Goal: Download file/media

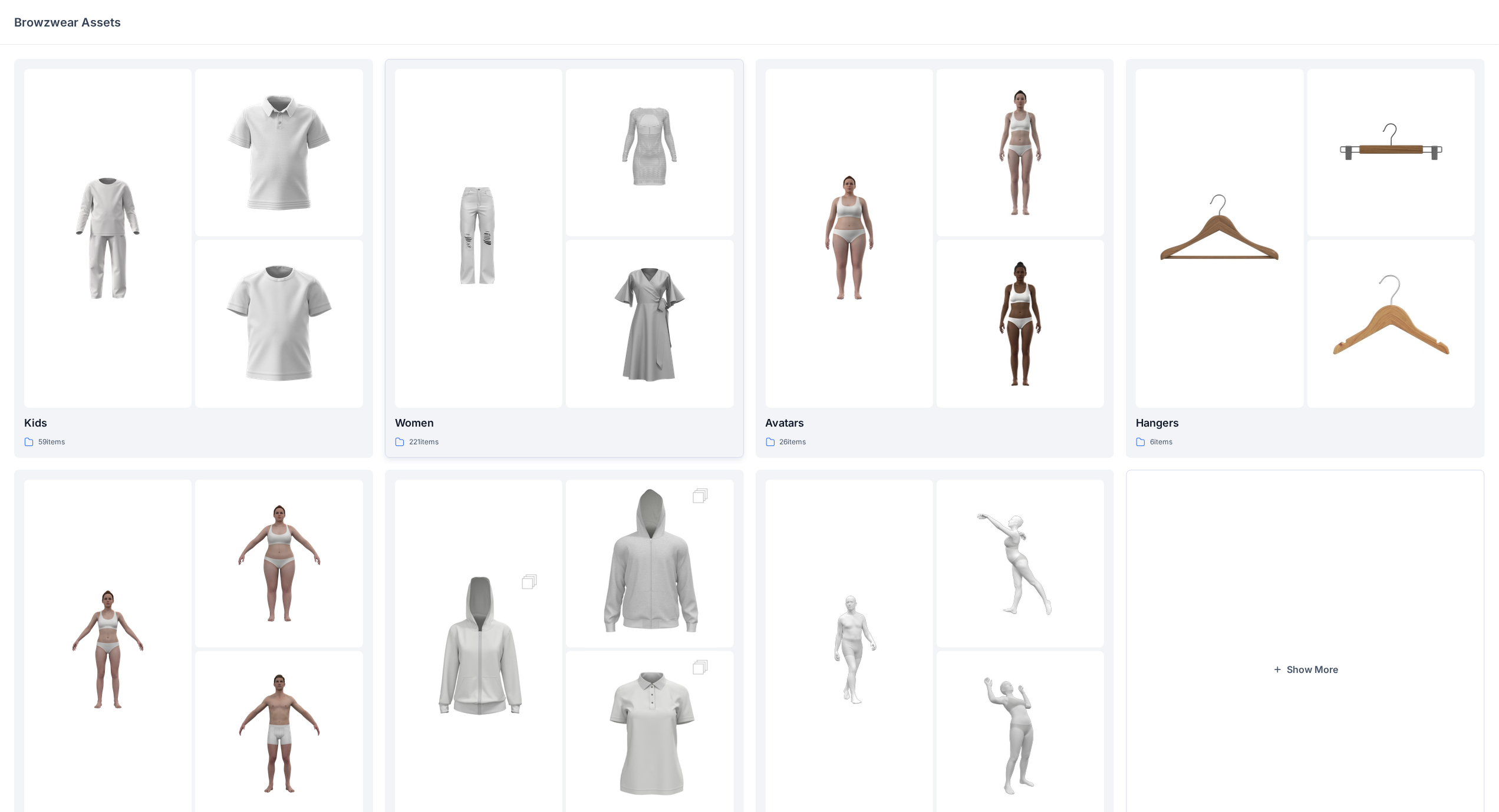
click at [494, 388] on div at bounding box center [479, 238] width 168 height 339
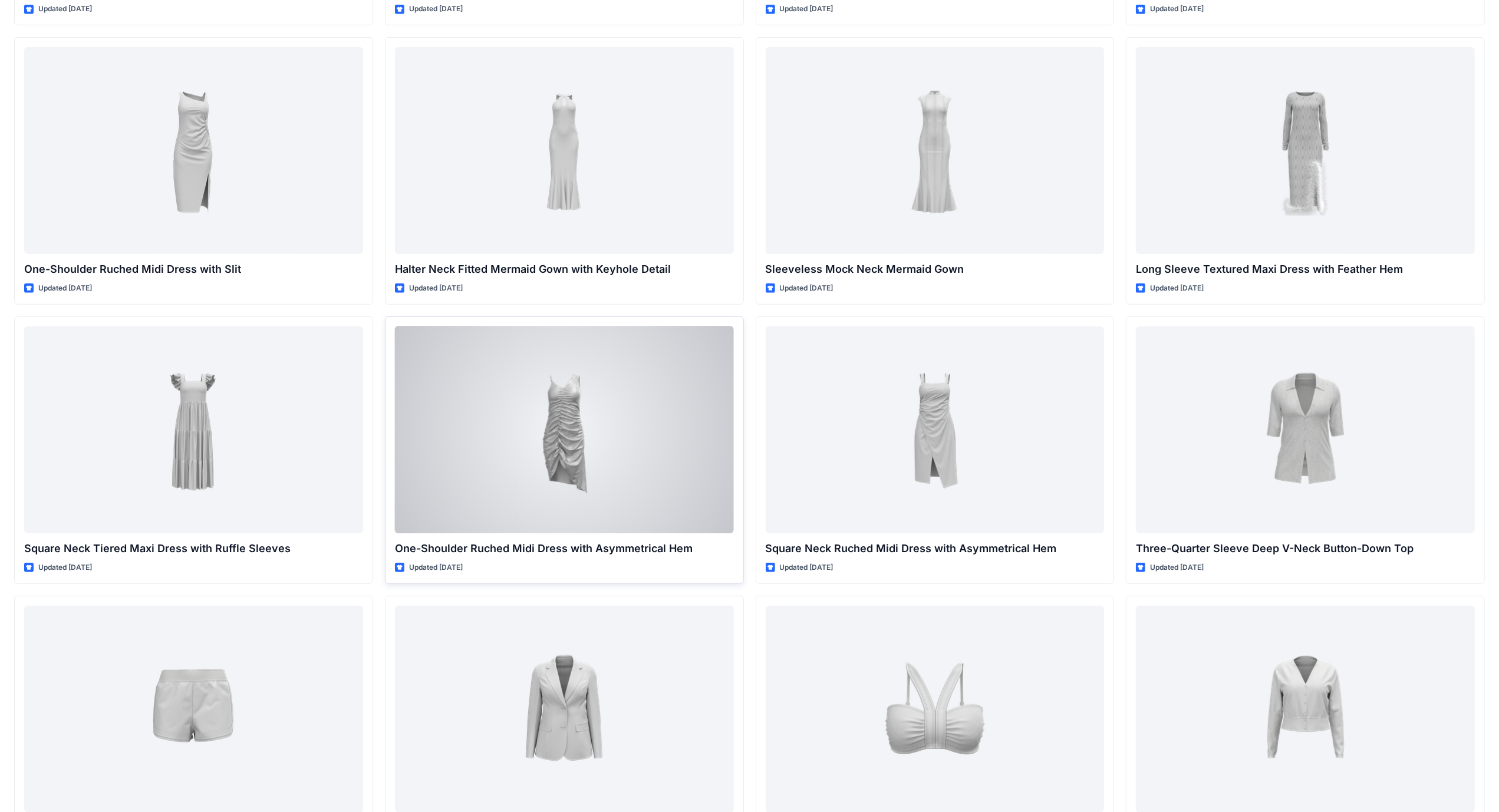
scroll to position [660, 0]
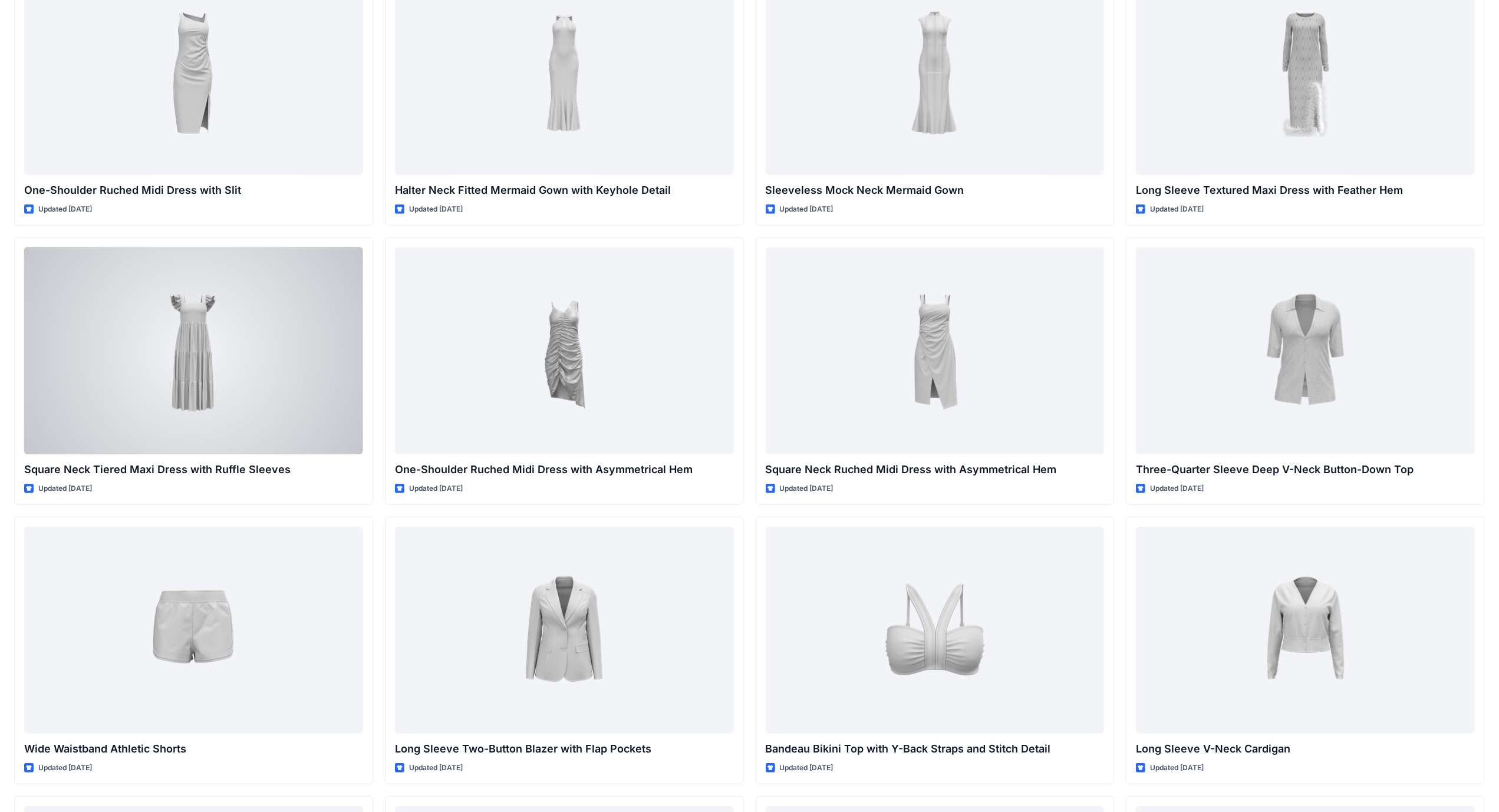
click at [179, 325] on div at bounding box center [193, 351] width 339 height 207
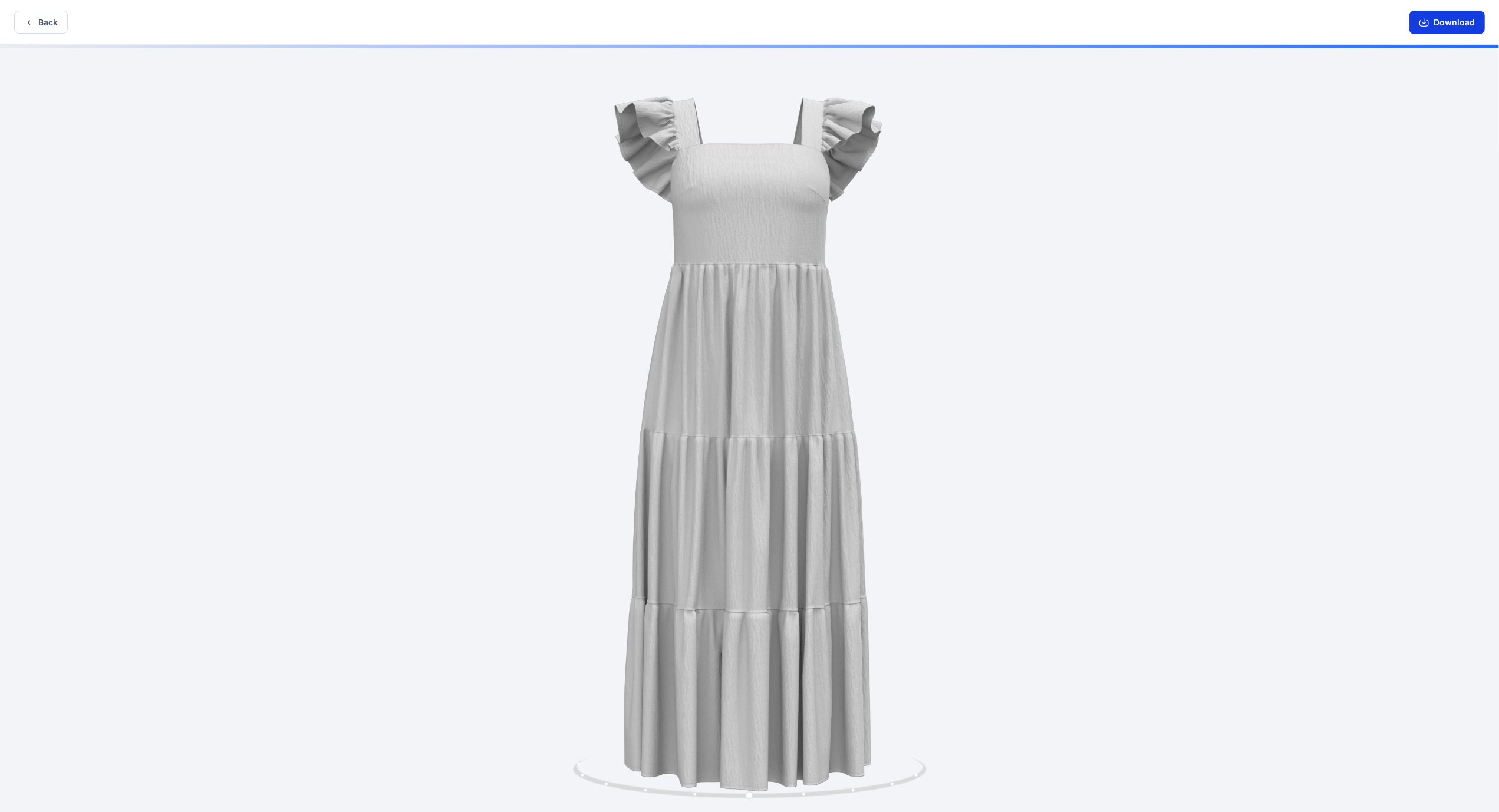
click at [1469, 22] on button "Download" at bounding box center [1447, 22] width 76 height 24
click at [1455, 22] on button "Download" at bounding box center [1447, 22] width 76 height 24
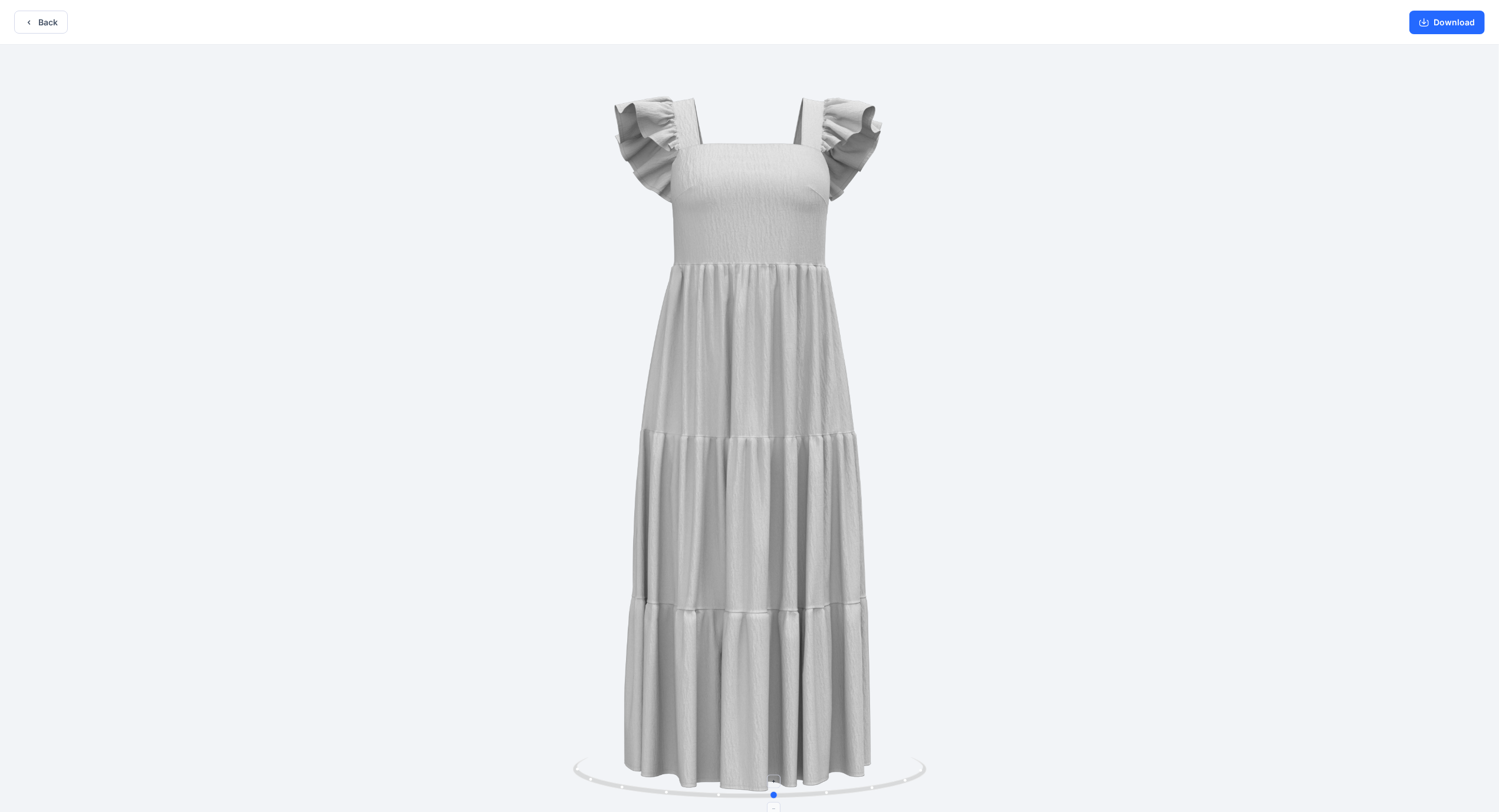
drag, startPoint x: 751, startPoint y: 793, endPoint x: 776, endPoint y: 790, distance: 25.2
click at [776, 790] on icon at bounding box center [751, 779] width 357 height 44
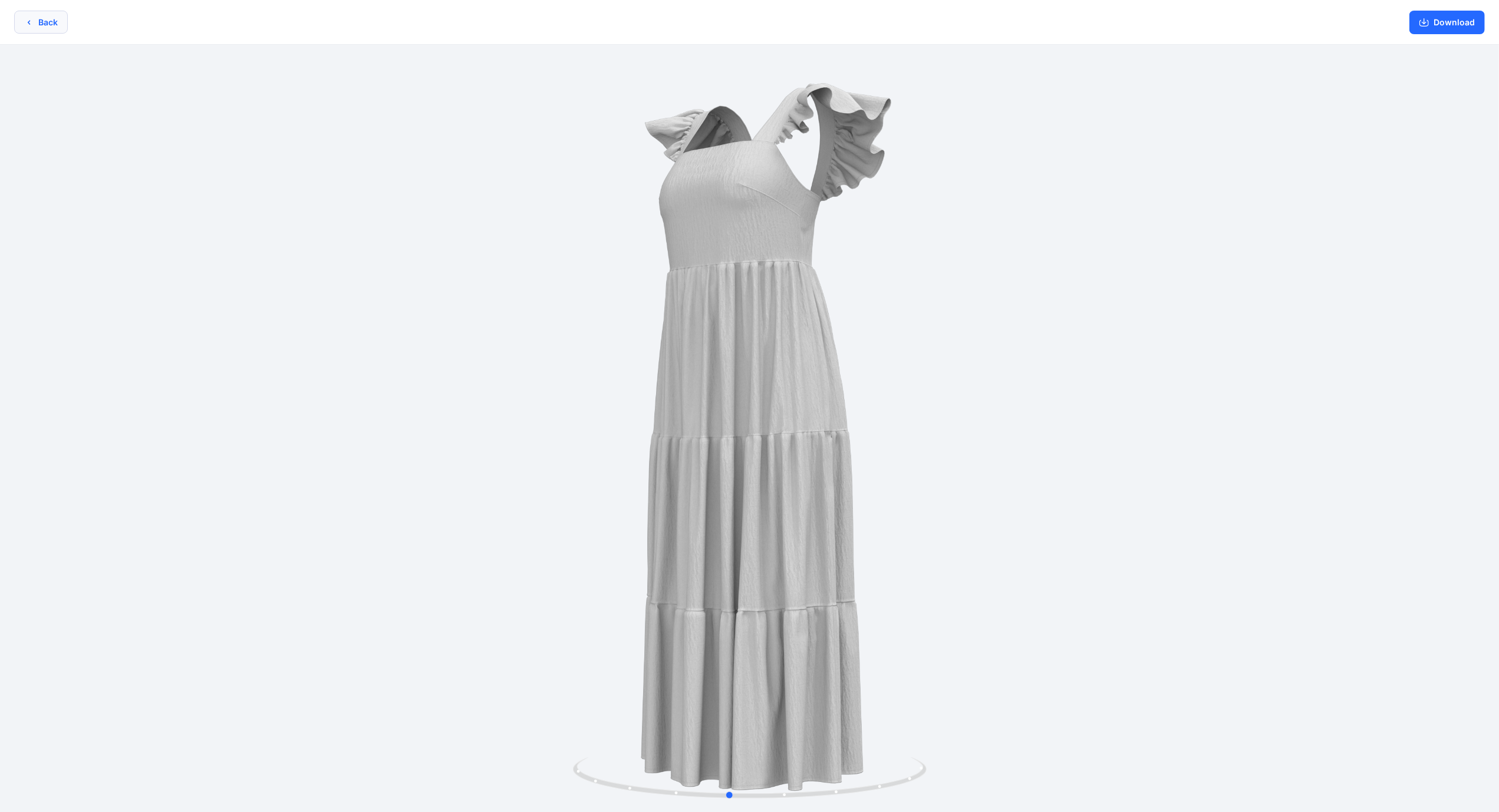
click at [29, 24] on icon "button" at bounding box center [29, 22] width 2 height 4
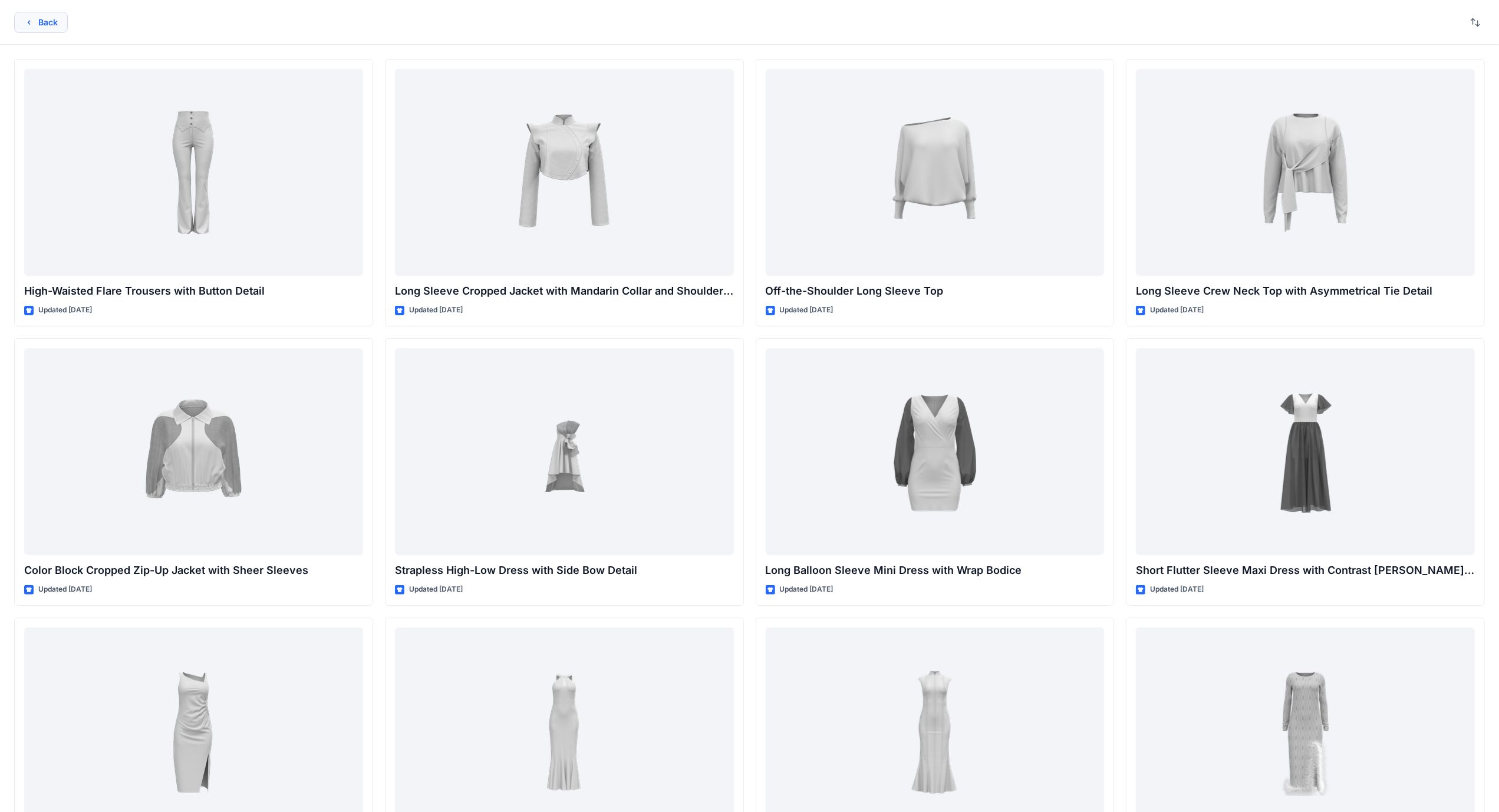
click at [31, 22] on icon "button" at bounding box center [29, 22] width 10 height 10
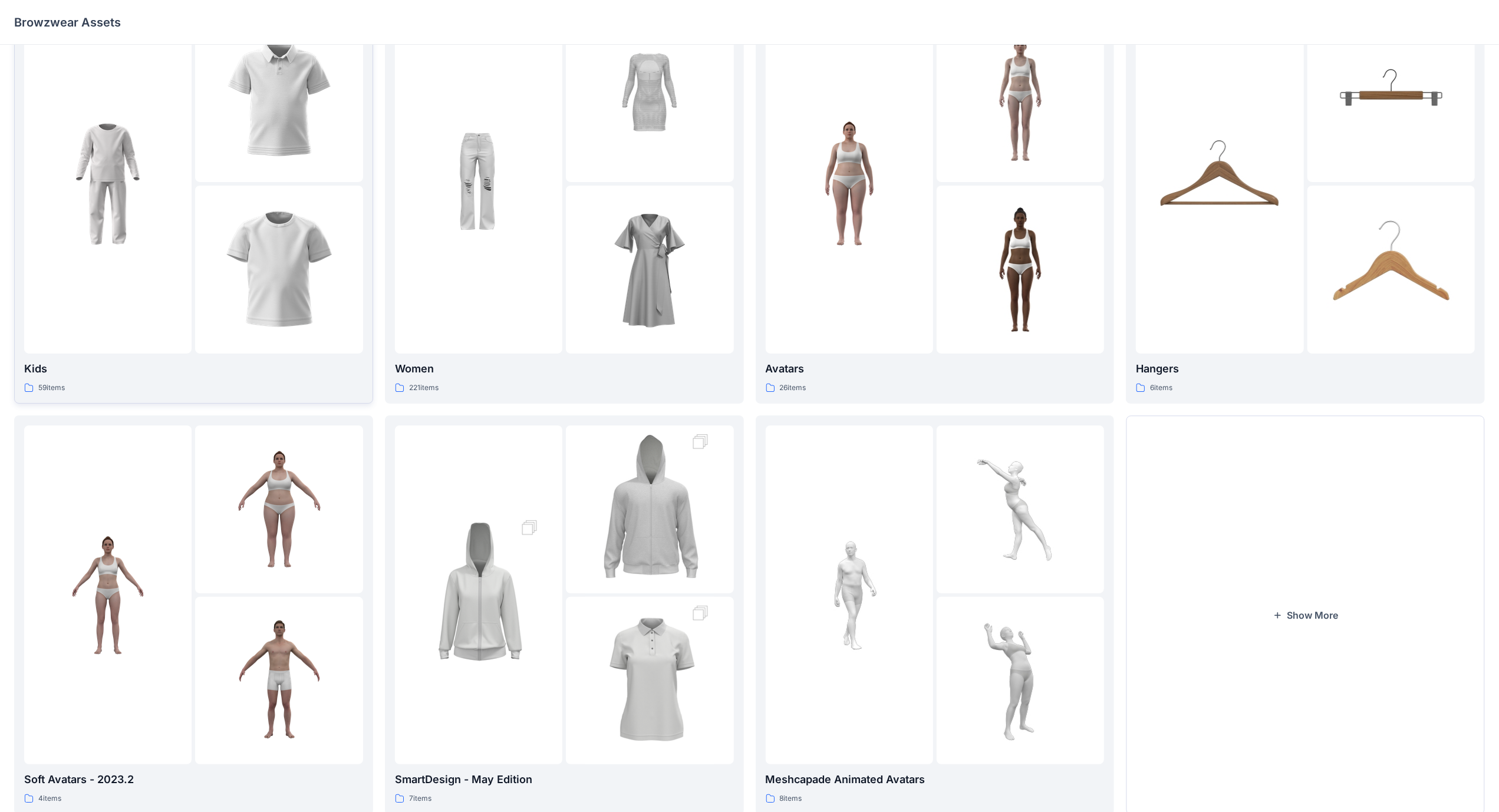
scroll to position [90, 0]
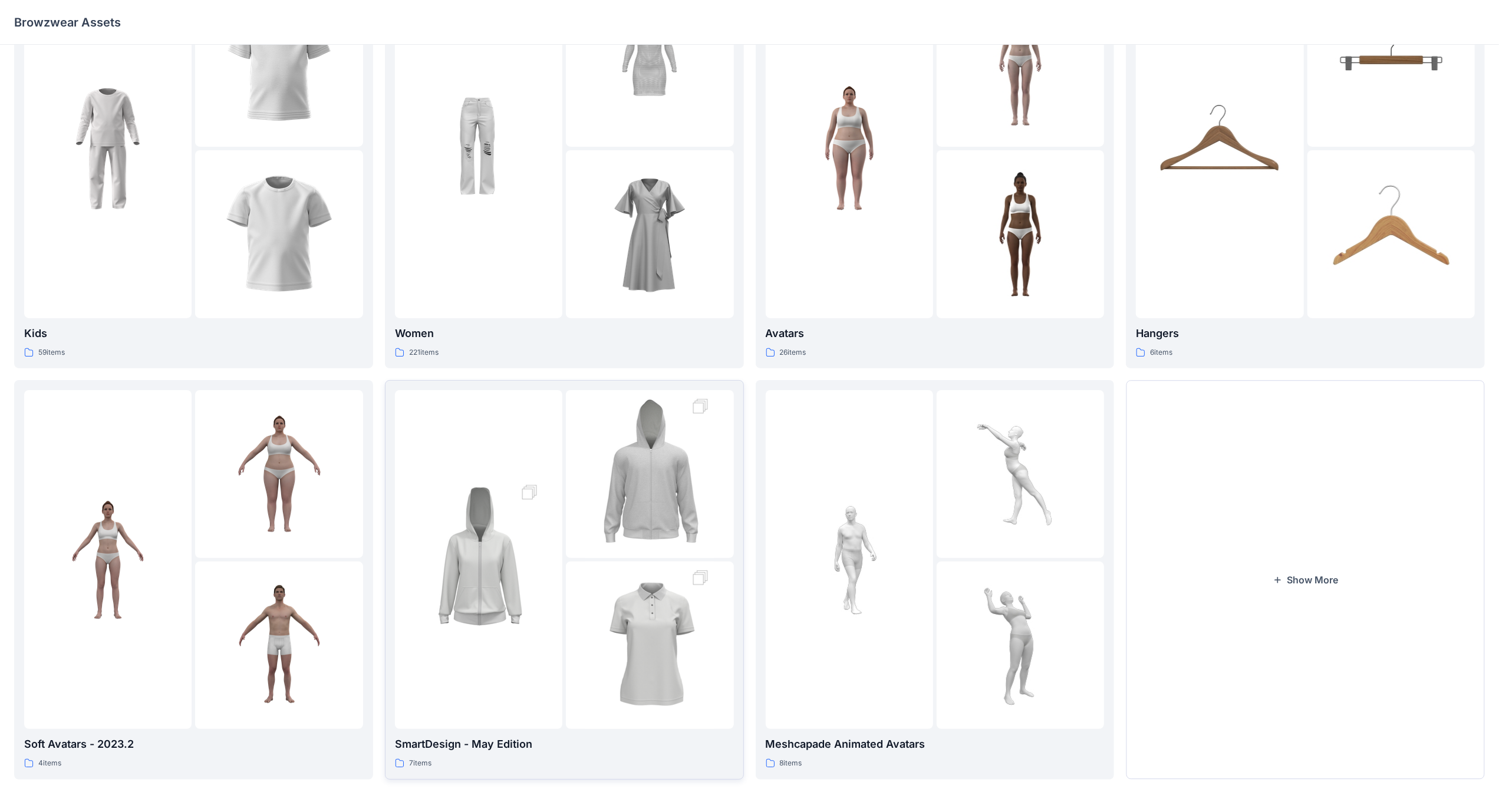
click at [576, 604] on div at bounding box center [650, 645] width 168 height 167
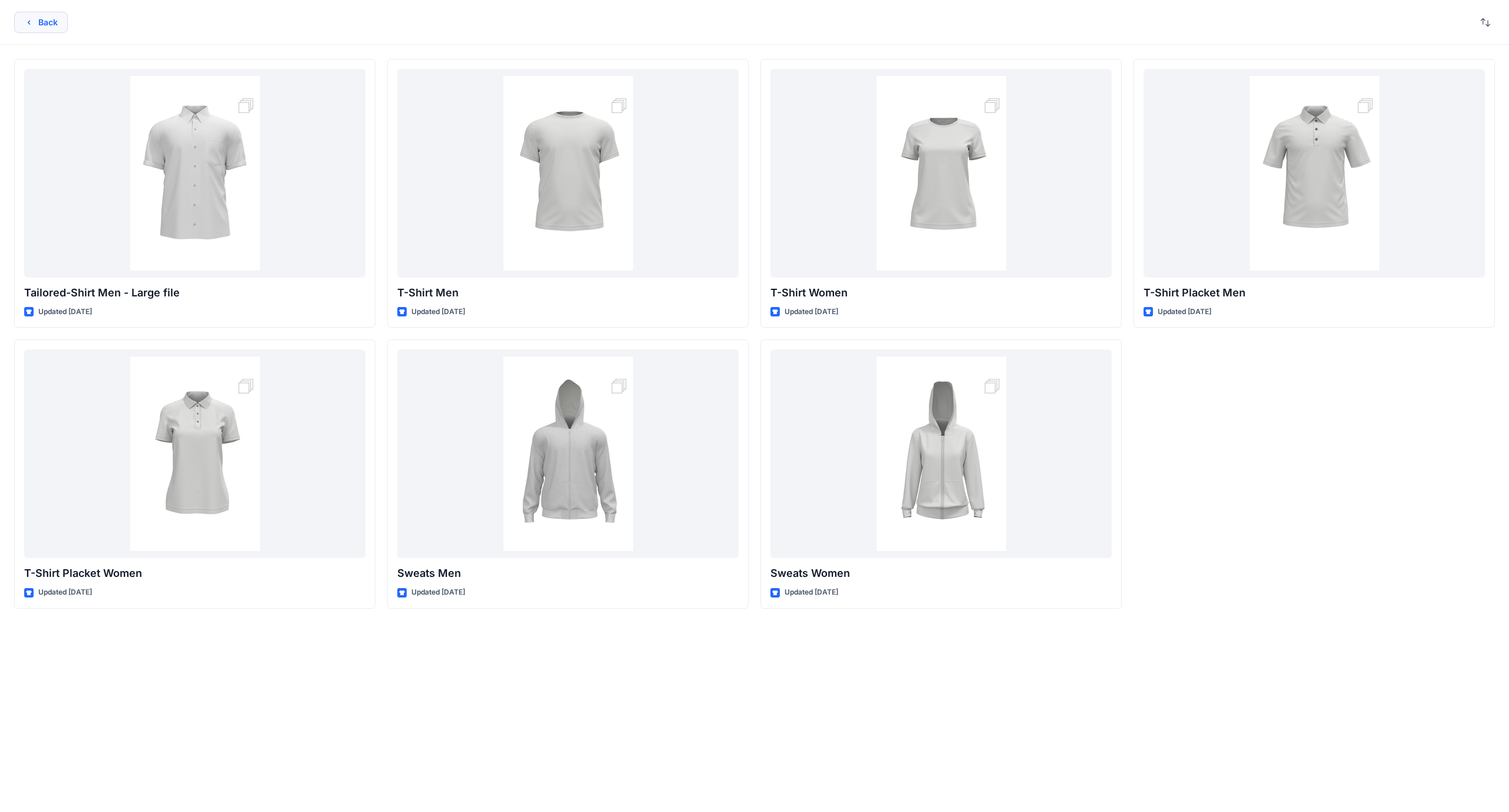
click at [31, 18] on icon "button" at bounding box center [29, 22] width 10 height 10
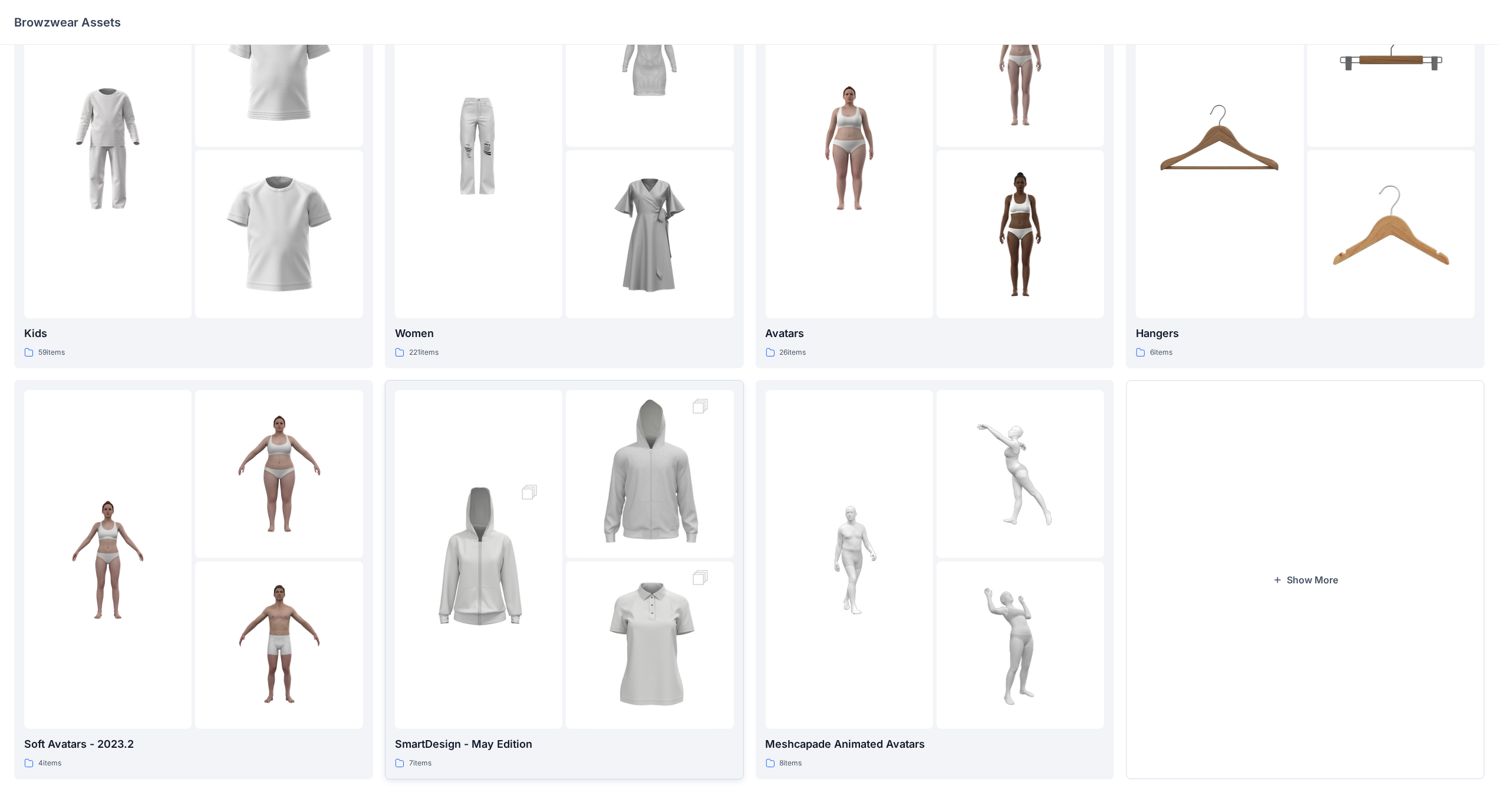
click at [622, 600] on img at bounding box center [650, 645] width 129 height 195
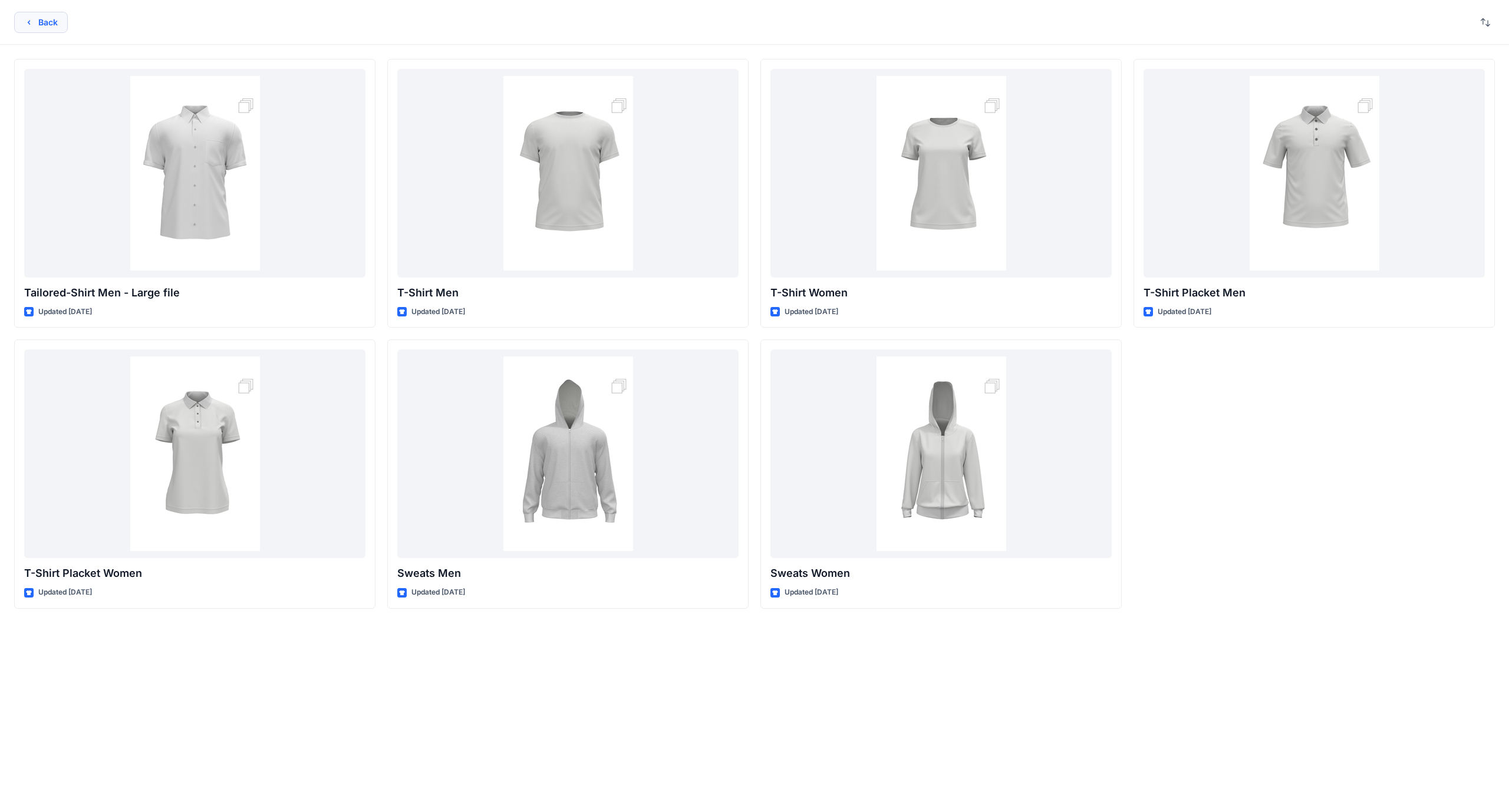
click at [46, 20] on button "Back" at bounding box center [41, 22] width 54 height 21
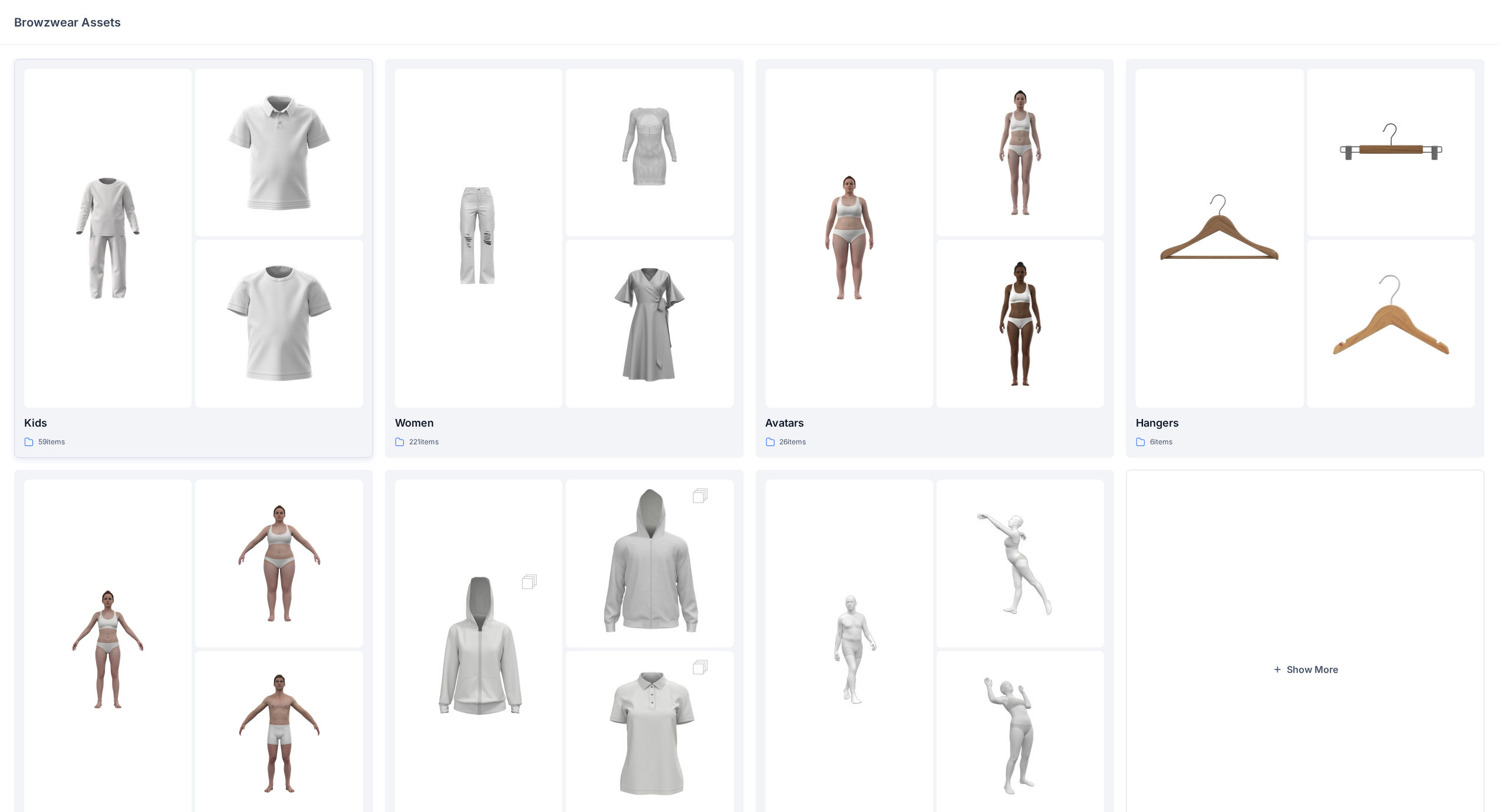
click at [219, 314] on img at bounding box center [279, 324] width 129 height 129
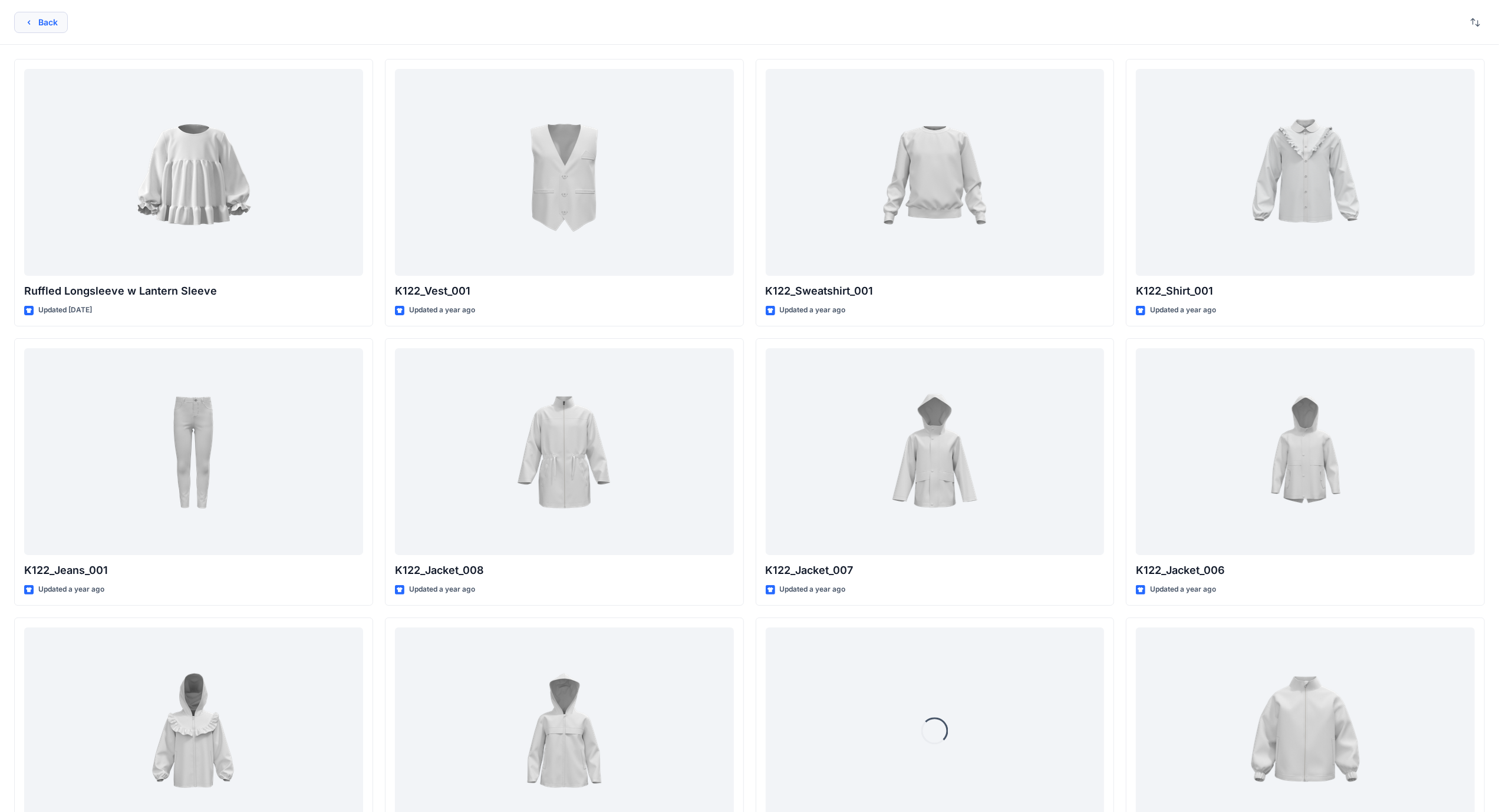
click at [45, 25] on button "Back" at bounding box center [41, 22] width 54 height 21
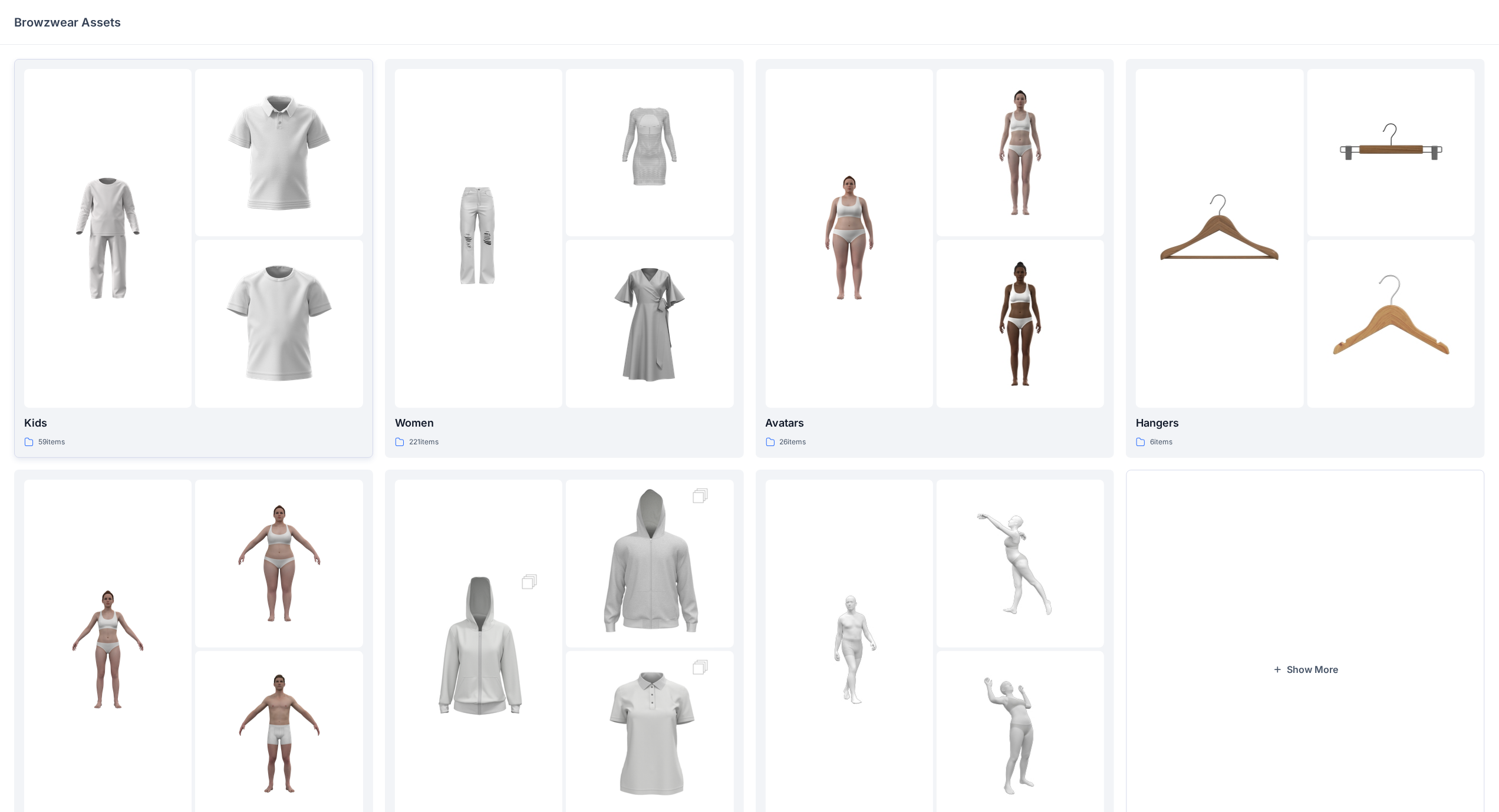
click at [139, 283] on img at bounding box center [108, 238] width 129 height 129
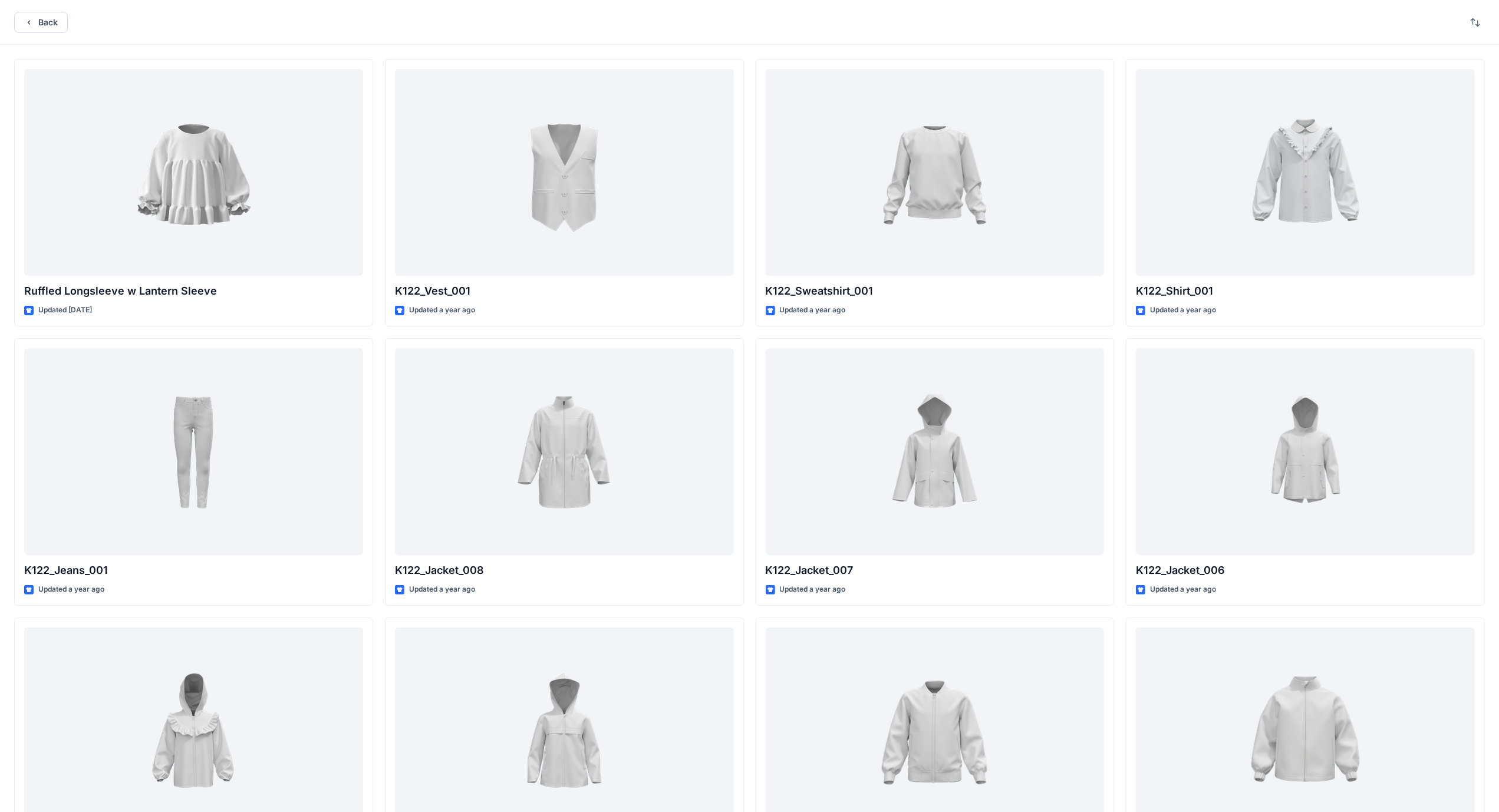
click at [1464, 23] on div "Back" at bounding box center [749, 22] width 1499 height 45
click at [27, 27] on button "Back" at bounding box center [41, 22] width 54 height 21
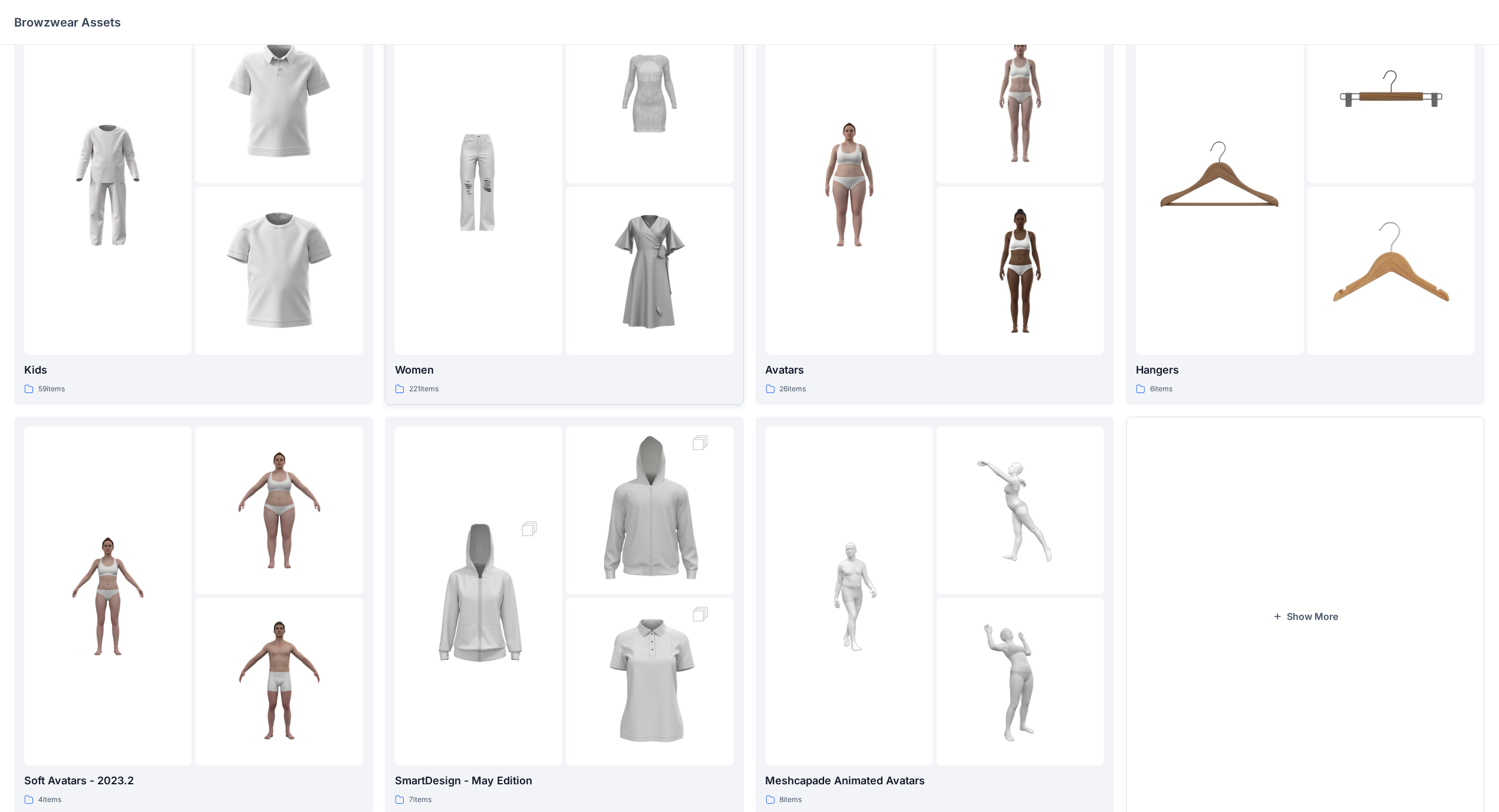
scroll to position [90, 0]
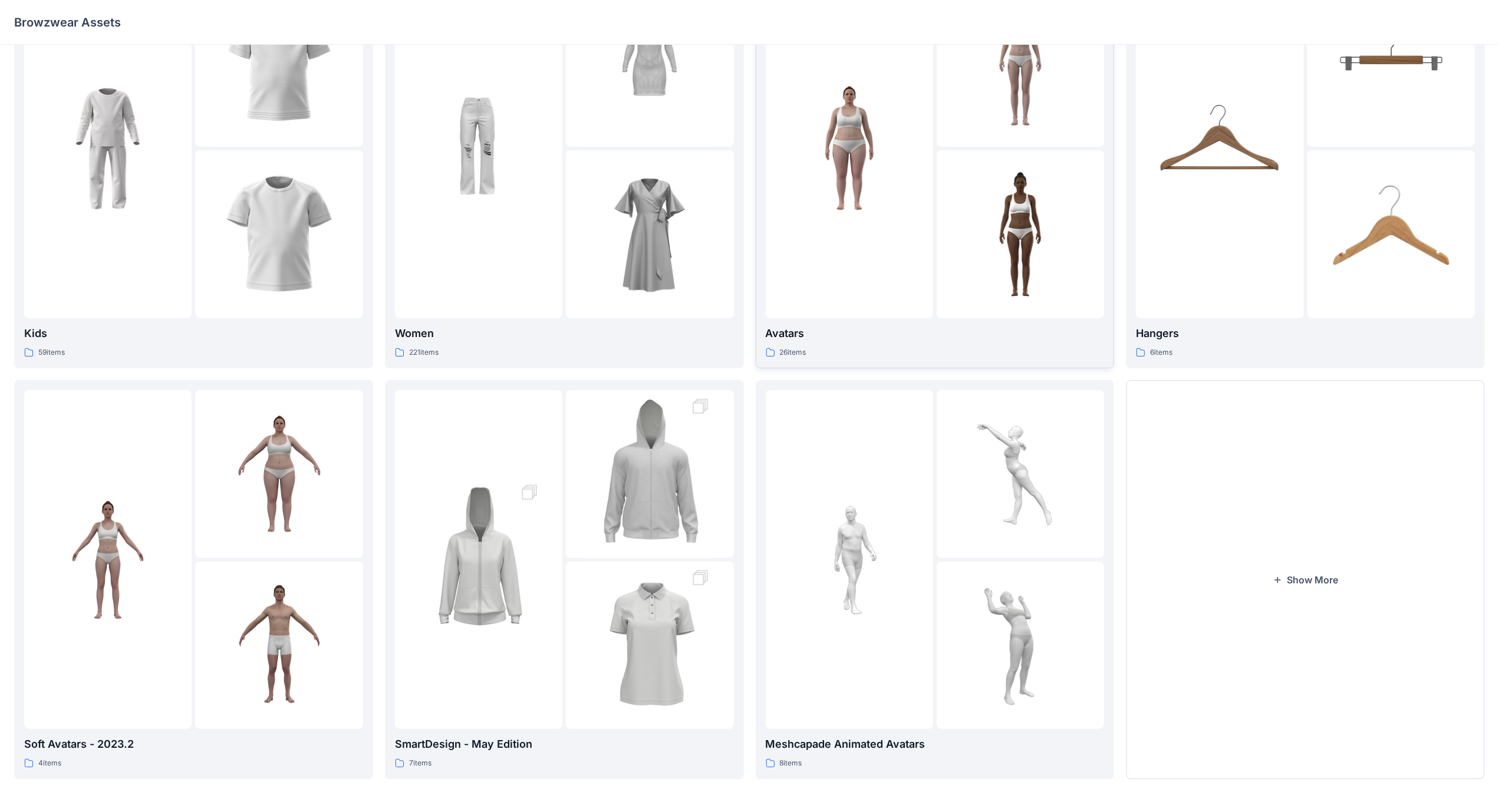
click at [917, 227] on div at bounding box center [849, 149] width 168 height 339
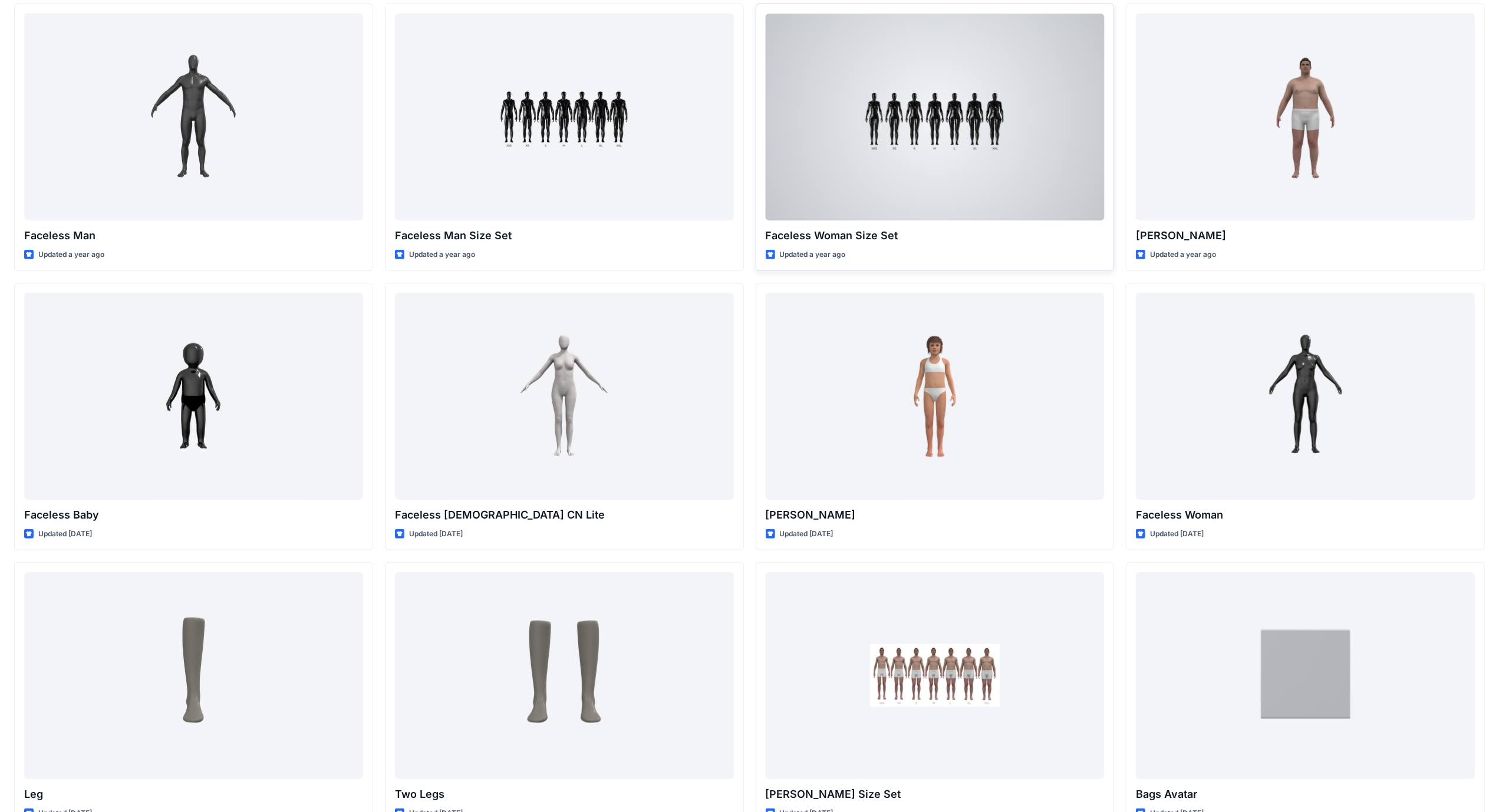
scroll to position [319, 0]
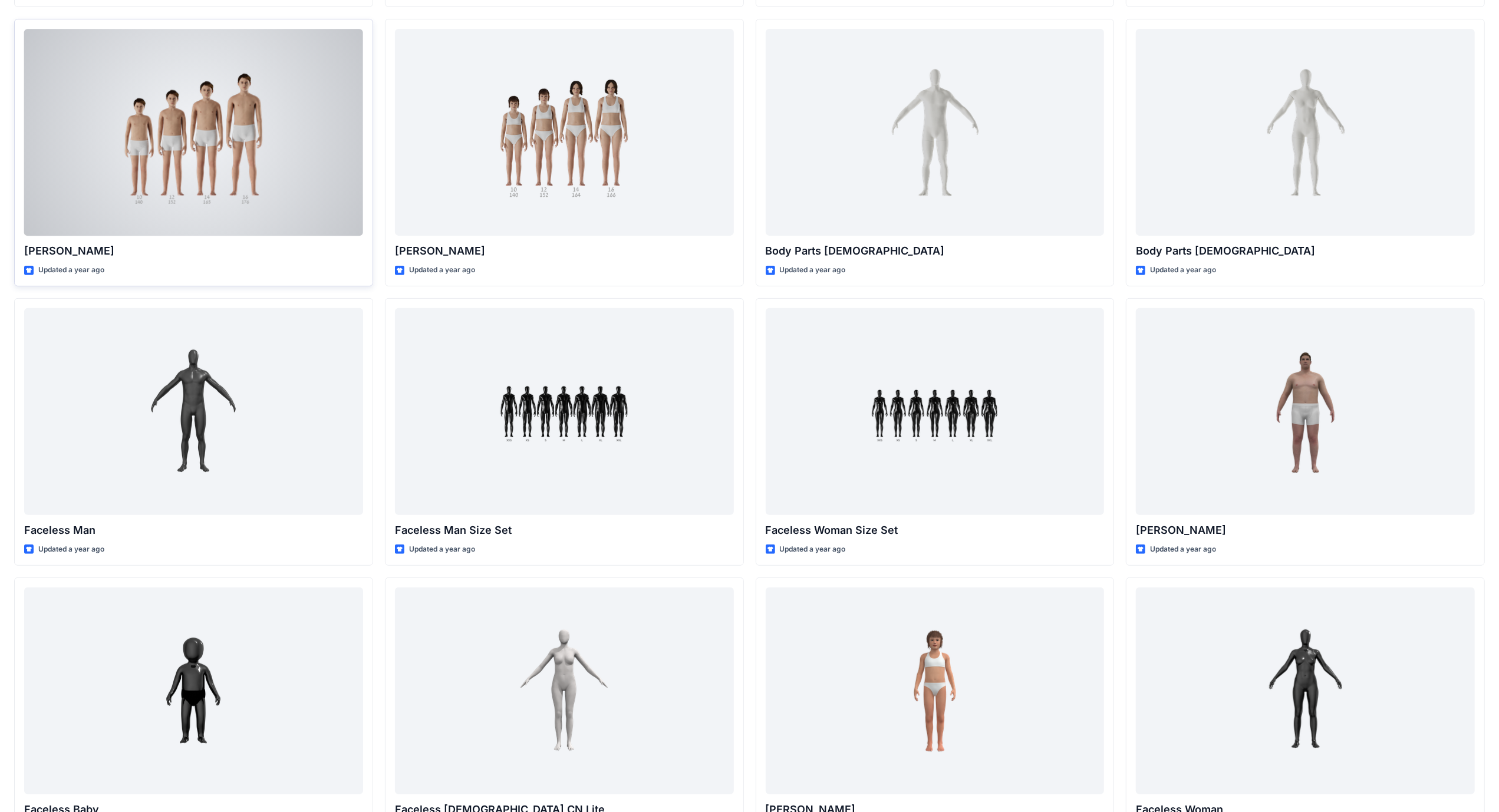
click at [266, 124] on div at bounding box center [193, 132] width 339 height 207
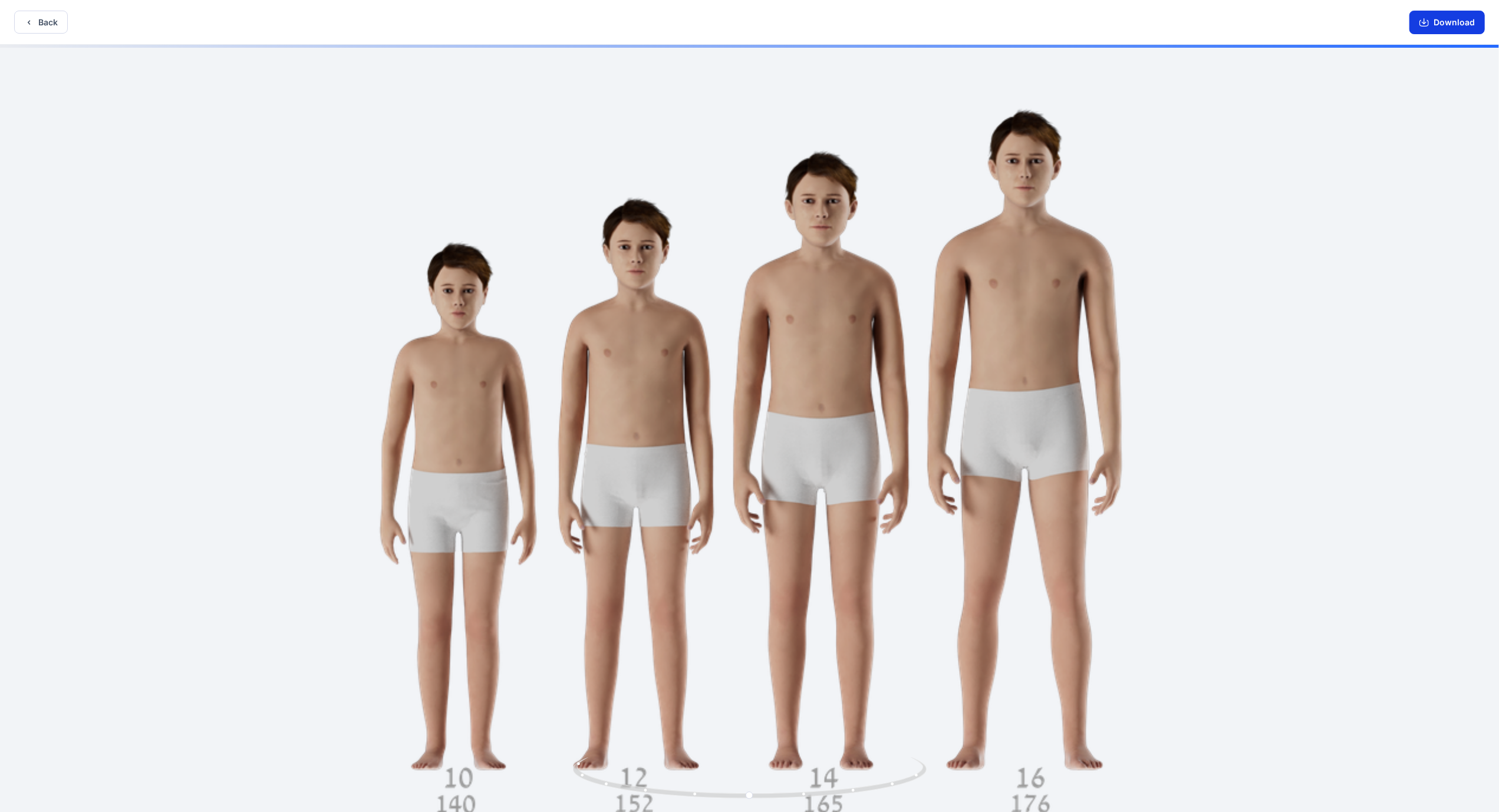
click at [1440, 22] on button "Download" at bounding box center [1447, 22] width 76 height 24
click at [29, 22] on icon "button" at bounding box center [29, 22] width 2 height 4
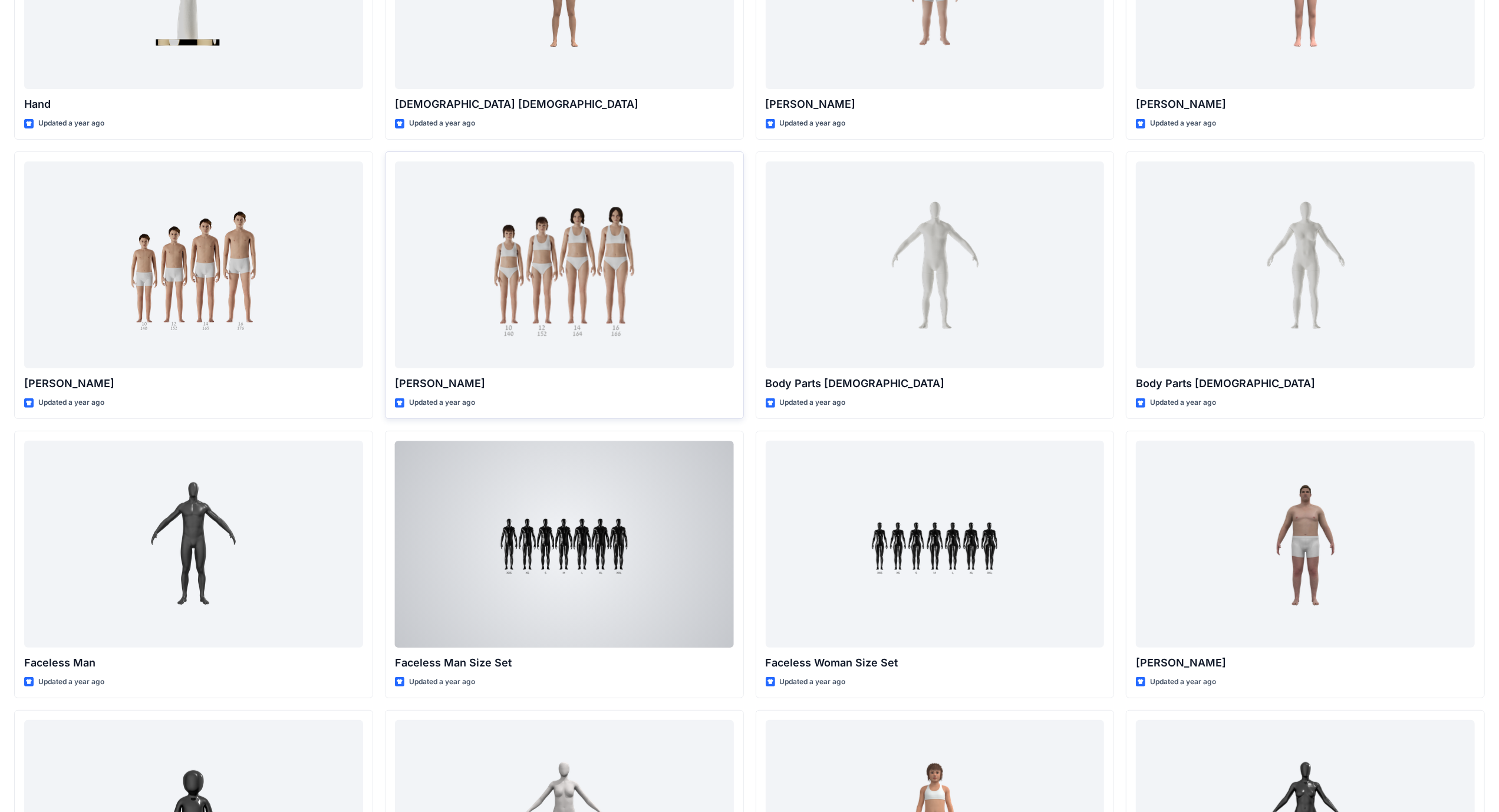
scroll to position [84, 0]
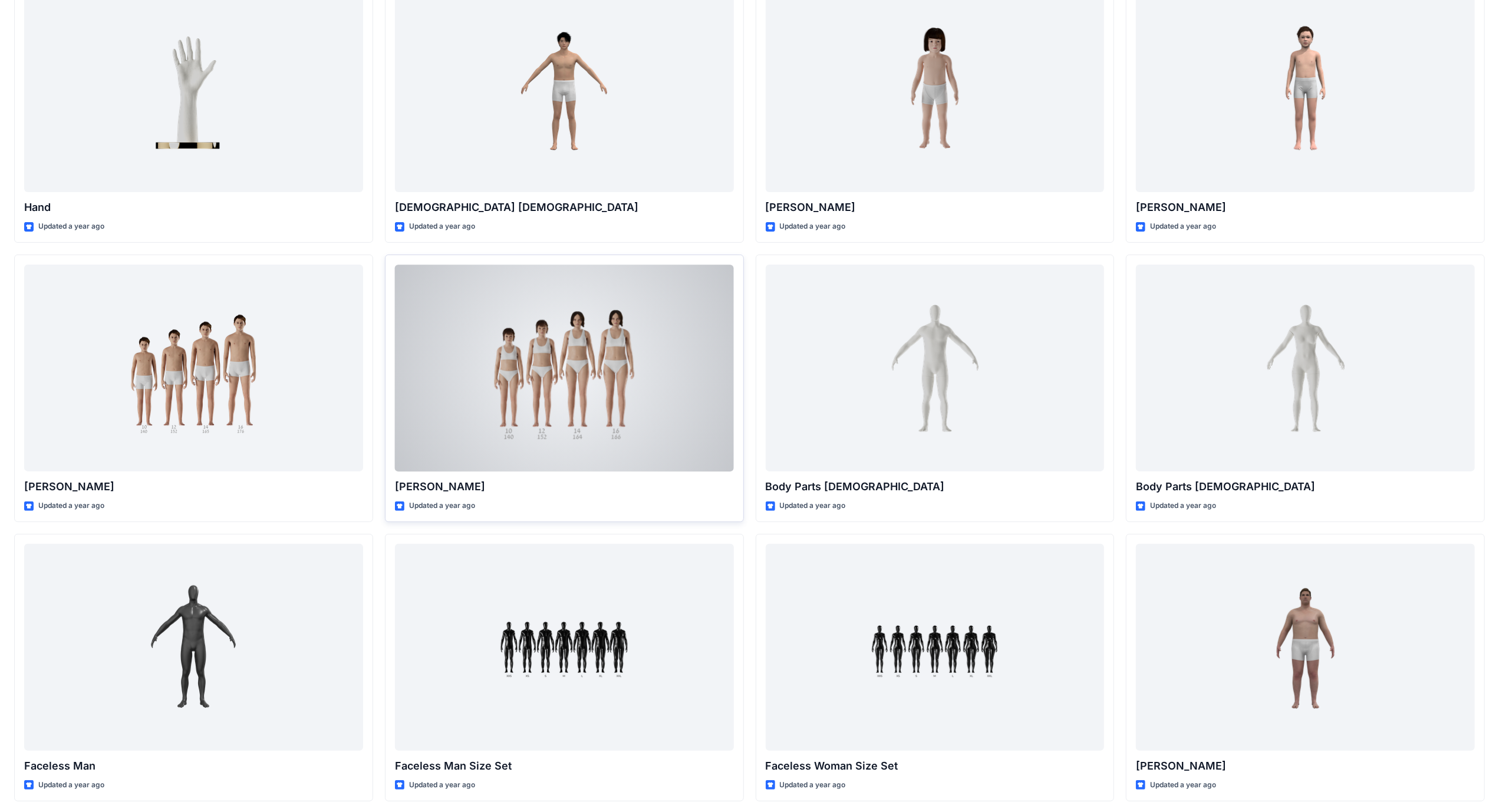
click at [645, 342] on div at bounding box center [565, 368] width 339 height 207
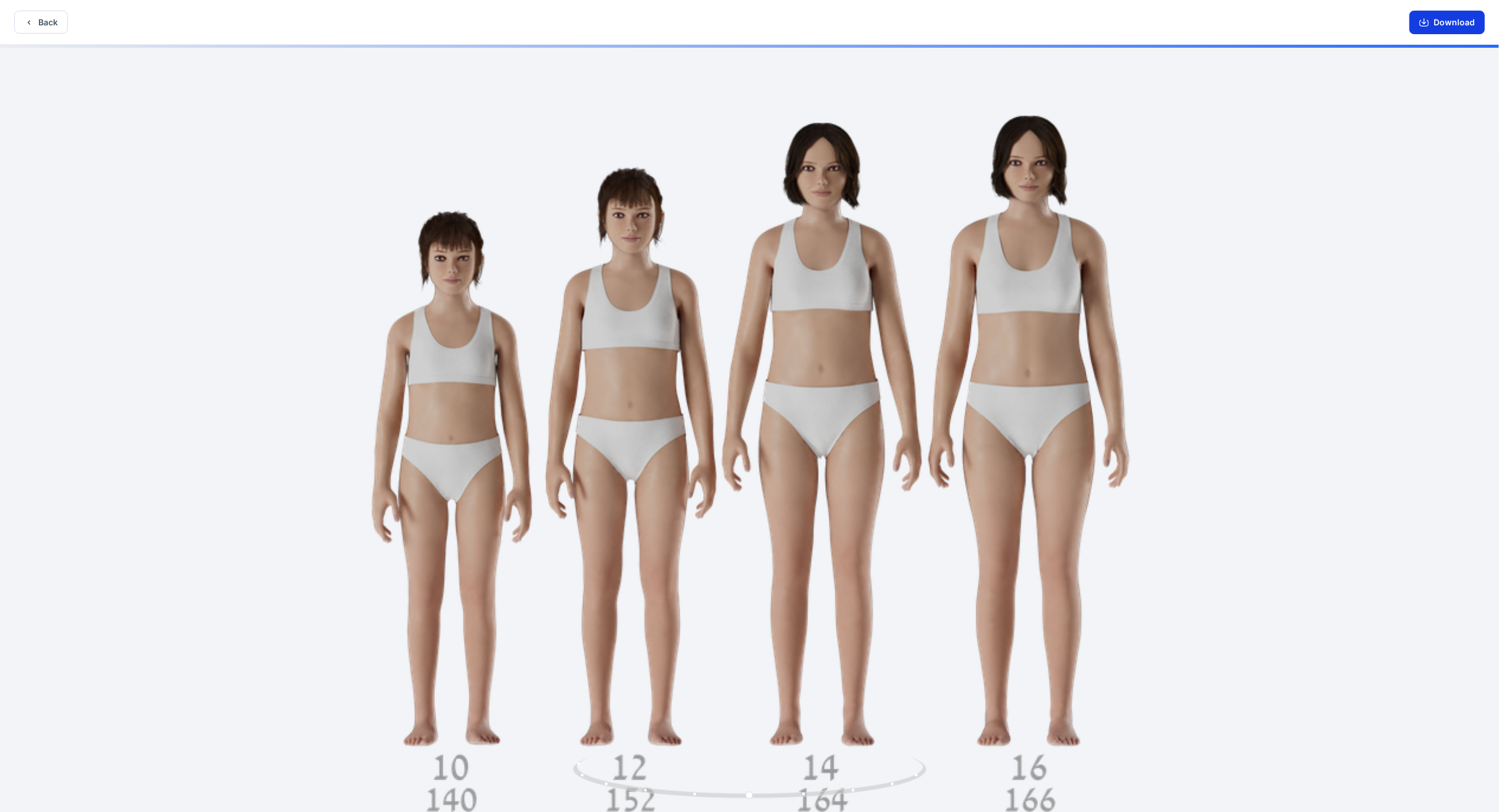
click at [1468, 24] on button "Download" at bounding box center [1447, 22] width 76 height 24
click at [44, 20] on button "Back" at bounding box center [41, 22] width 54 height 23
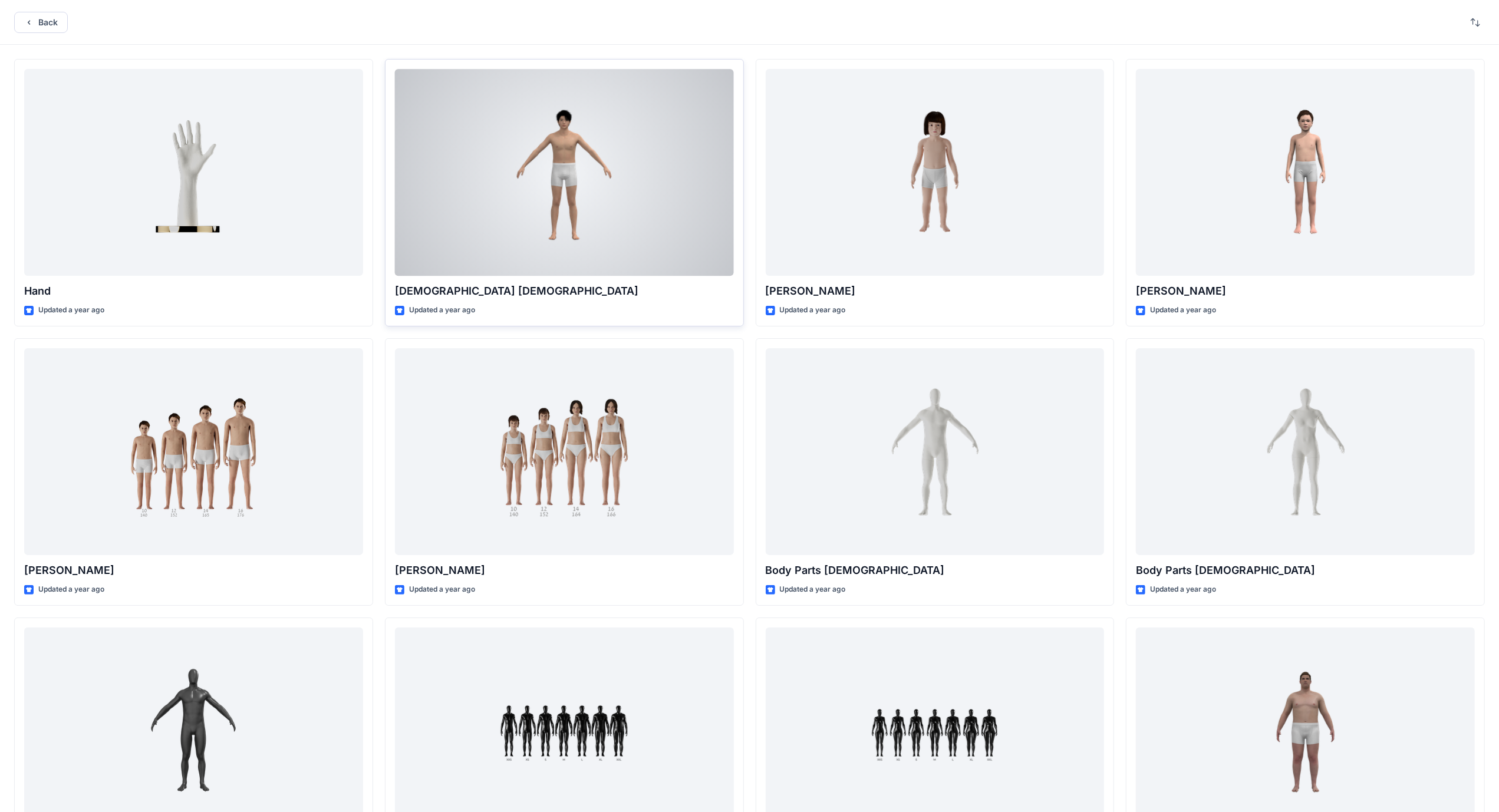
click at [582, 197] on div at bounding box center [565, 172] width 339 height 207
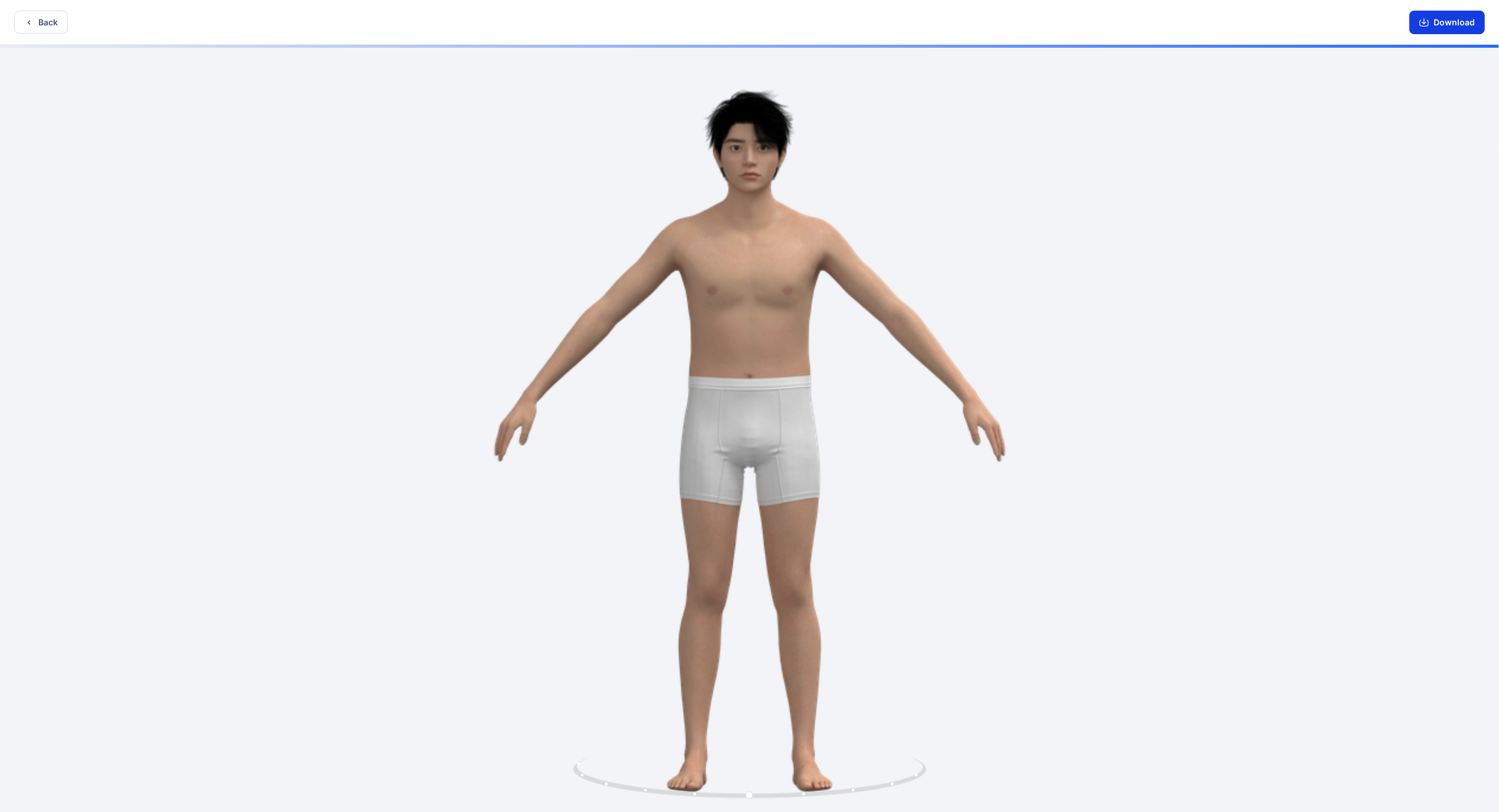
click at [1434, 27] on button "Download" at bounding box center [1447, 22] width 76 height 24
click at [46, 17] on button "Back" at bounding box center [41, 22] width 54 height 23
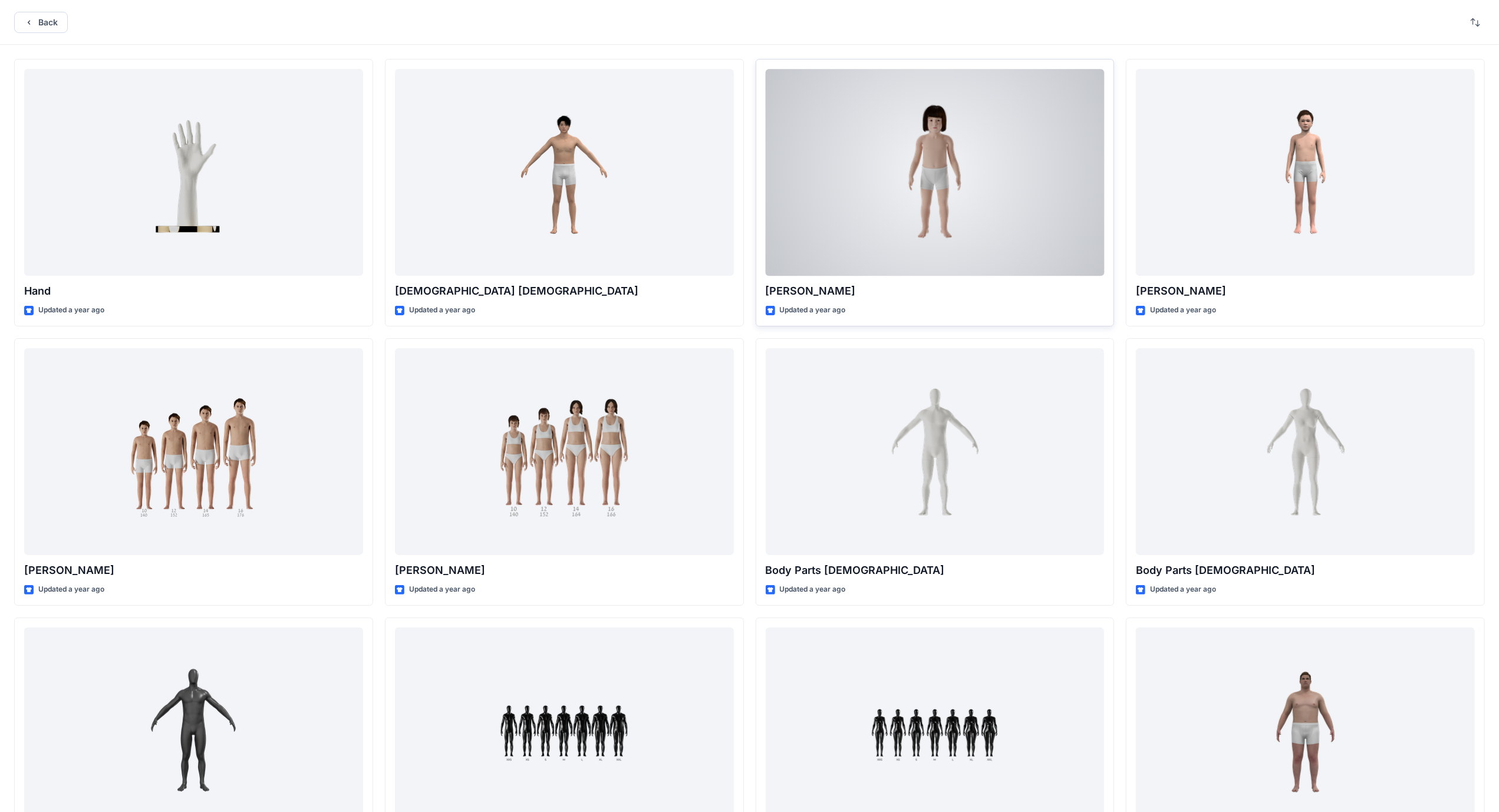
click at [878, 178] on div at bounding box center [935, 172] width 339 height 207
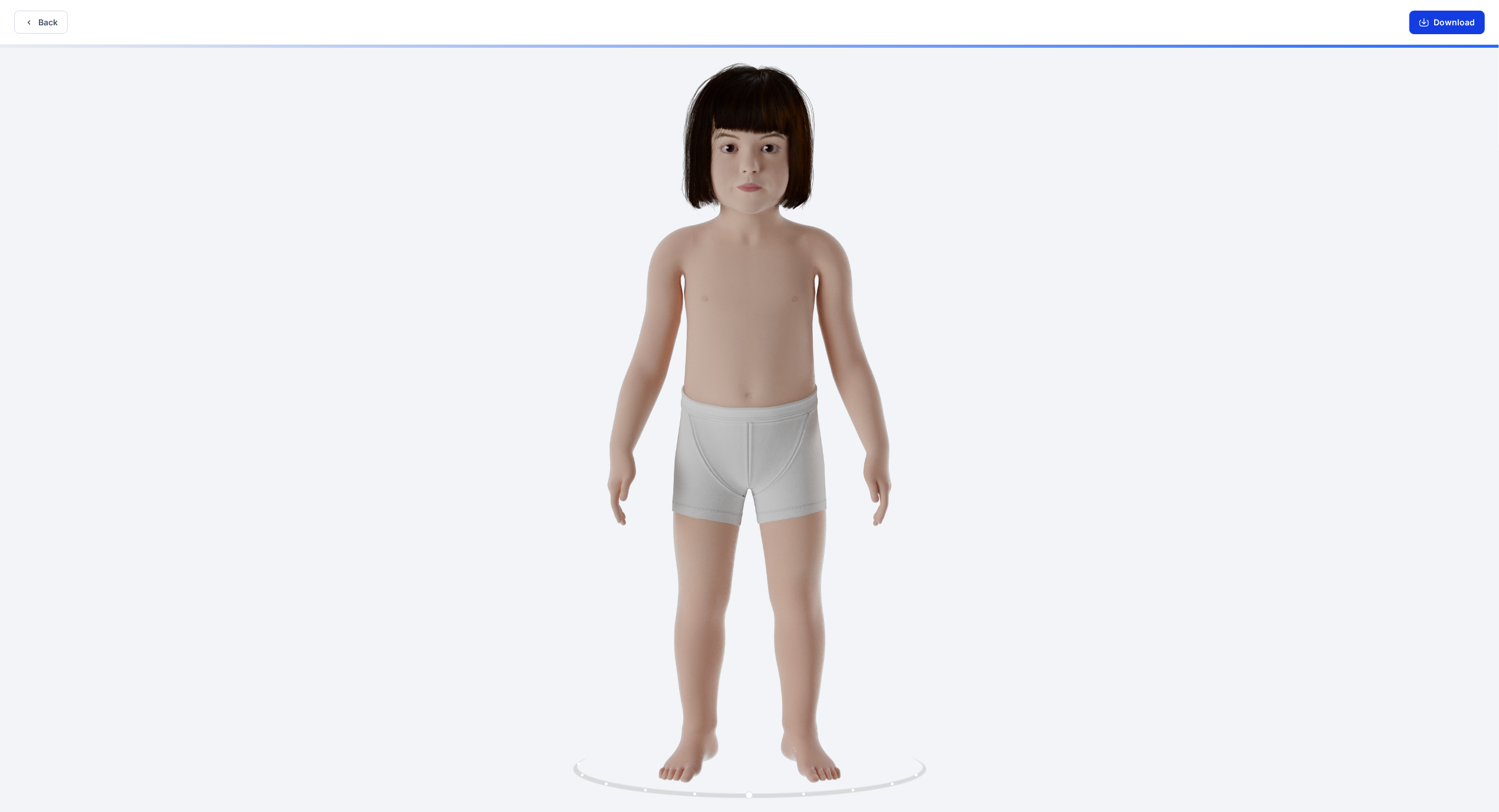
click at [1455, 27] on button "Download" at bounding box center [1447, 22] width 76 height 24
click at [31, 14] on button "Back" at bounding box center [41, 22] width 54 height 23
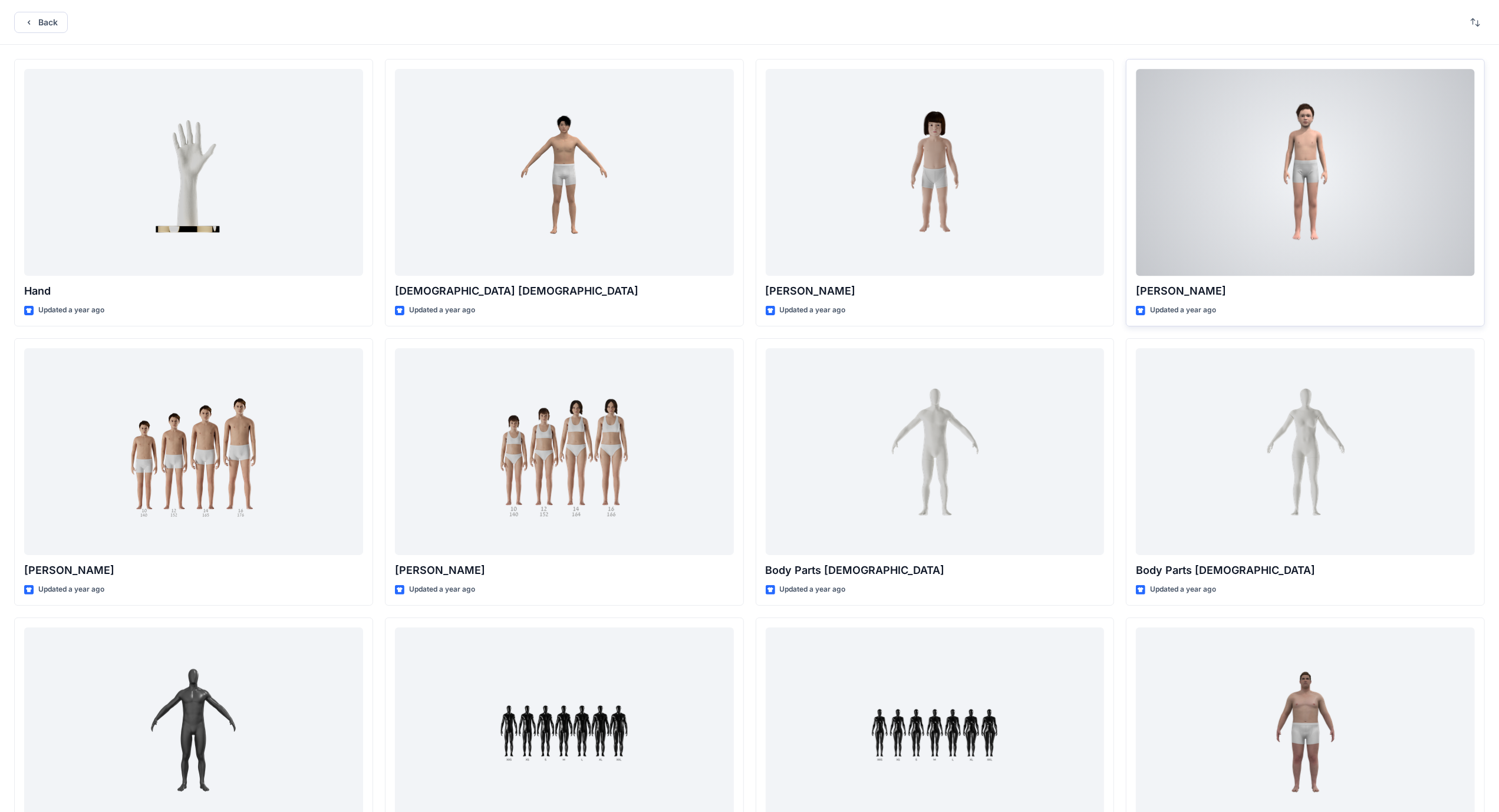
click at [1412, 219] on div at bounding box center [1306, 172] width 339 height 207
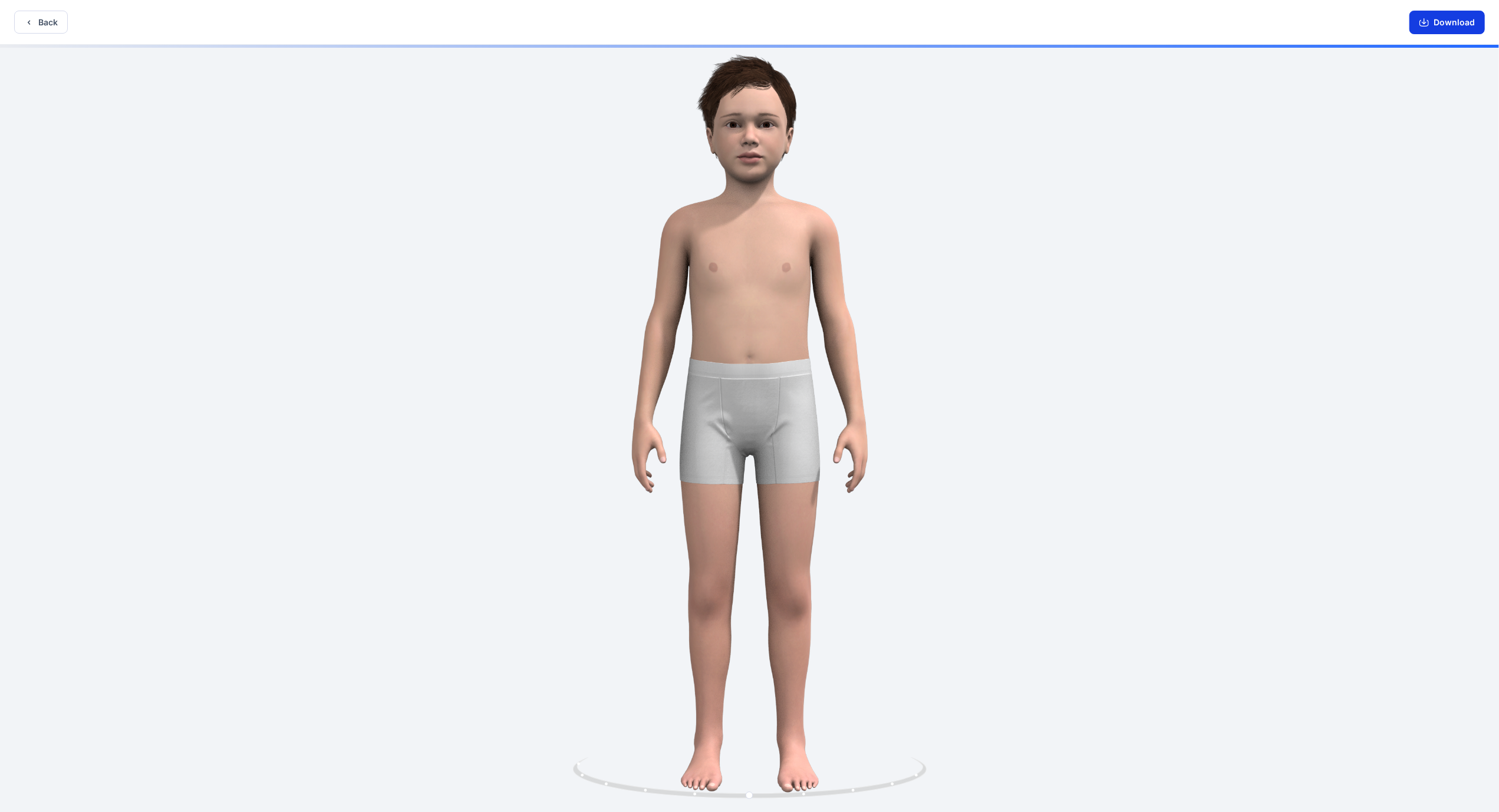
click at [1437, 25] on button "Download" at bounding box center [1447, 22] width 76 height 24
click at [53, 27] on button "Back" at bounding box center [41, 22] width 54 height 23
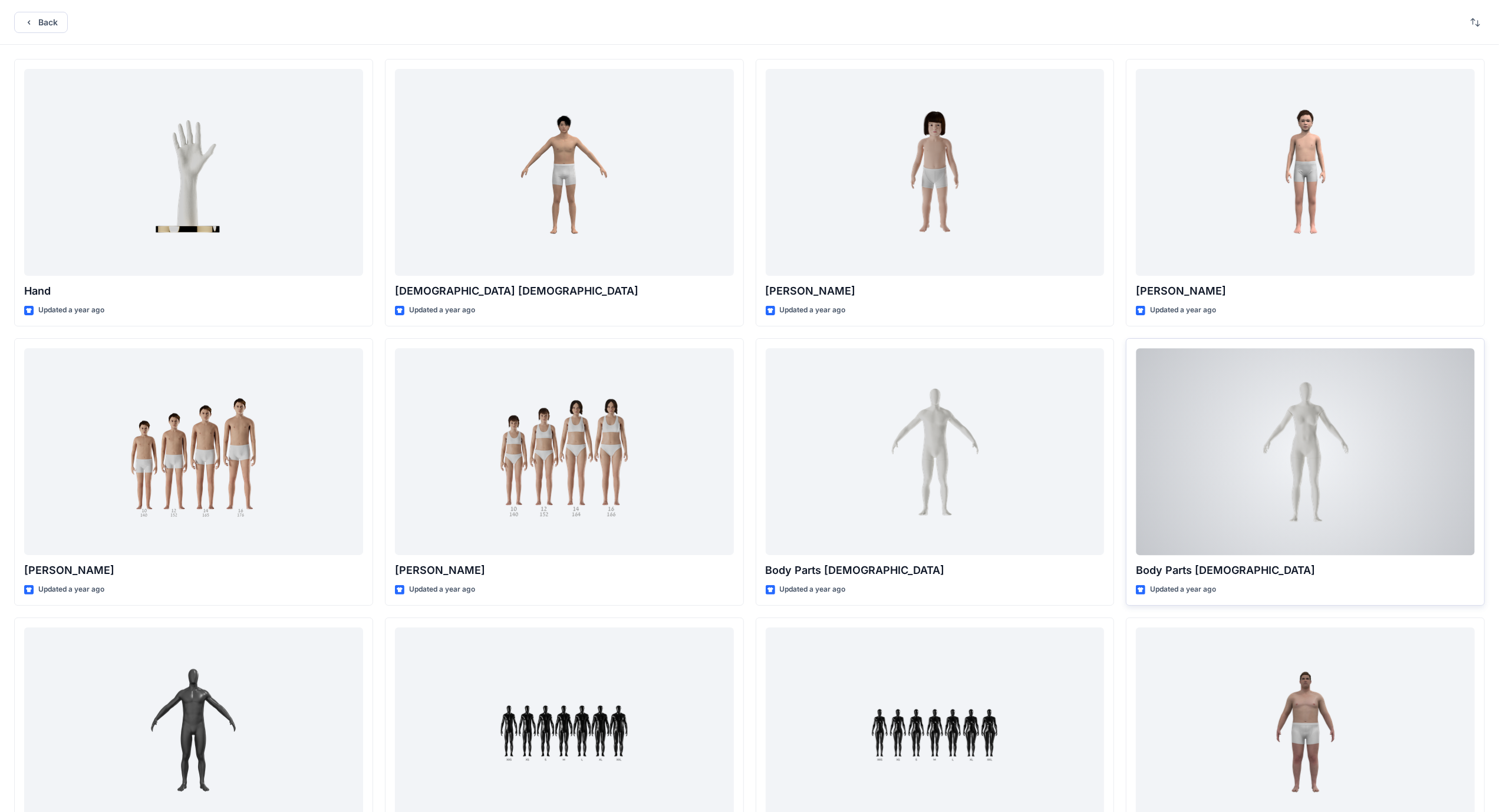
scroll to position [177, 0]
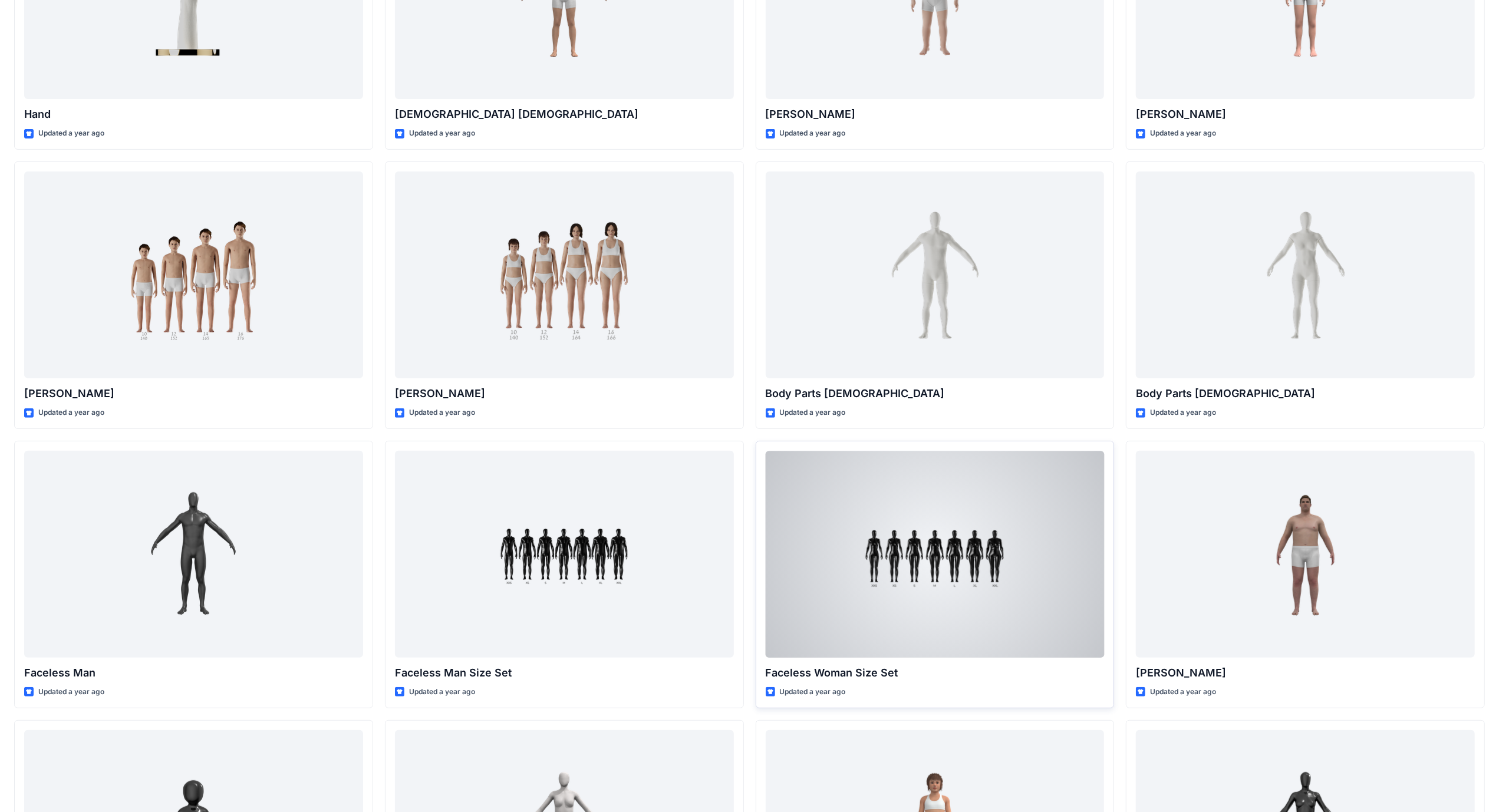
drag, startPoint x: 1125, startPoint y: 455, endPoint x: 1106, endPoint y: 447, distance: 20.6
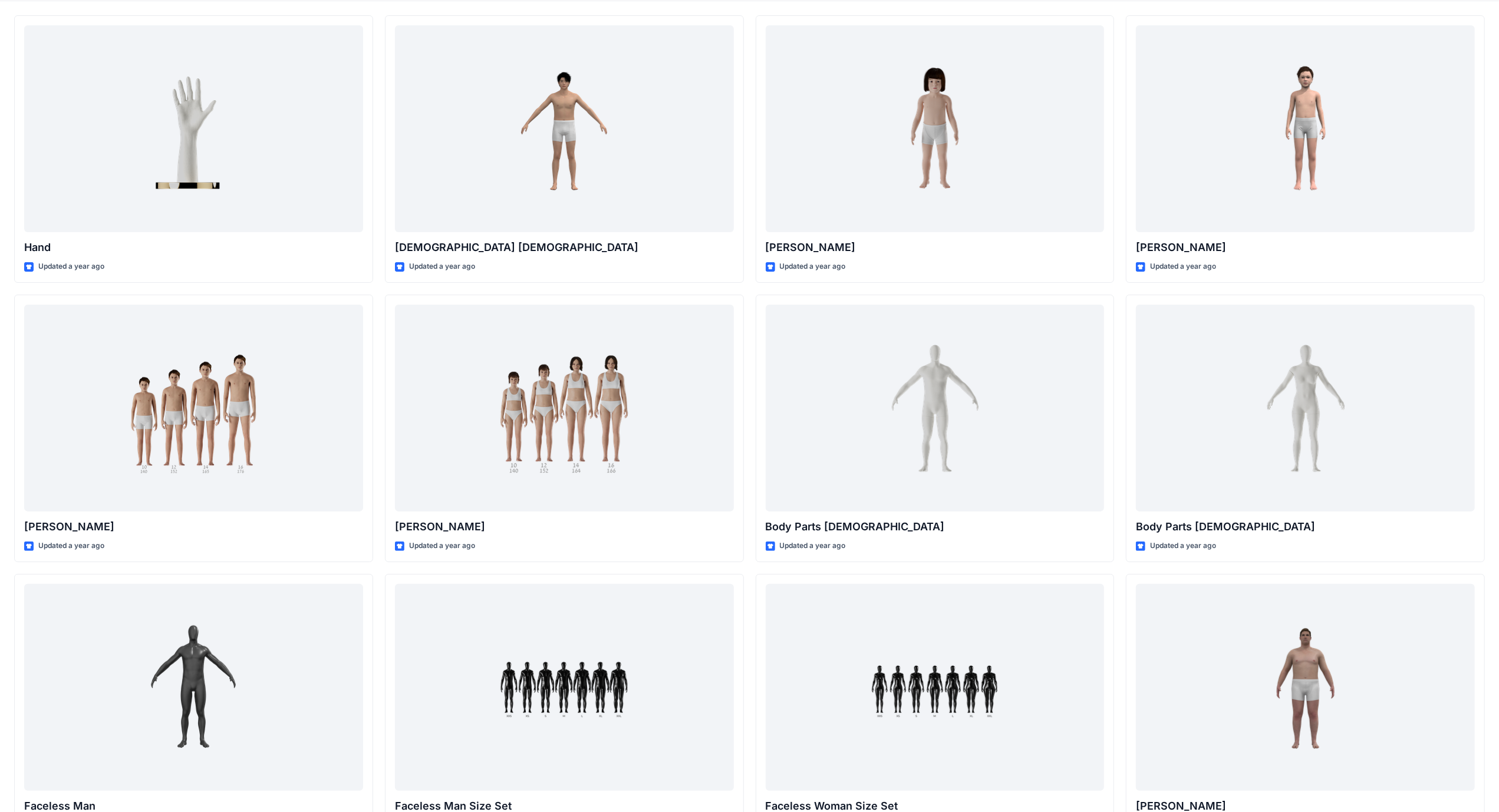
scroll to position [0, 0]
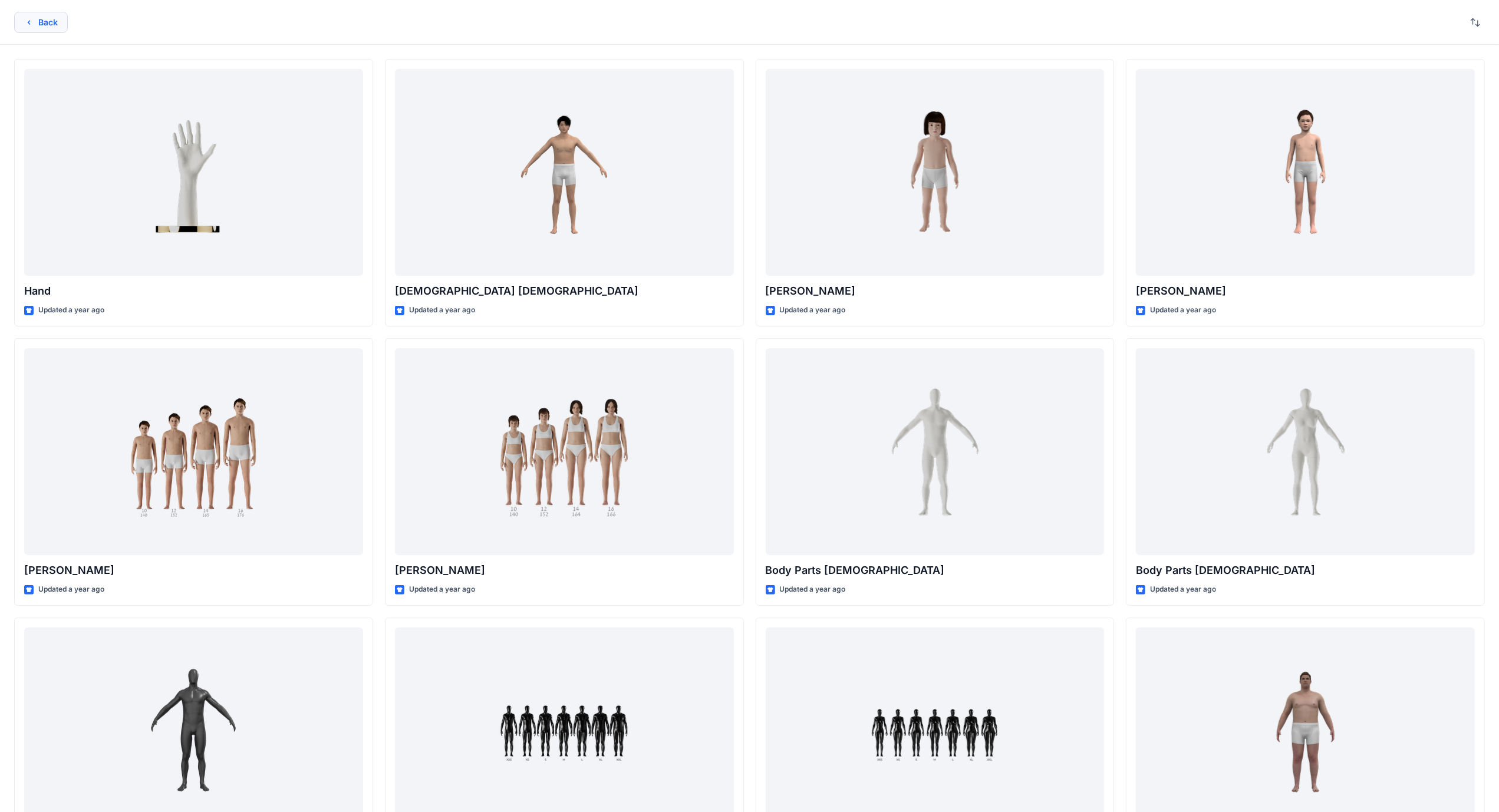
click at [54, 18] on button "Back" at bounding box center [41, 22] width 54 height 21
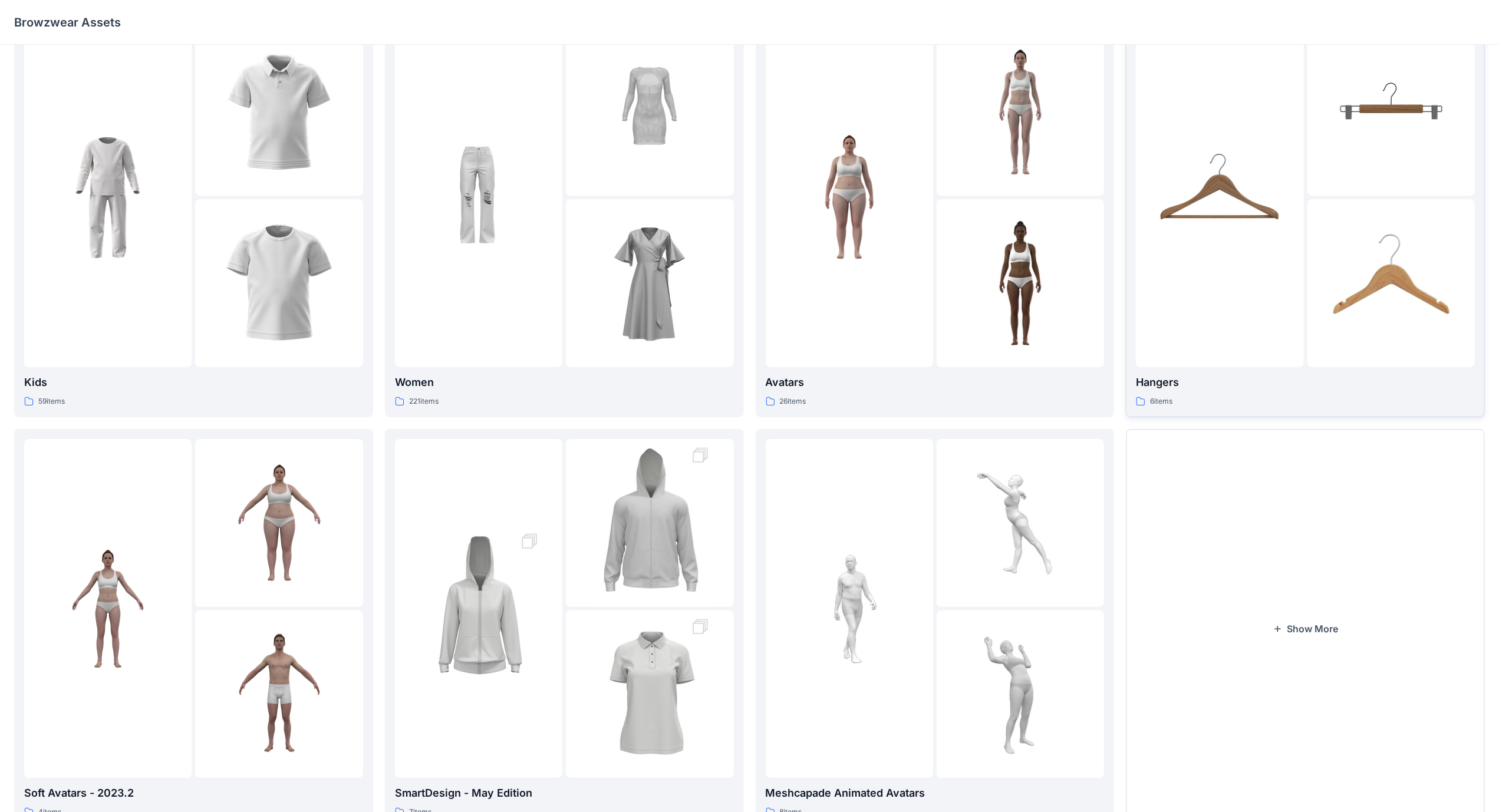
scroll to position [31, 0]
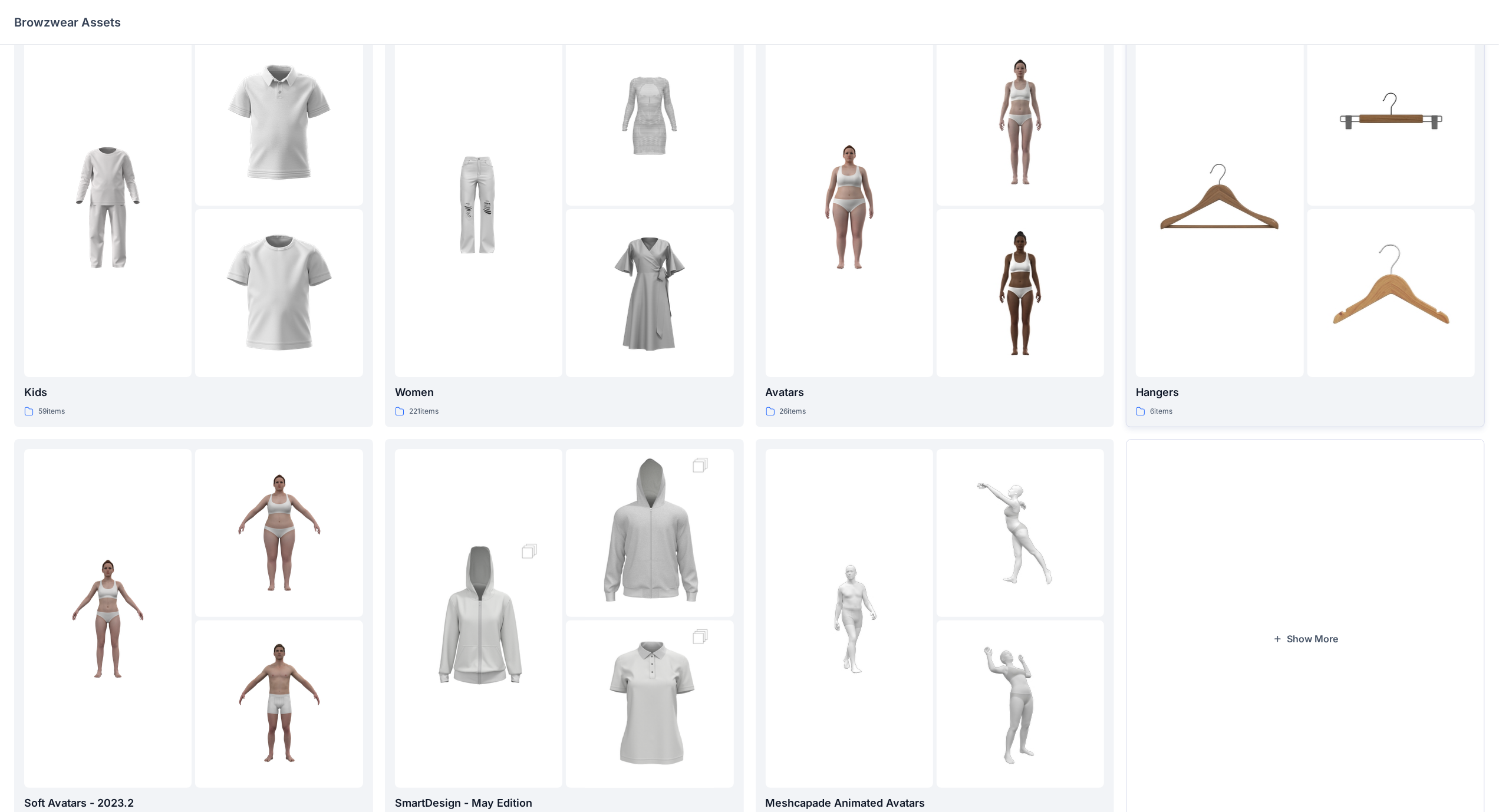
click at [1270, 267] on img at bounding box center [1220, 207] width 129 height 129
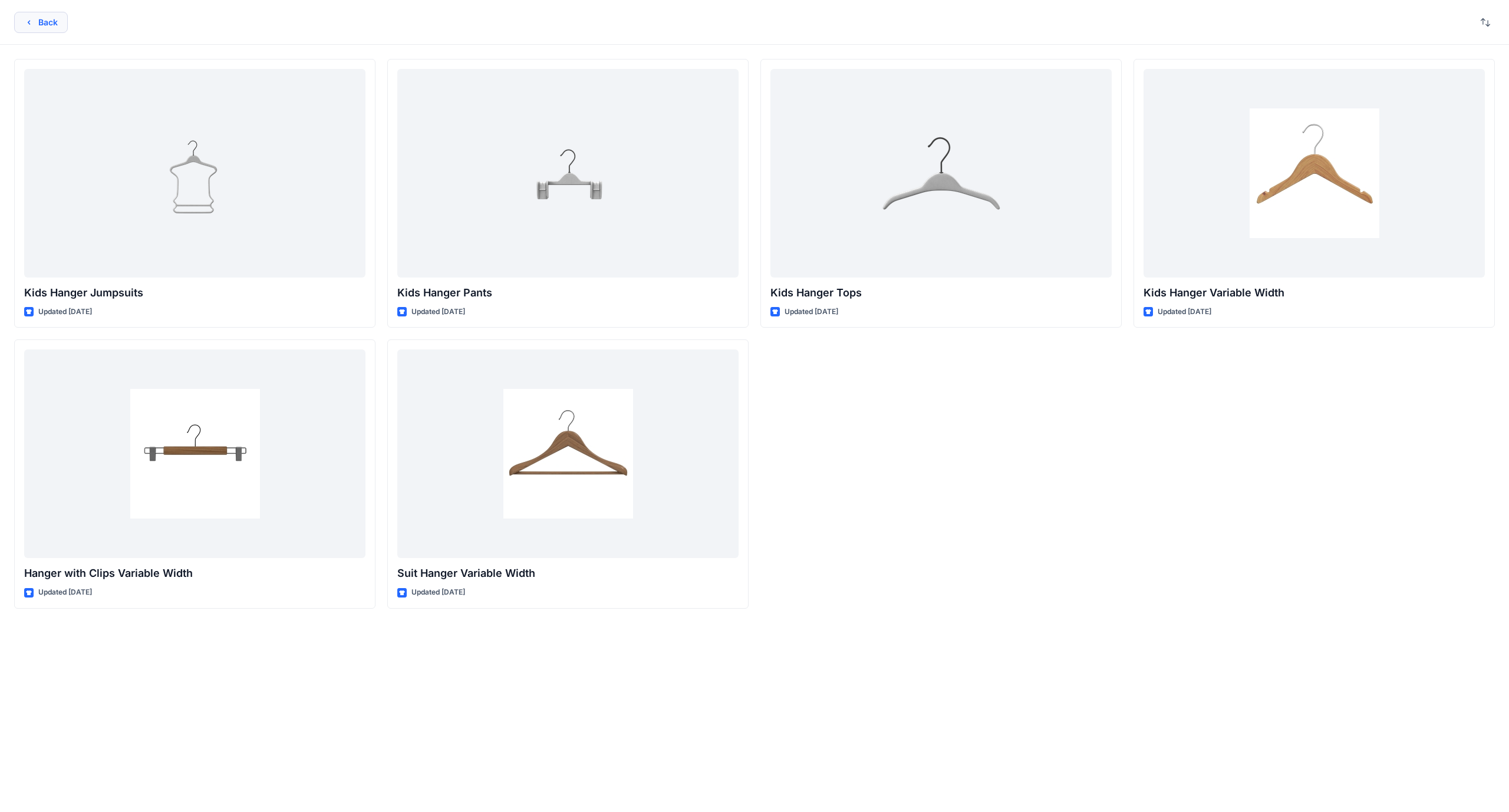
click at [38, 19] on button "Back" at bounding box center [41, 22] width 54 height 21
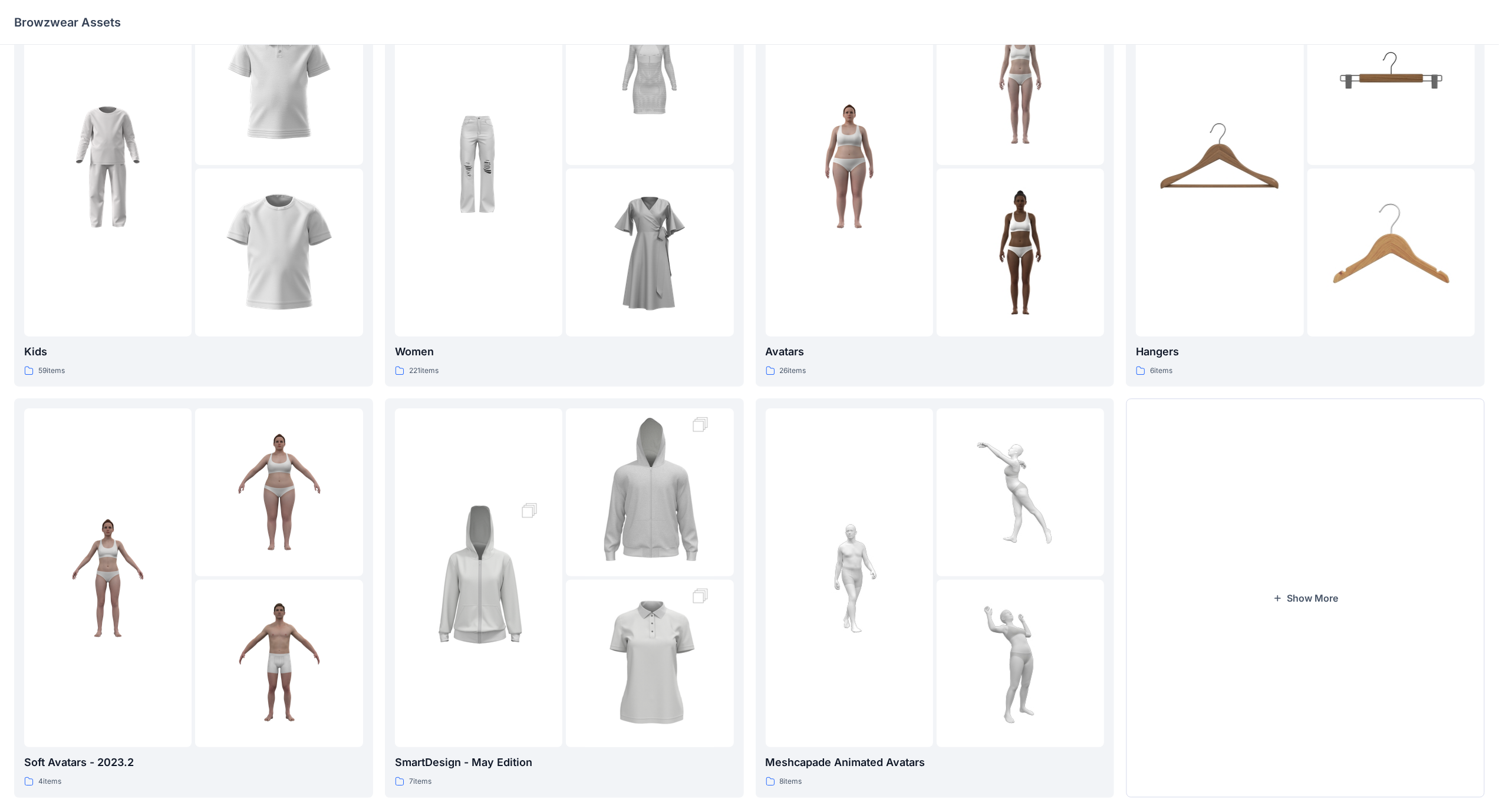
scroll to position [90, 0]
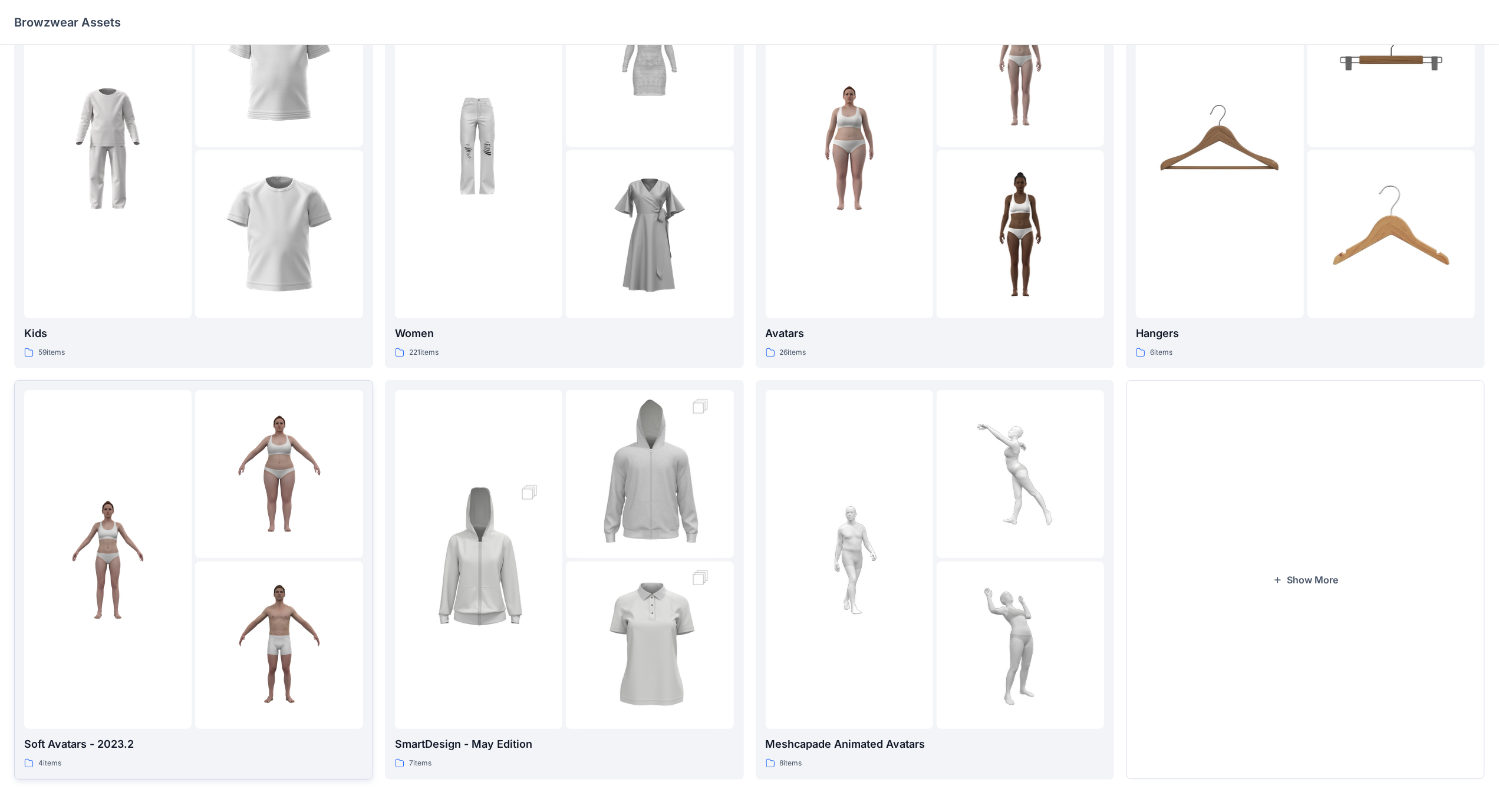
click at [226, 552] on div at bounding box center [279, 474] width 168 height 167
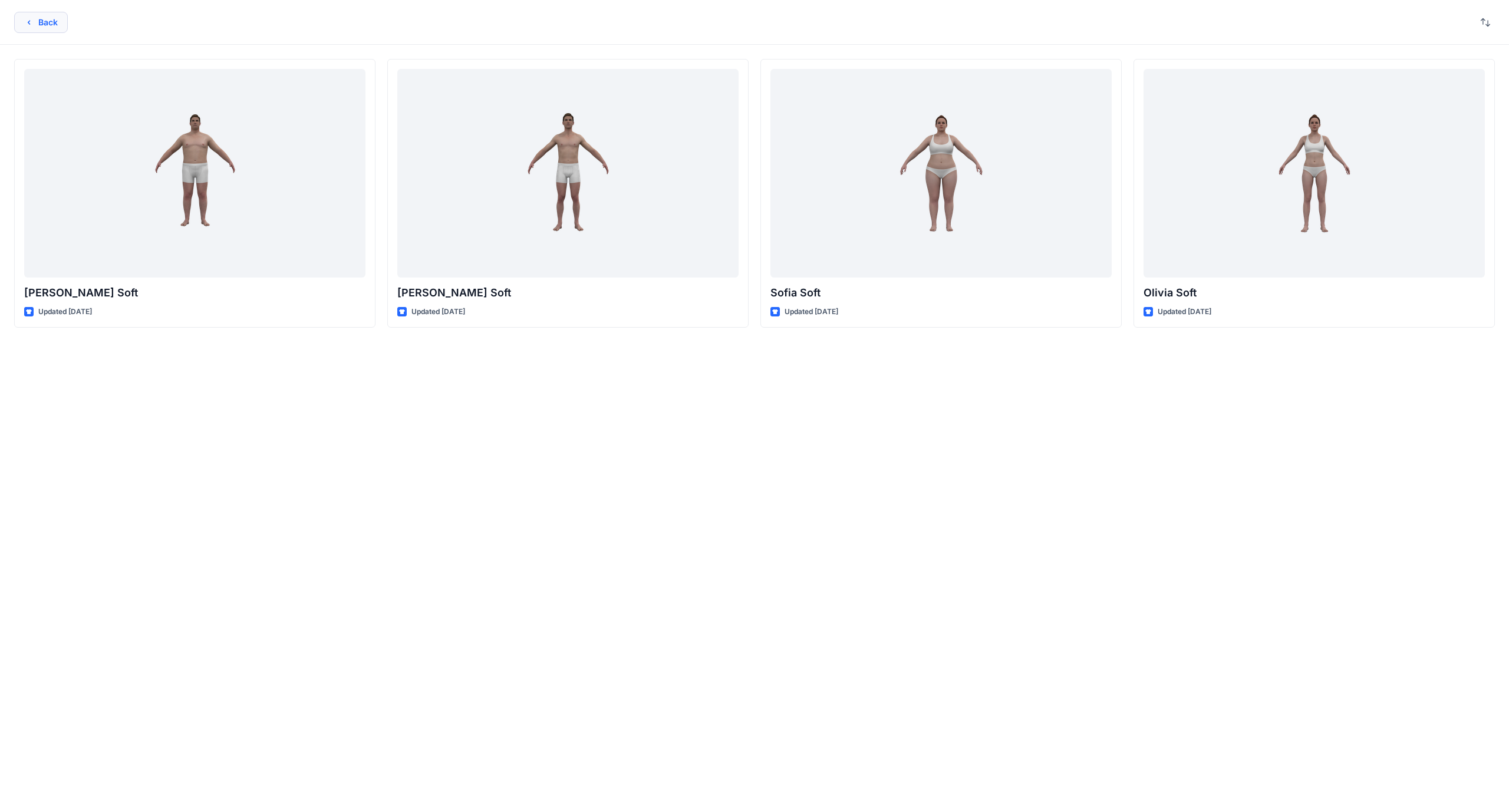
click at [43, 23] on button "Back" at bounding box center [41, 22] width 54 height 21
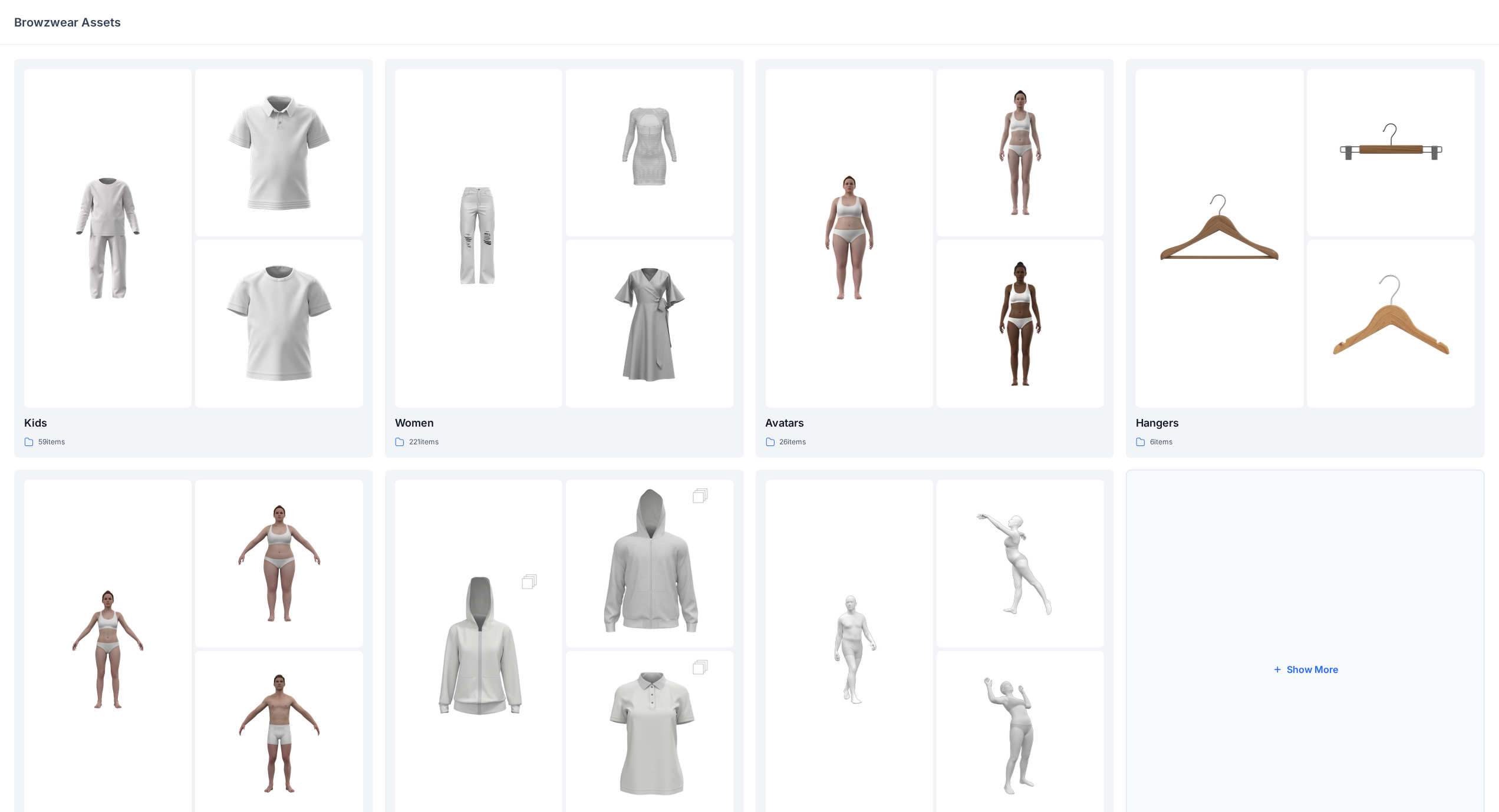
click at [1356, 681] on button "Show More" at bounding box center [1305, 669] width 359 height 399
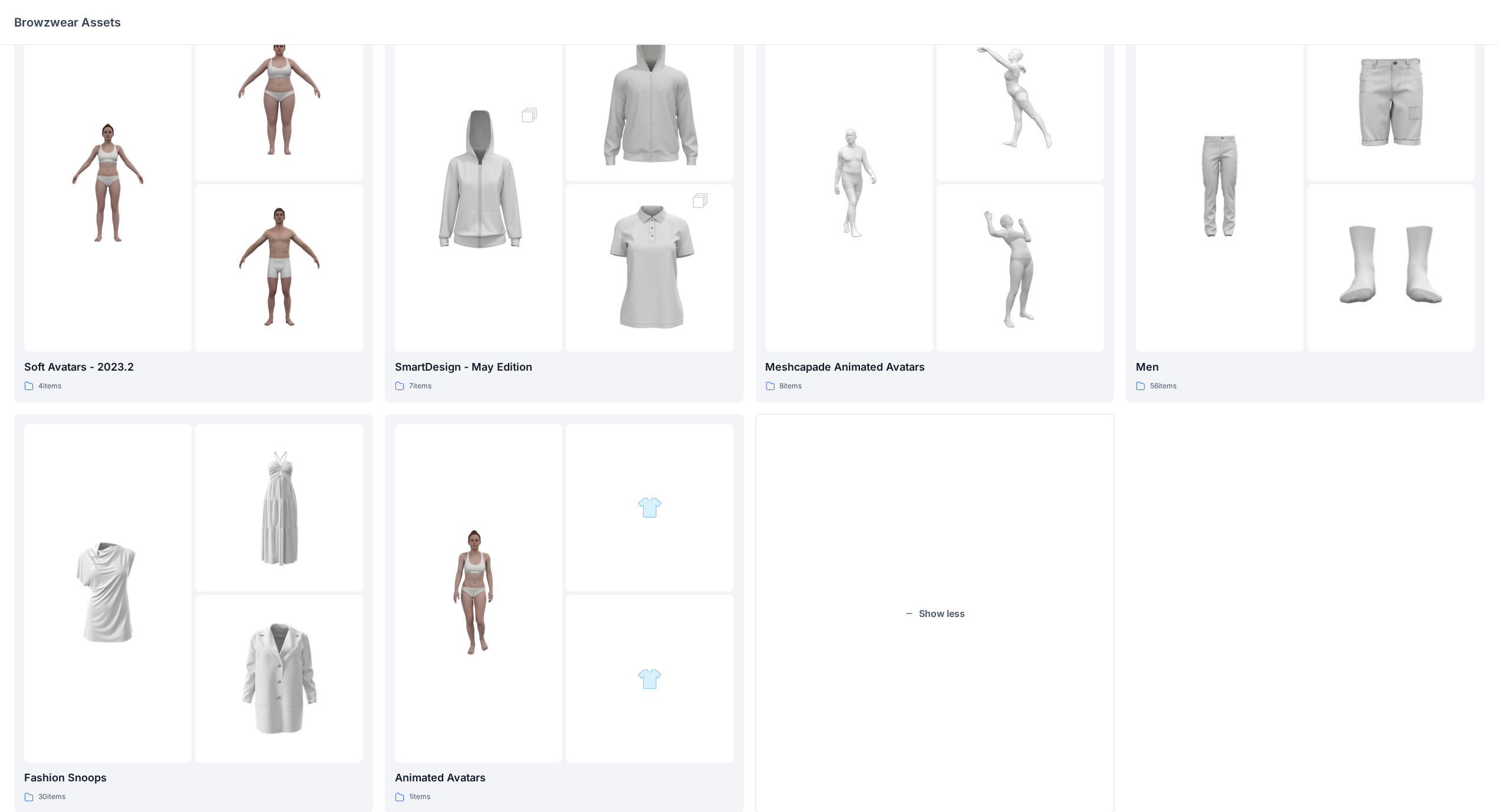
scroll to position [442, 0]
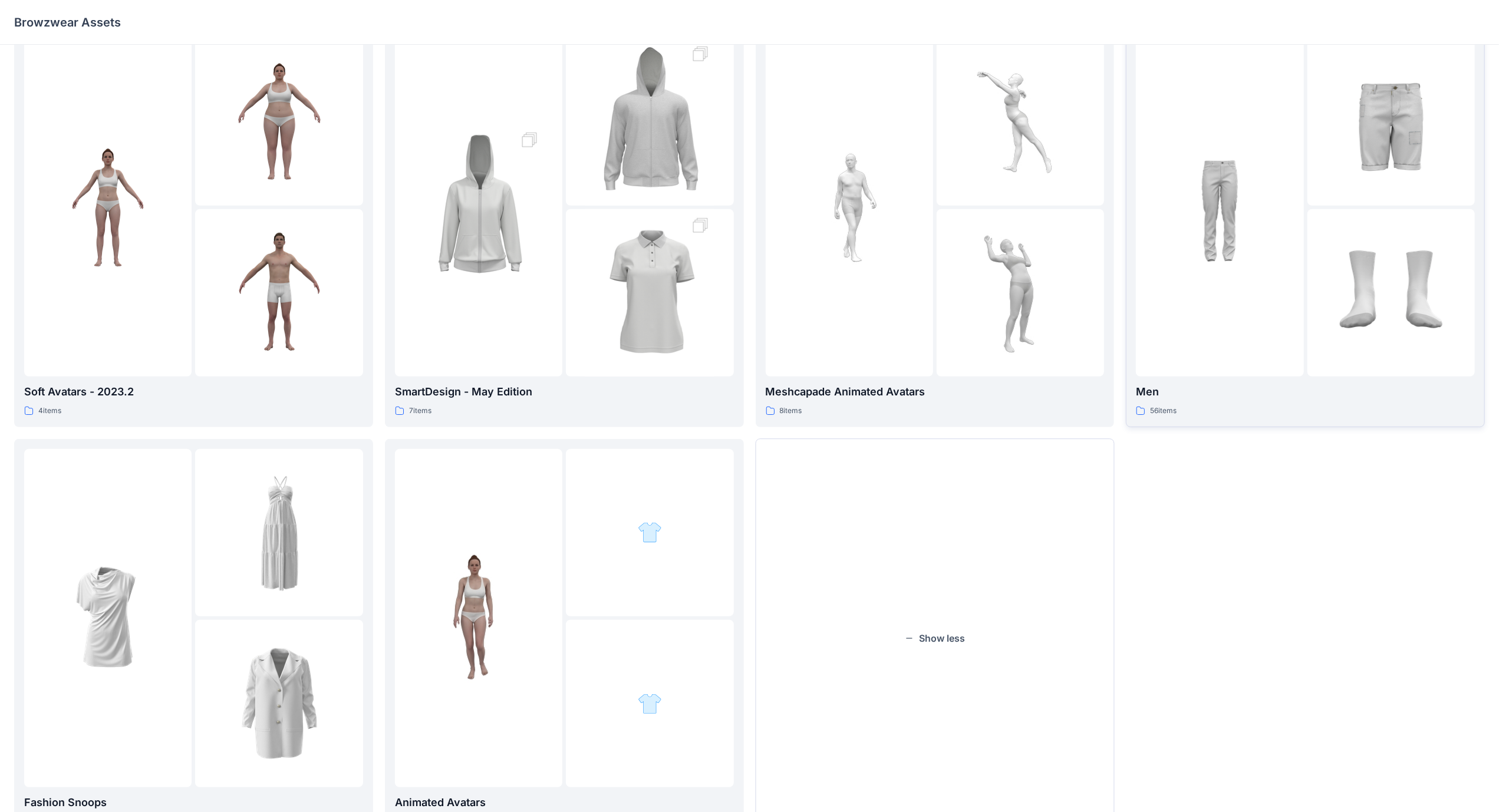
click at [1215, 353] on div at bounding box center [1220, 207] width 168 height 339
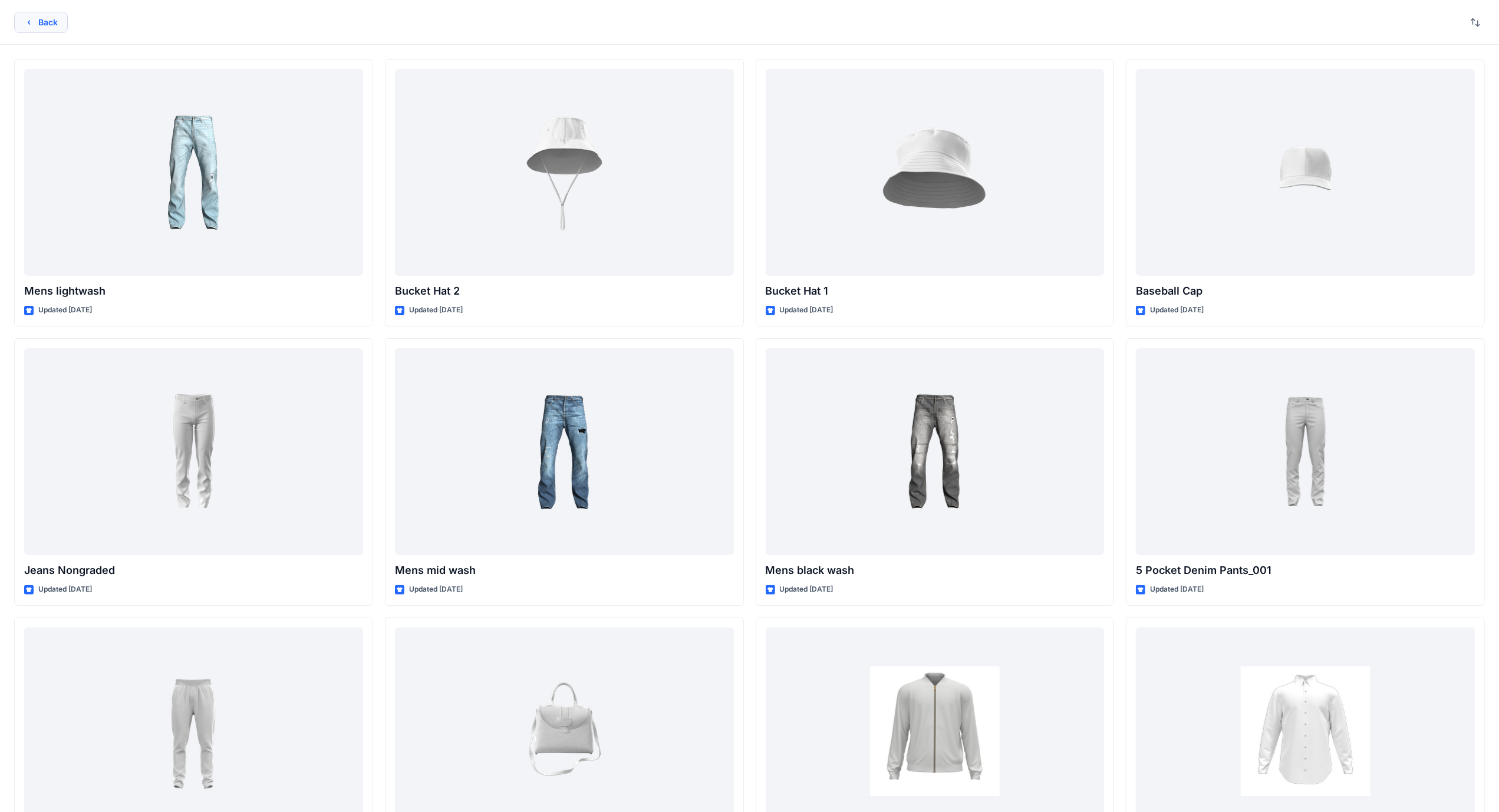
click at [37, 22] on button "Back" at bounding box center [41, 22] width 54 height 21
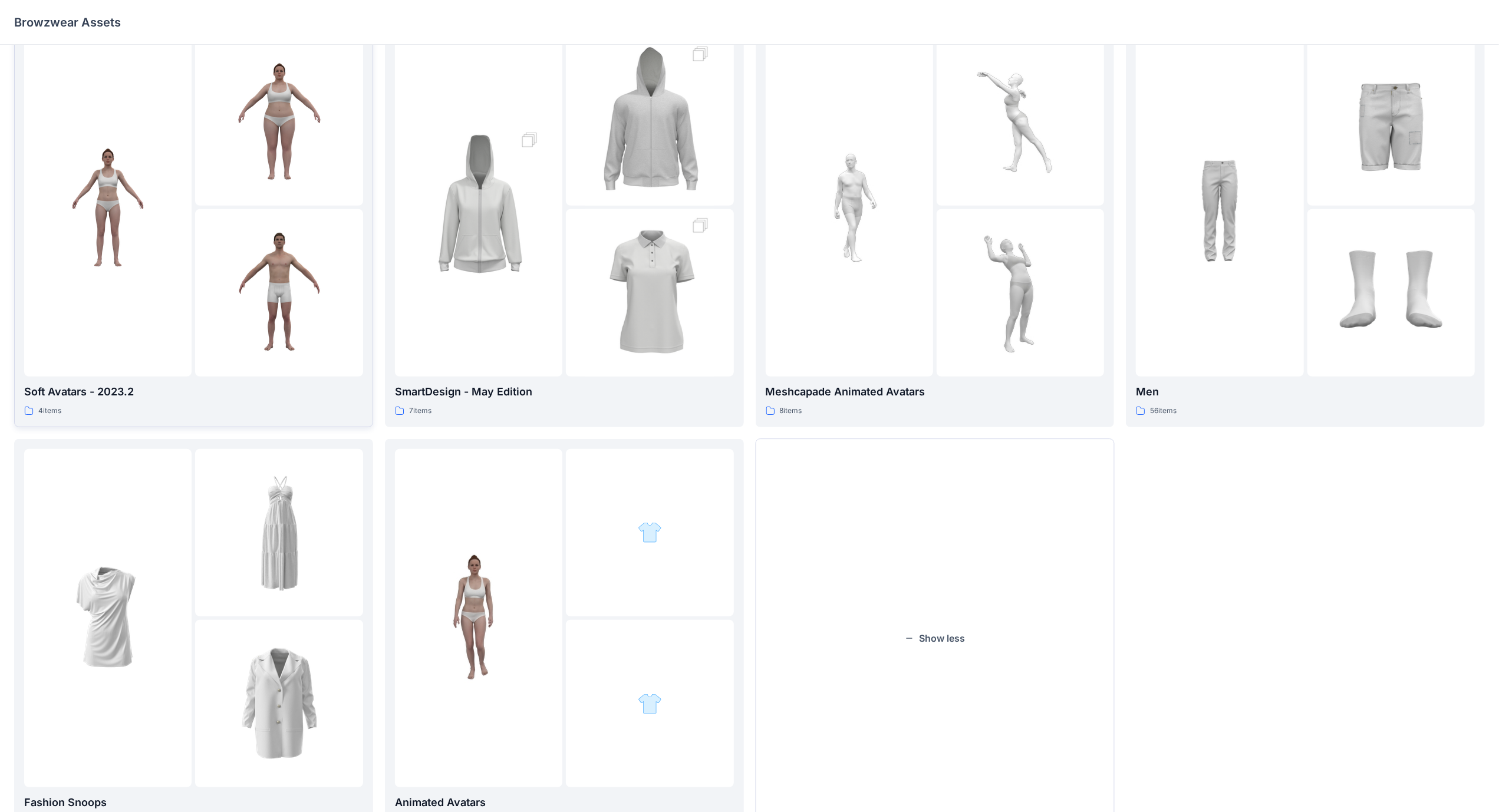
scroll to position [501, 0]
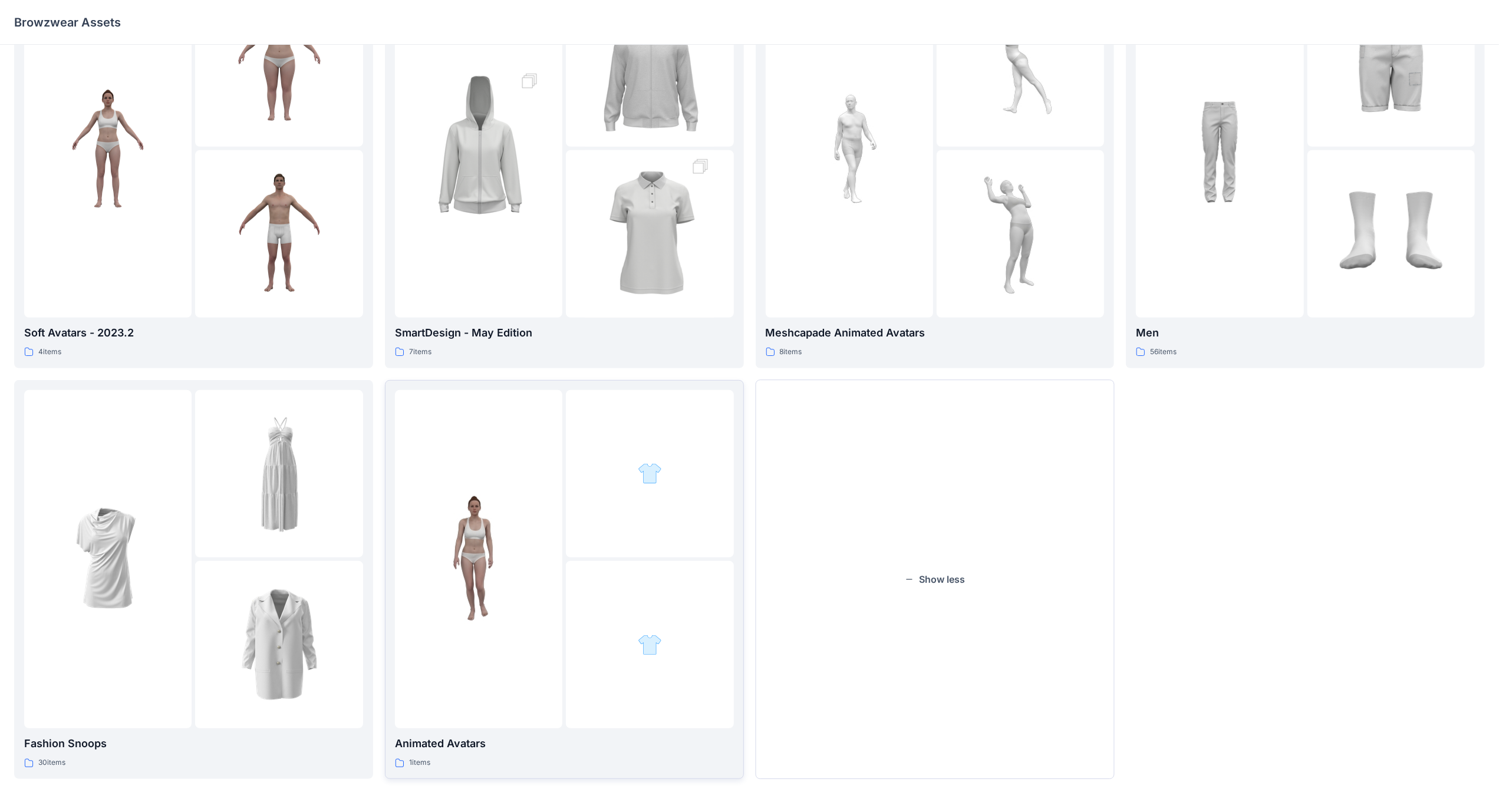
click at [551, 559] on div at bounding box center [479, 559] width 168 height 339
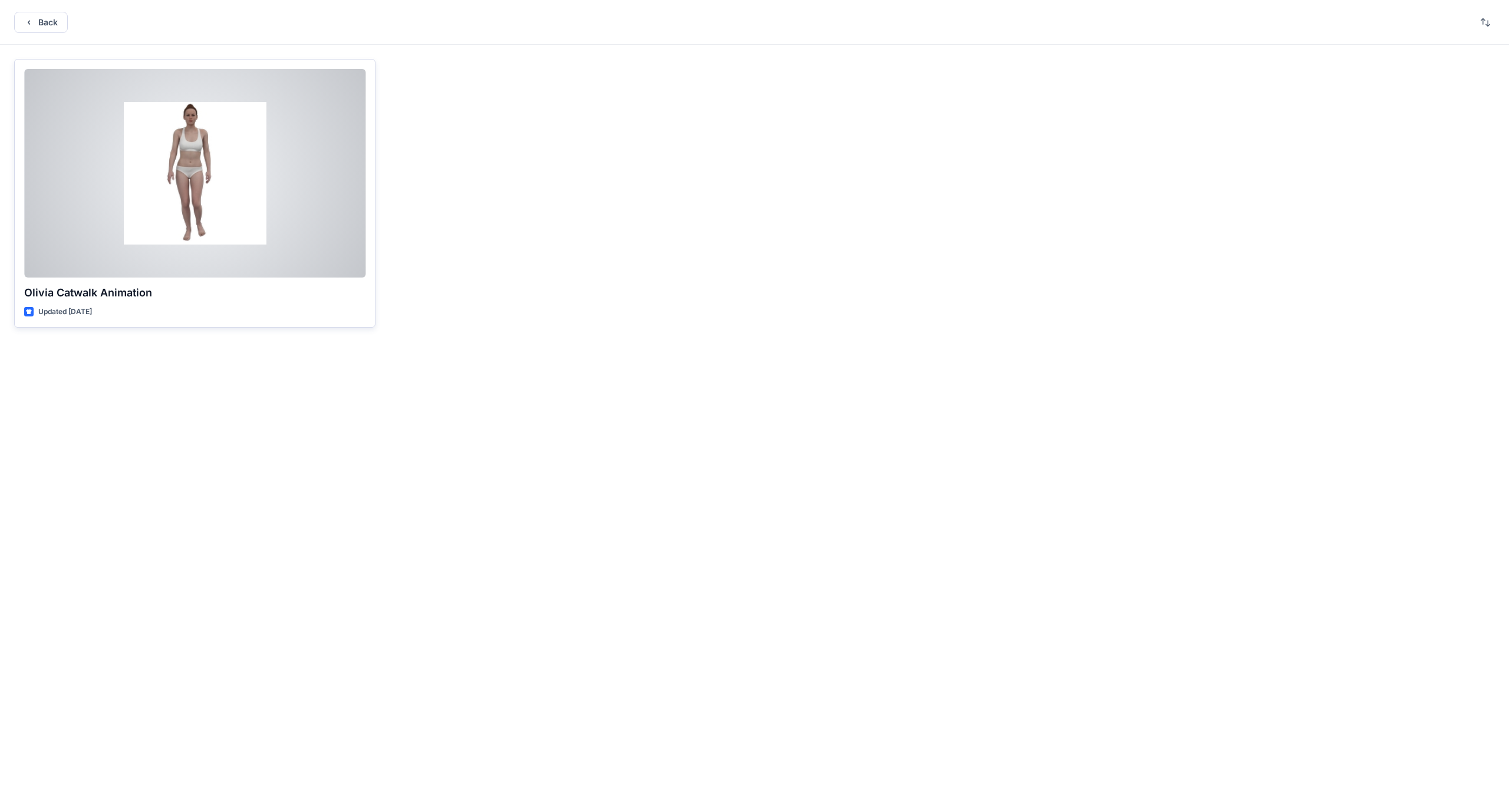
click at [215, 155] on div at bounding box center [194, 173] width 341 height 208
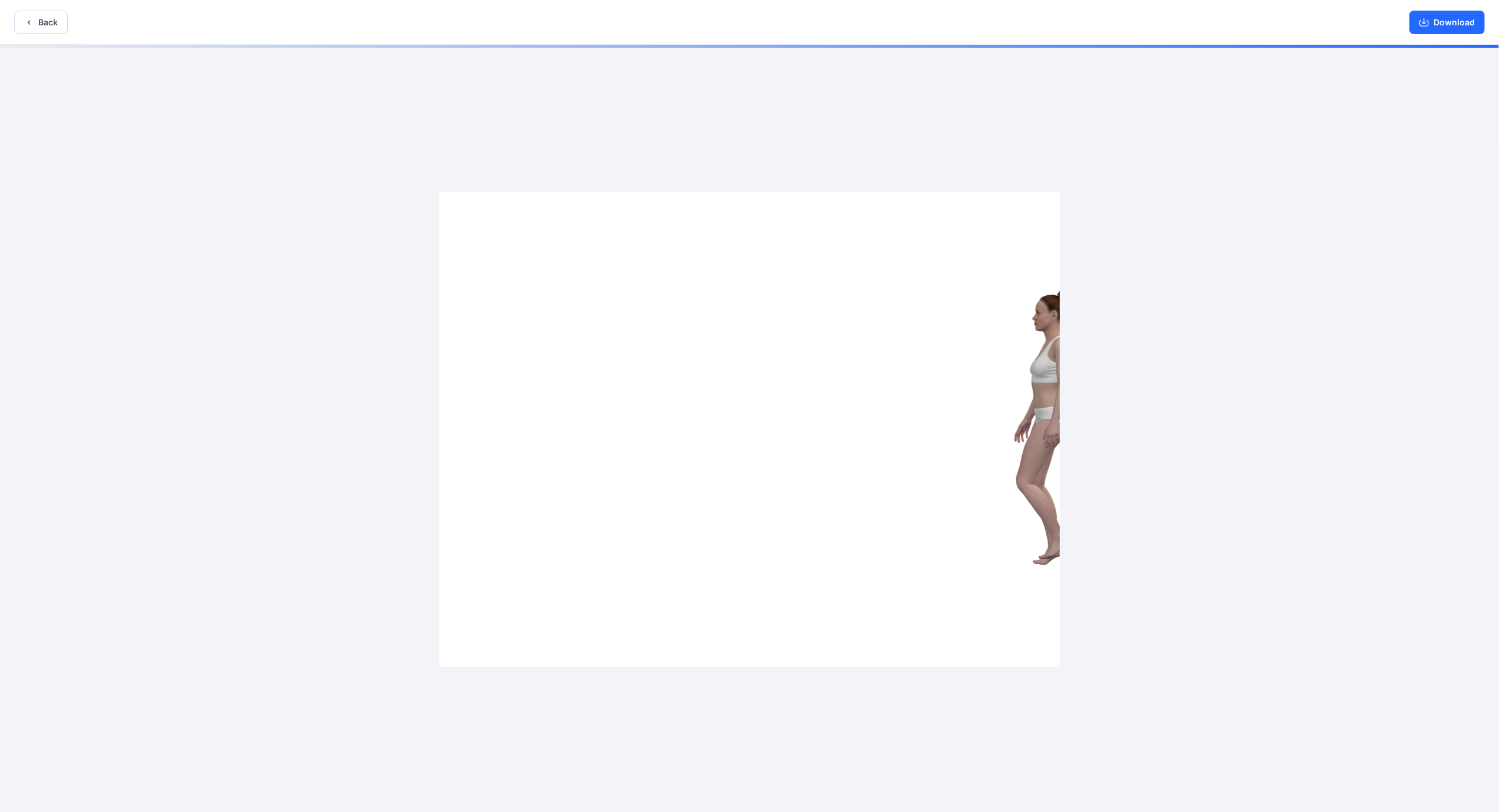
drag, startPoint x: 919, startPoint y: 436, endPoint x: 748, endPoint y: 429, distance: 171.1
click at [748, 429] on img at bounding box center [750, 429] width 621 height 475
click at [42, 21] on button "Back" at bounding box center [41, 22] width 54 height 23
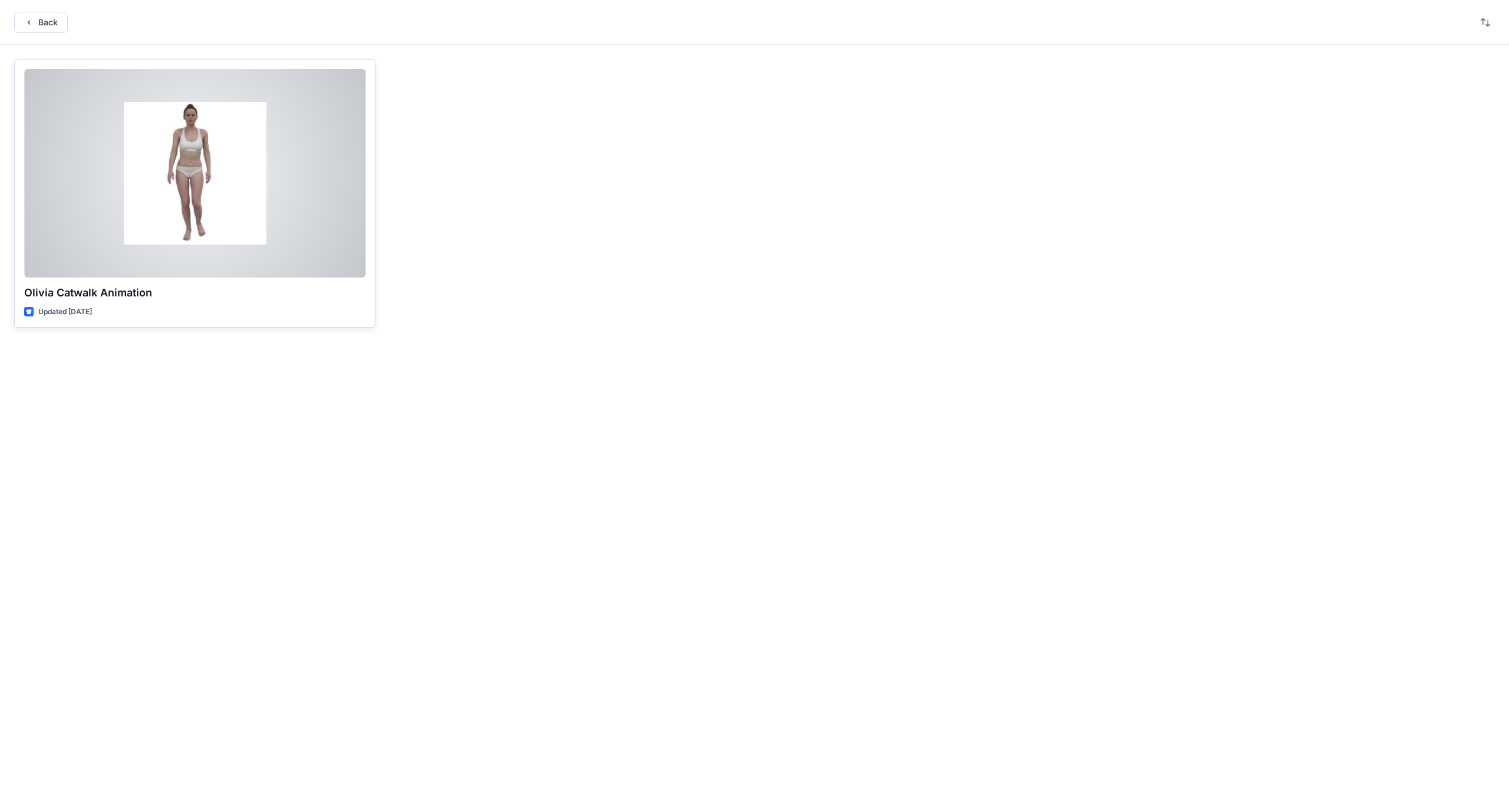
click at [219, 229] on div at bounding box center [194, 173] width 341 height 208
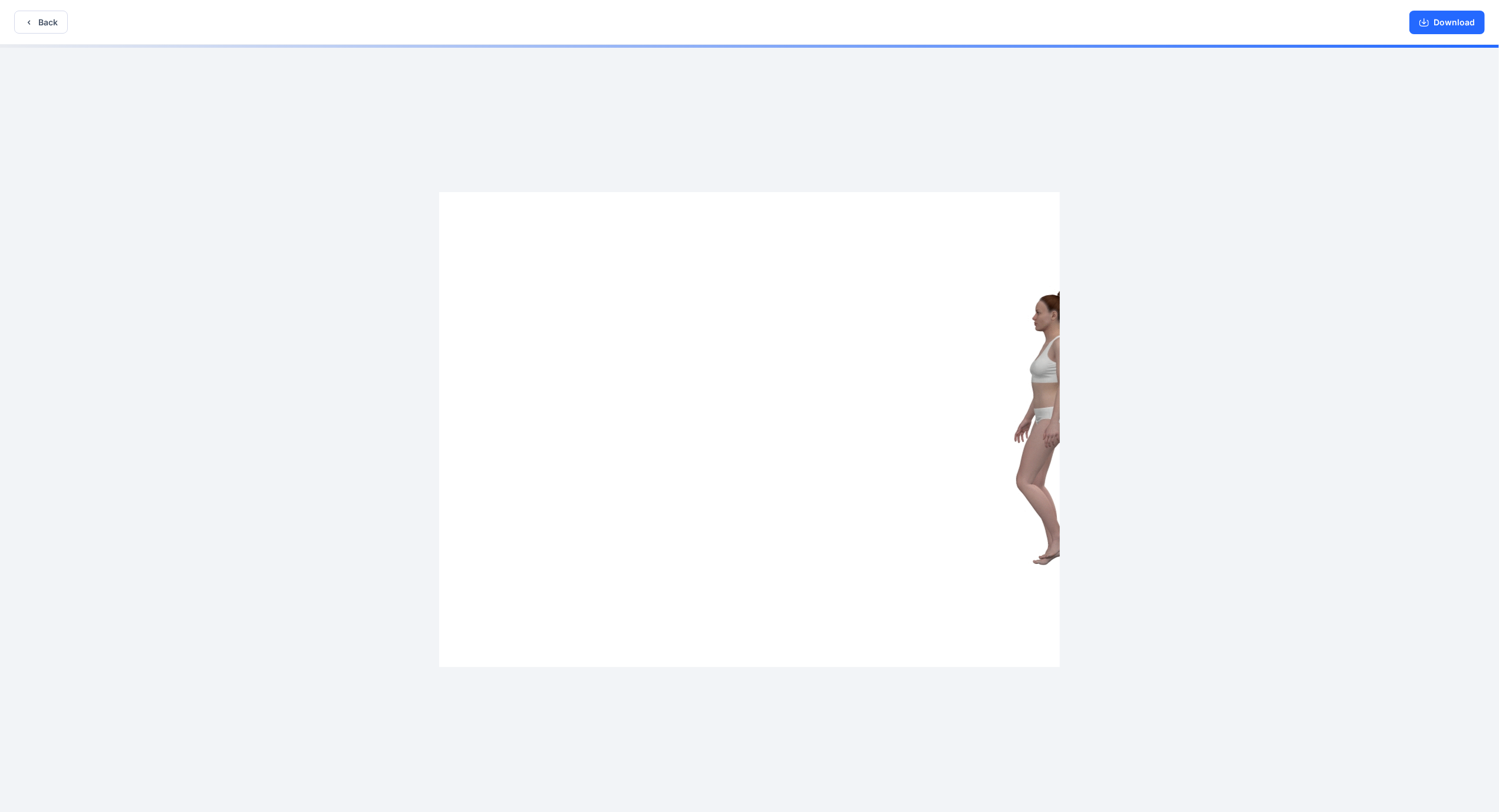
click at [755, 342] on img at bounding box center [750, 429] width 621 height 475
click at [42, 31] on button "Back" at bounding box center [41, 22] width 54 height 23
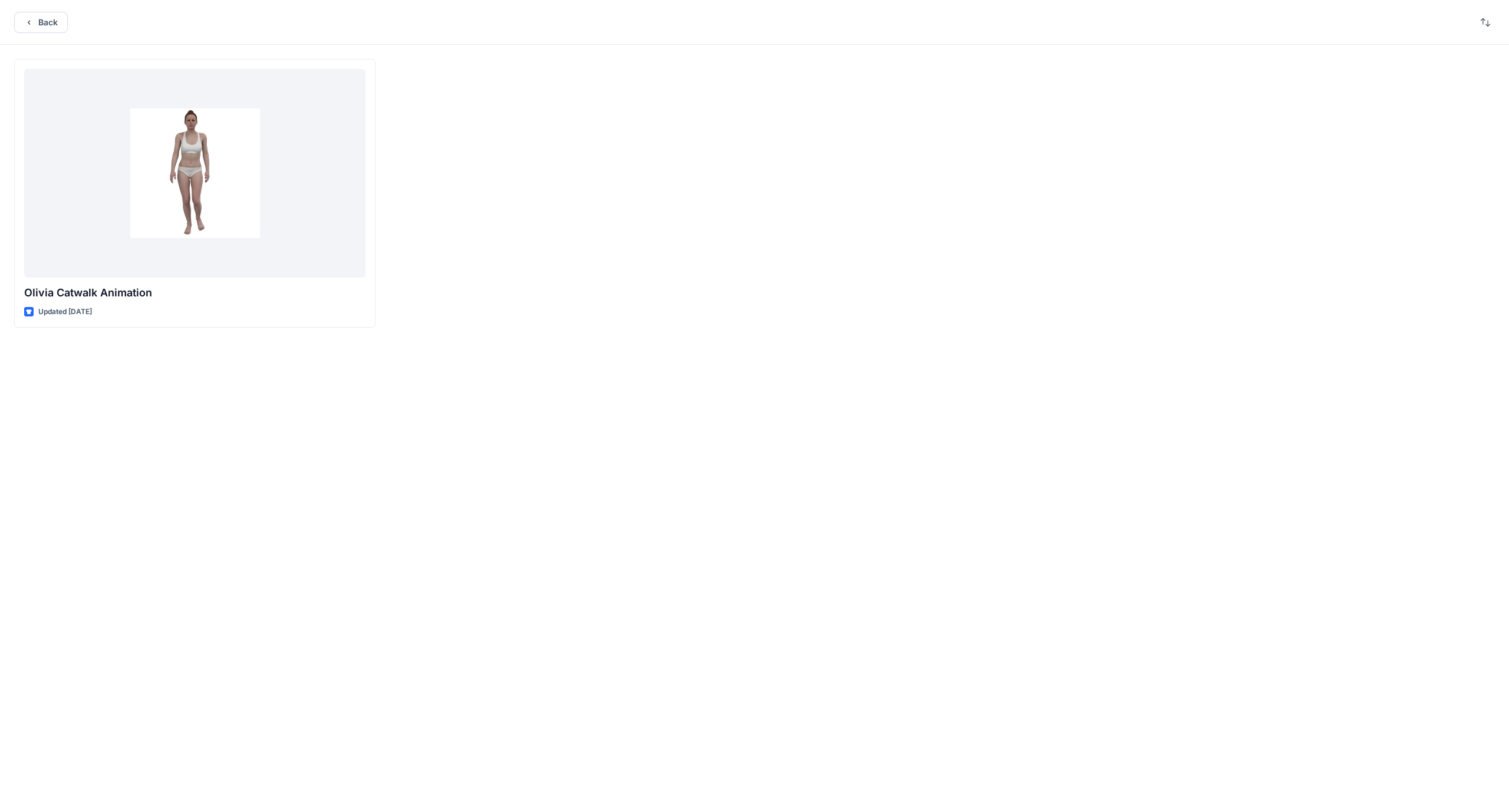
click at [42, 31] on button "Back" at bounding box center [41, 22] width 54 height 21
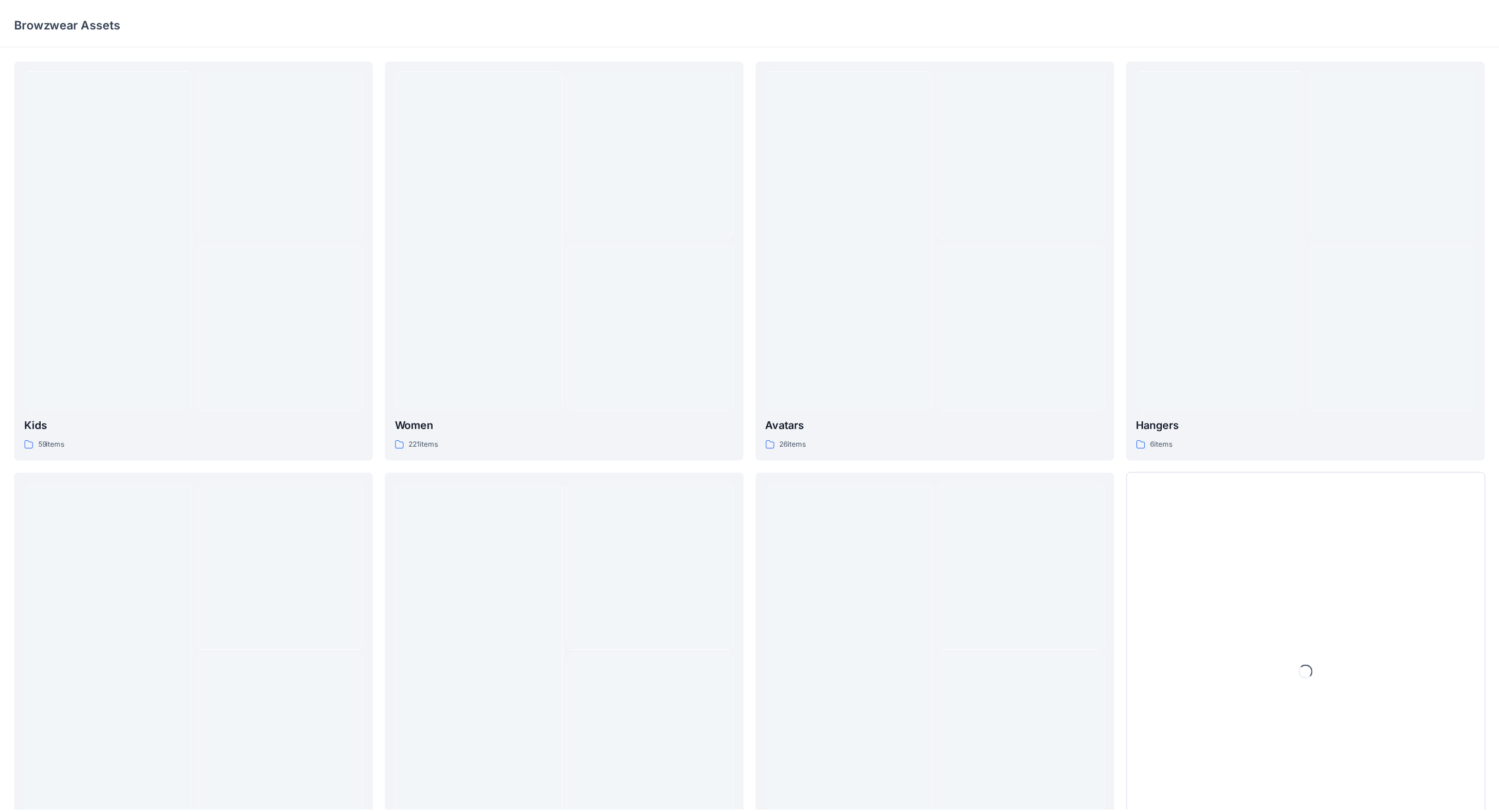
scroll to position [90, 0]
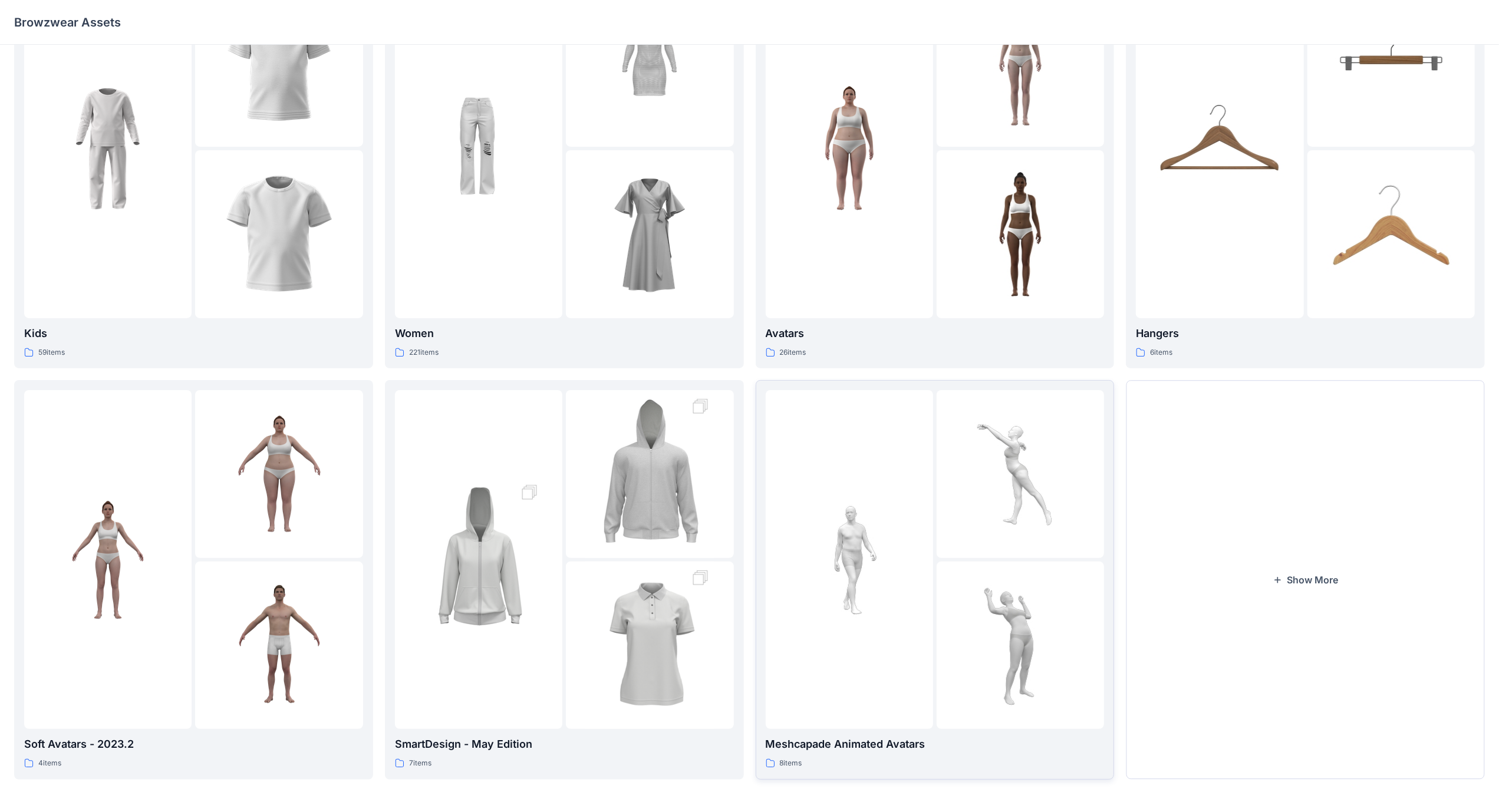
click at [1028, 575] on div at bounding box center [1021, 645] width 168 height 167
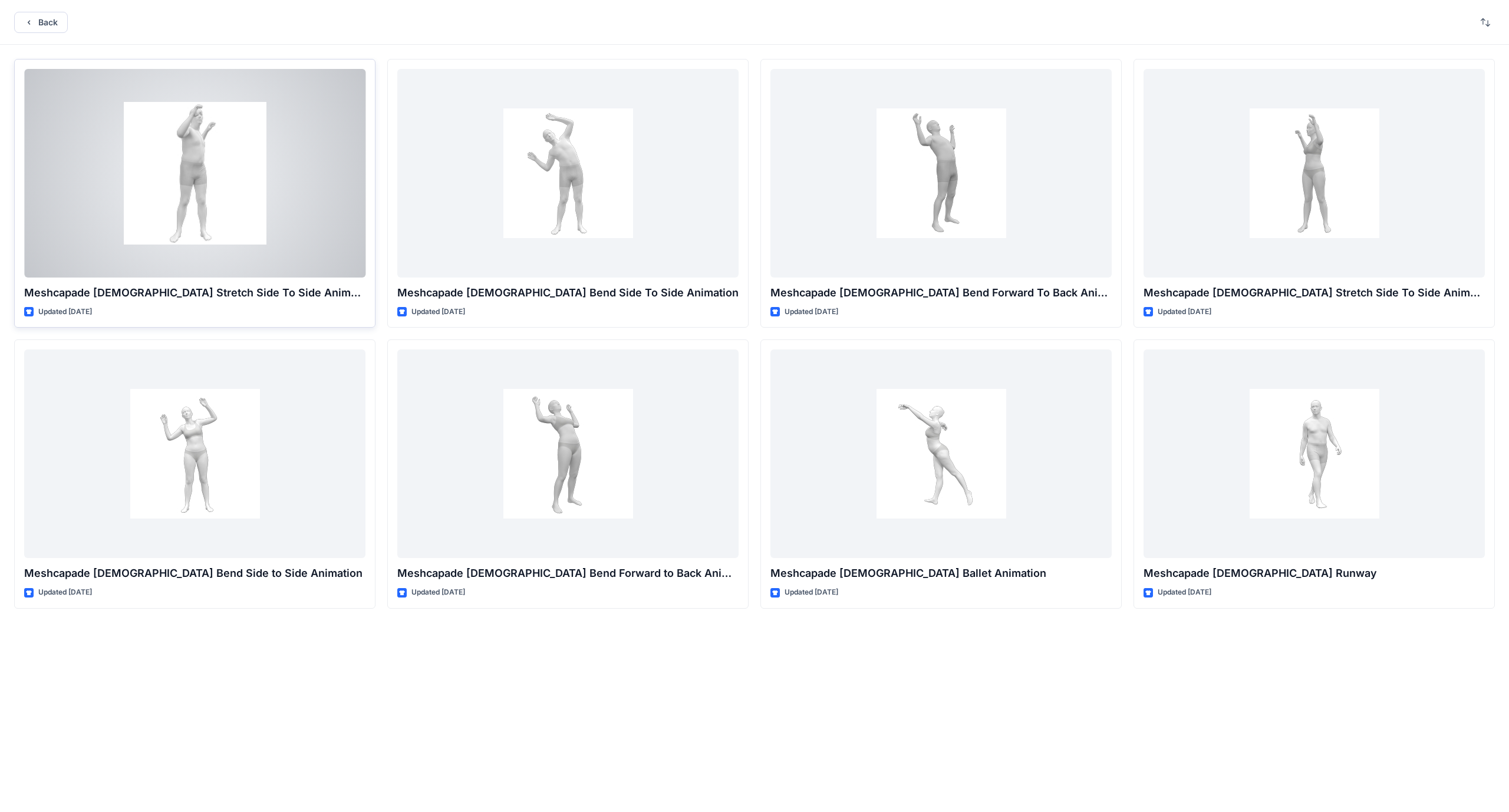
click at [319, 255] on div at bounding box center [194, 173] width 341 height 208
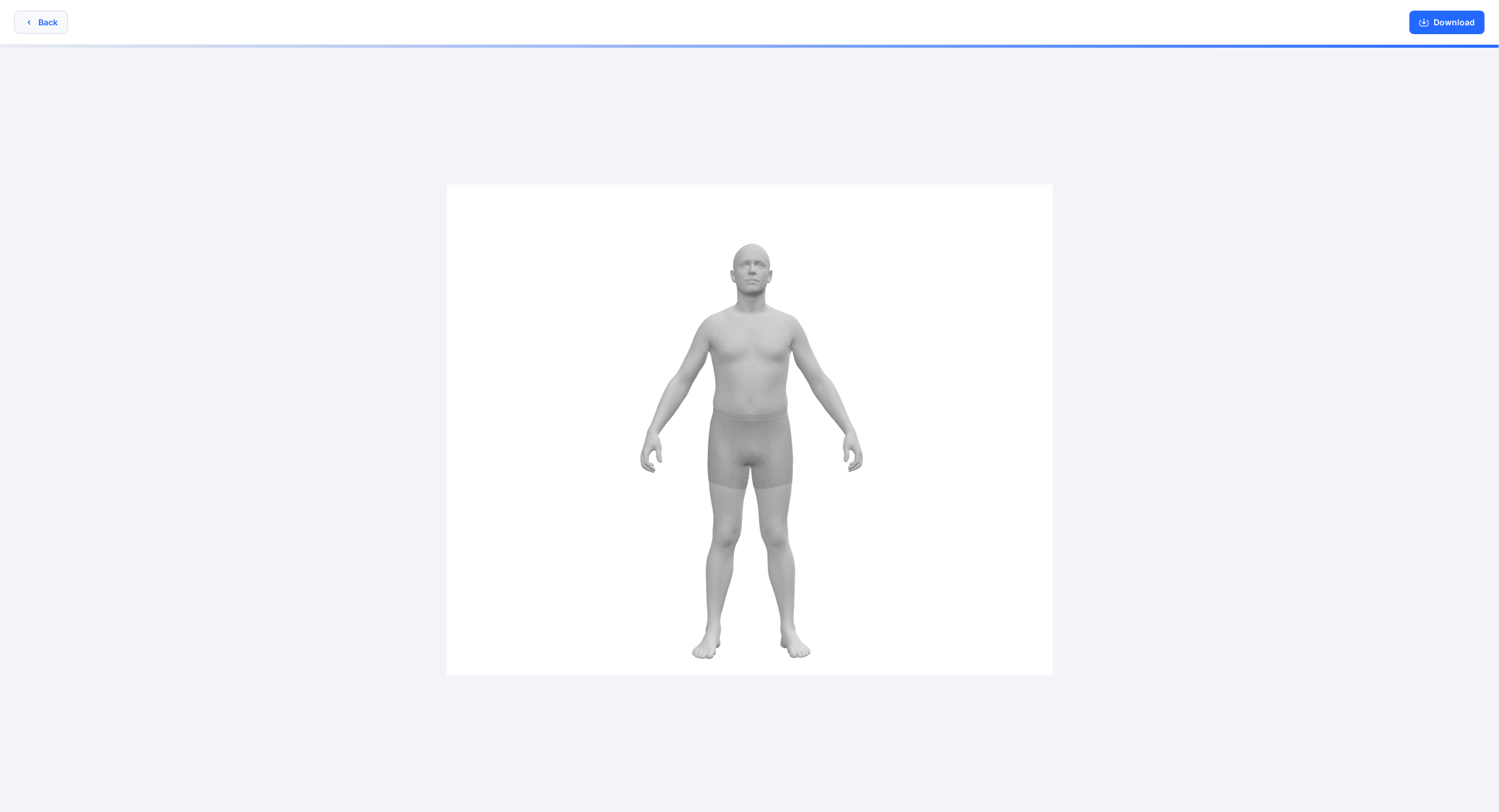
click at [40, 18] on button "Back" at bounding box center [41, 22] width 54 height 23
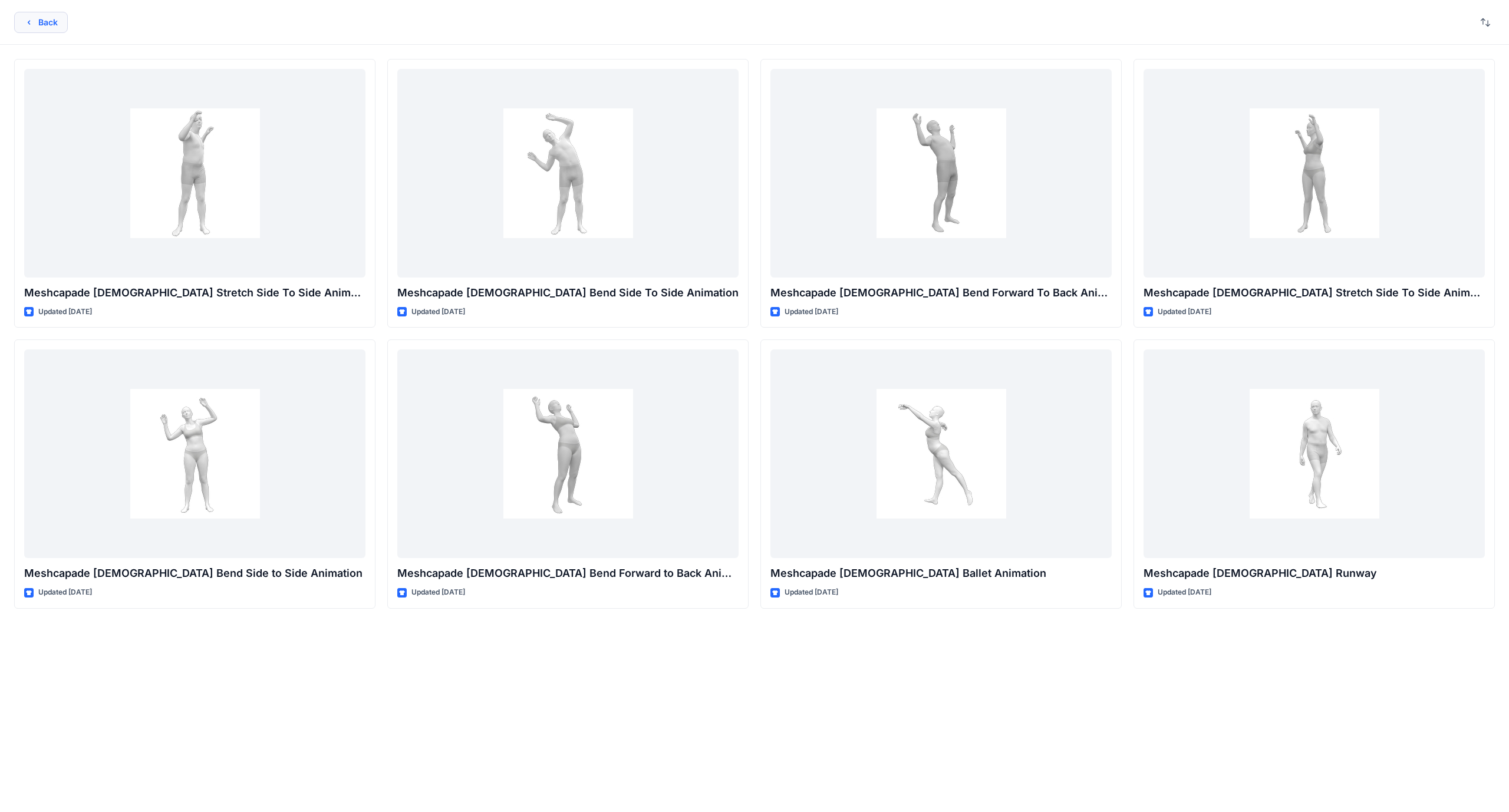
click at [39, 21] on button "Back" at bounding box center [41, 22] width 54 height 21
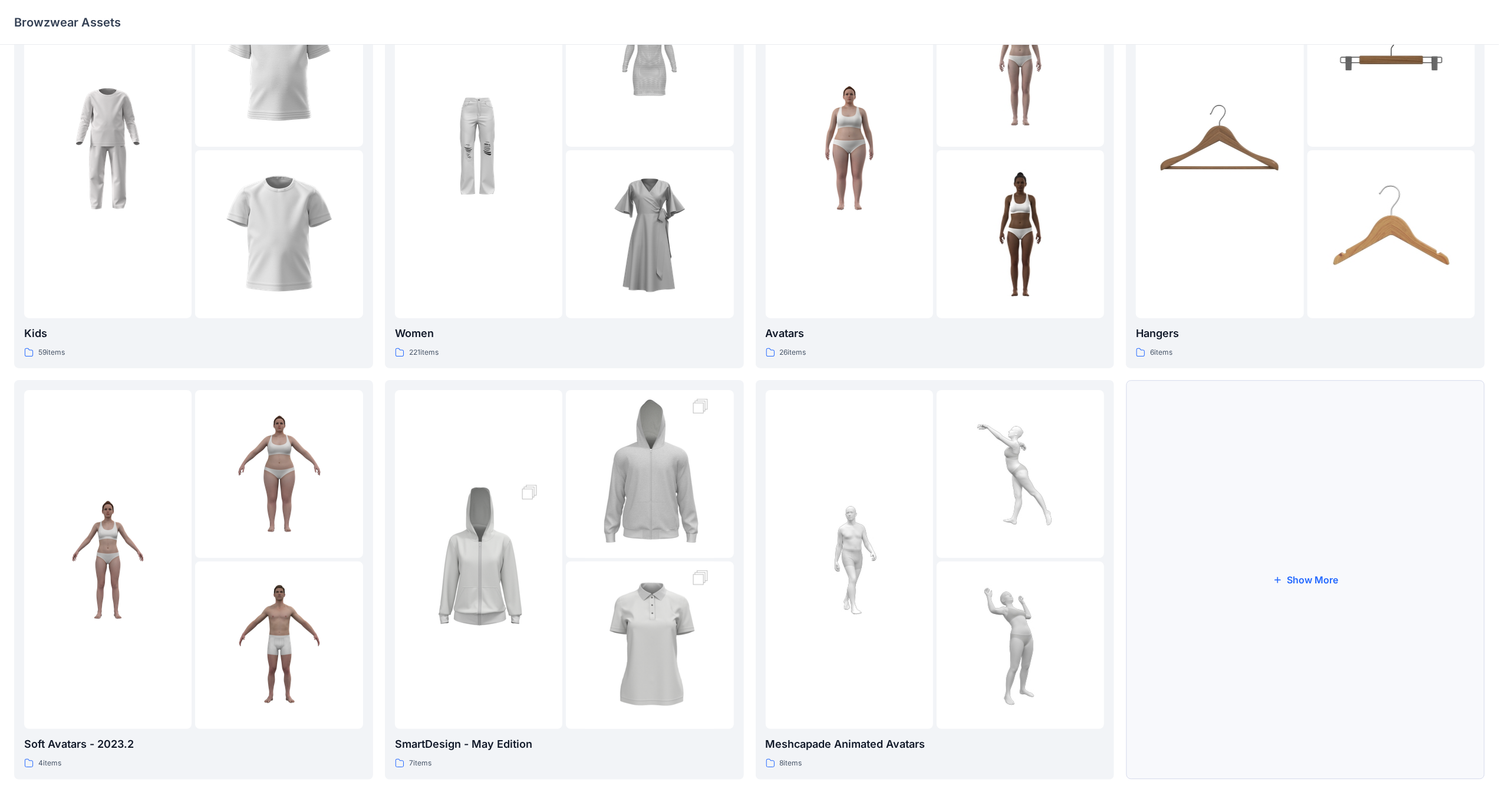
click at [1294, 478] on button "Show More" at bounding box center [1305, 579] width 359 height 399
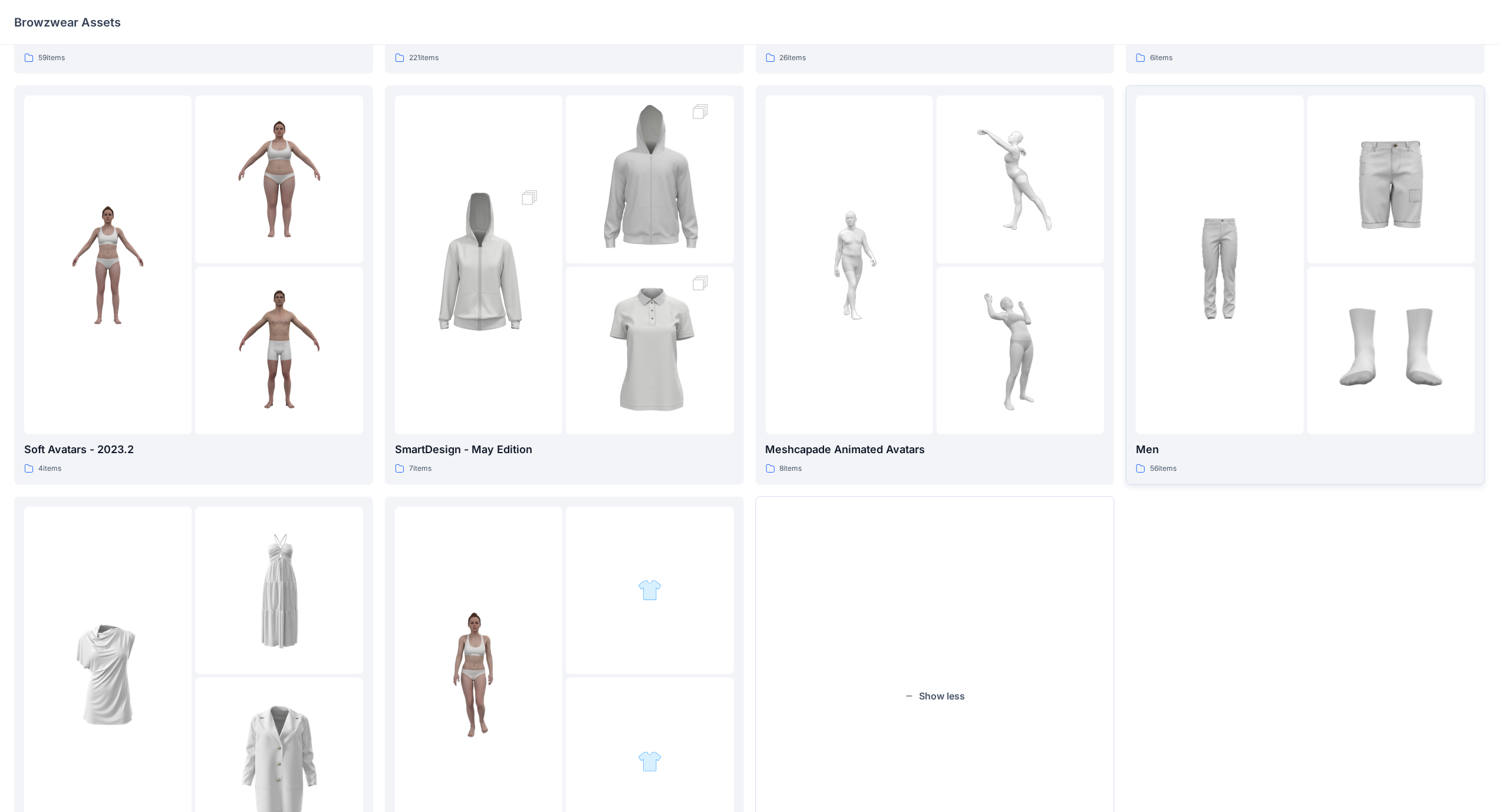
scroll to position [501, 0]
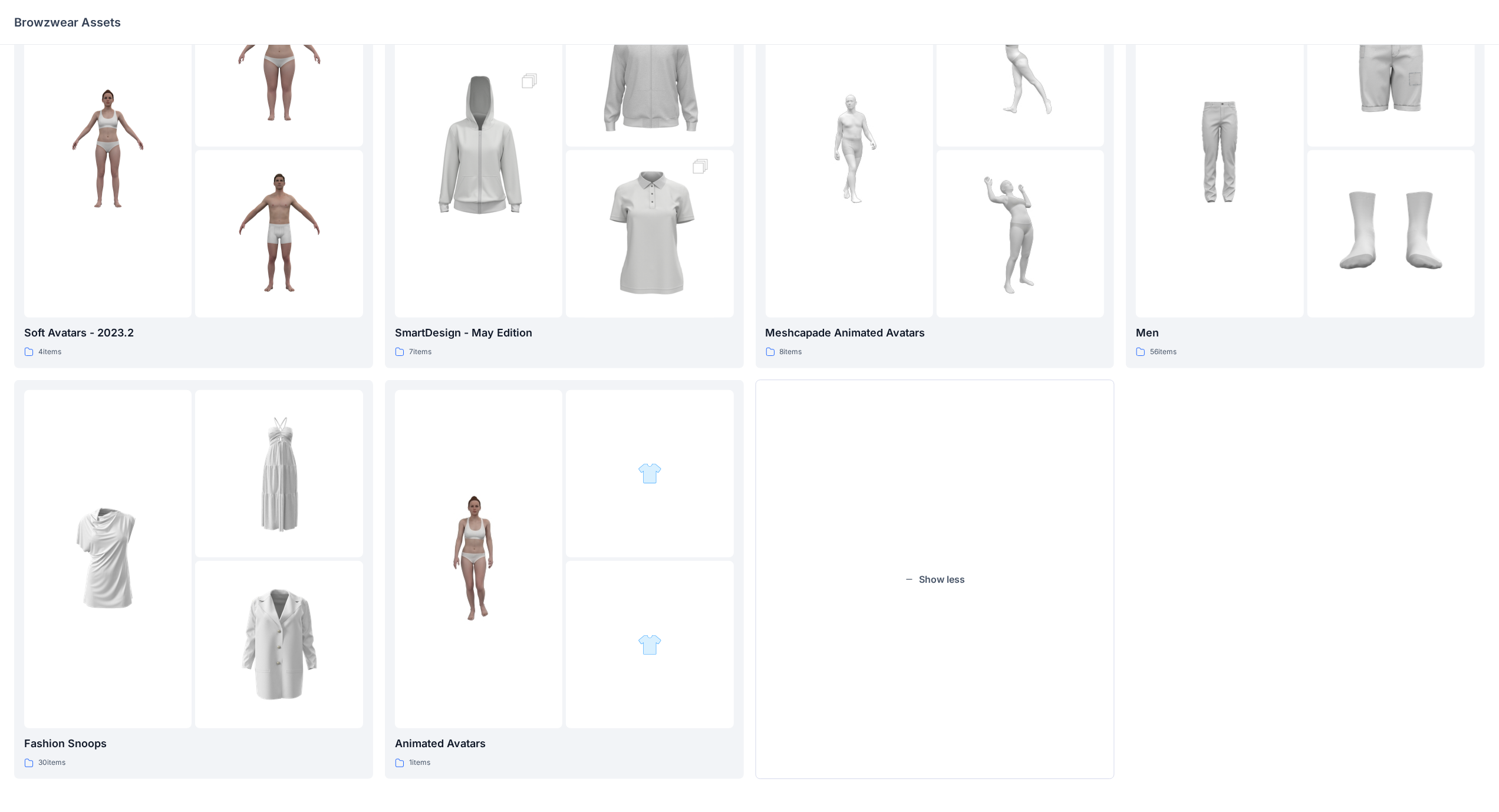
click at [225, 519] on img at bounding box center [279, 474] width 129 height 129
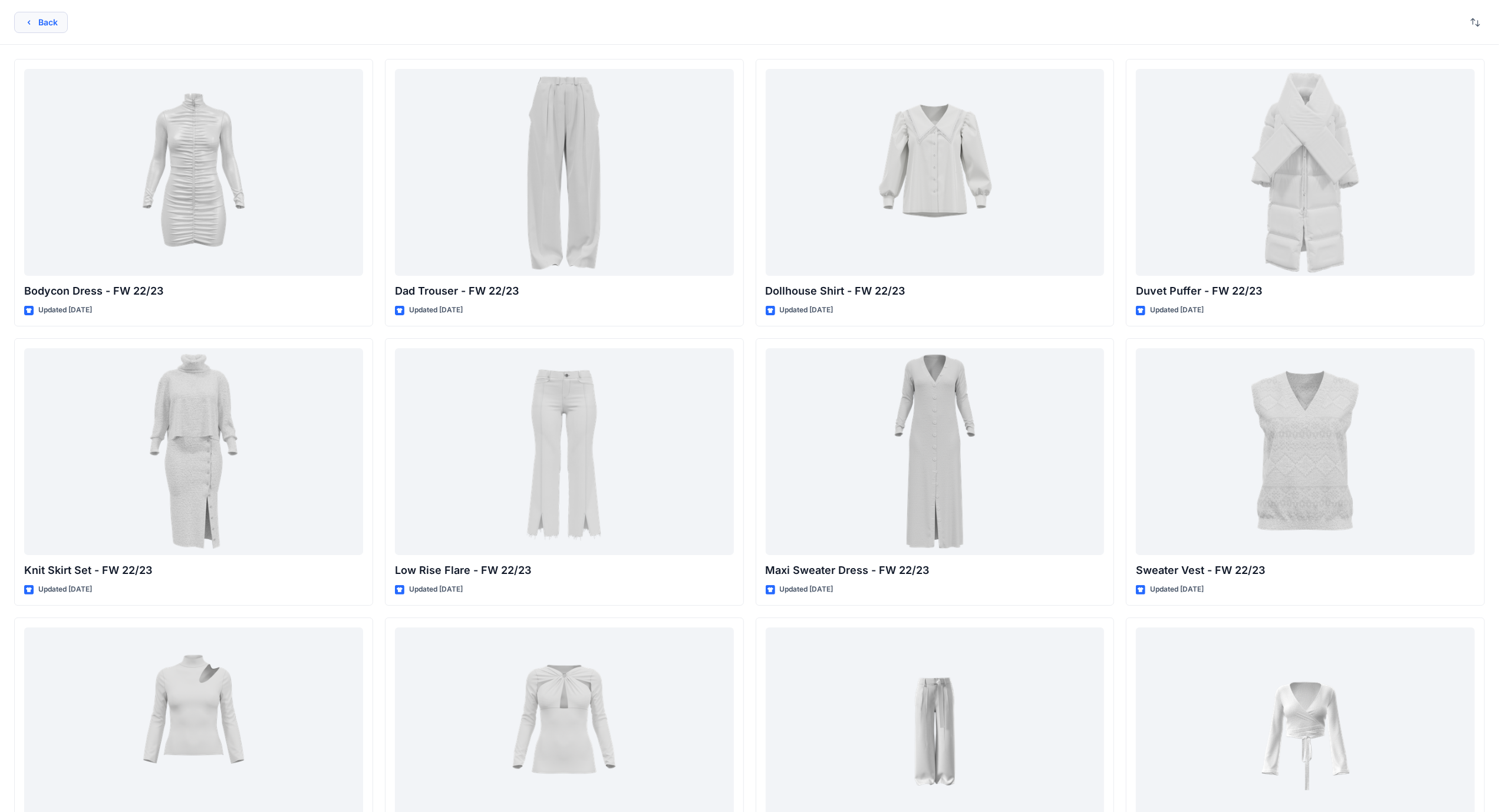
click at [39, 27] on button "Back" at bounding box center [41, 22] width 54 height 21
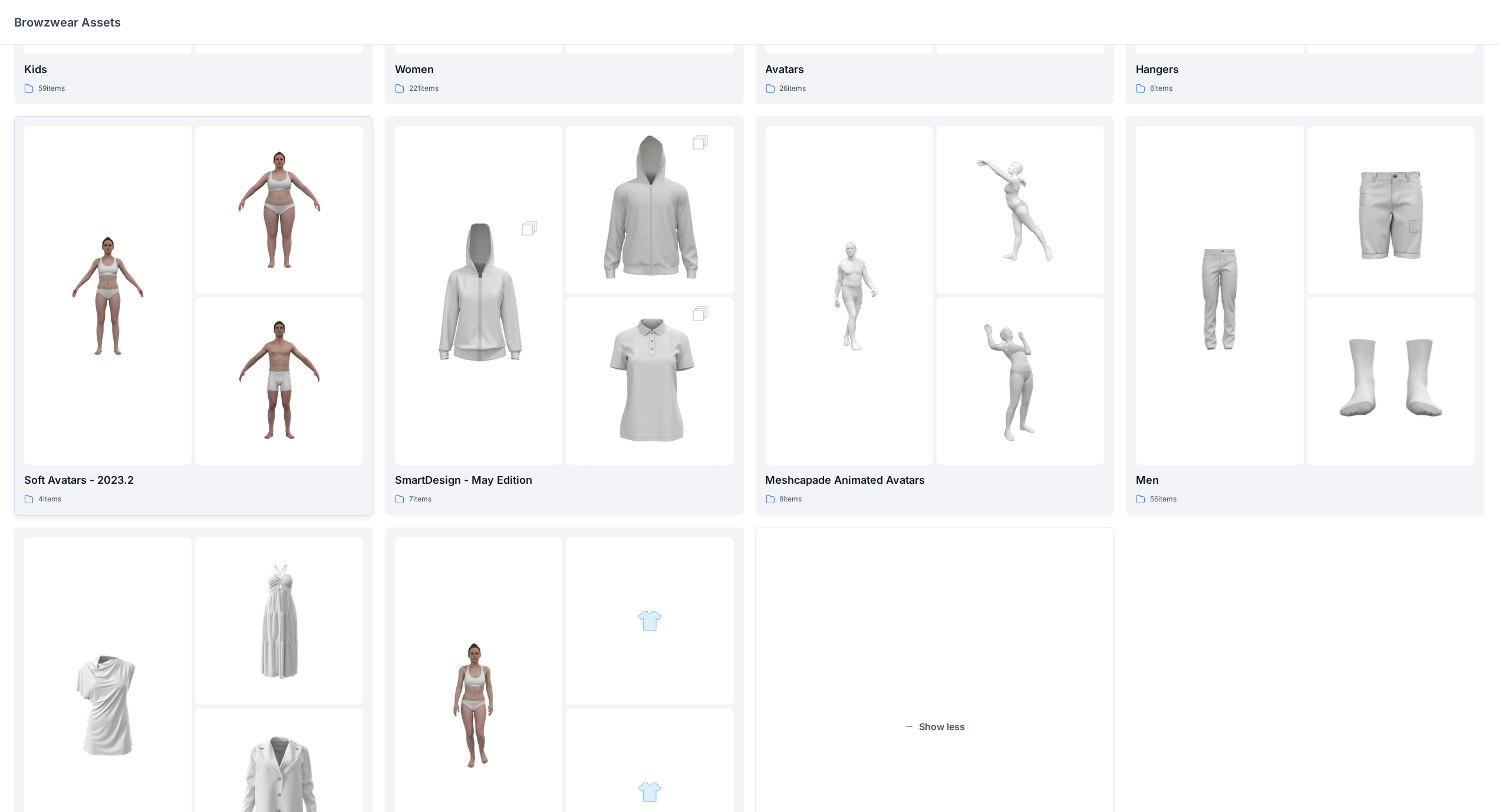
scroll to position [501, 0]
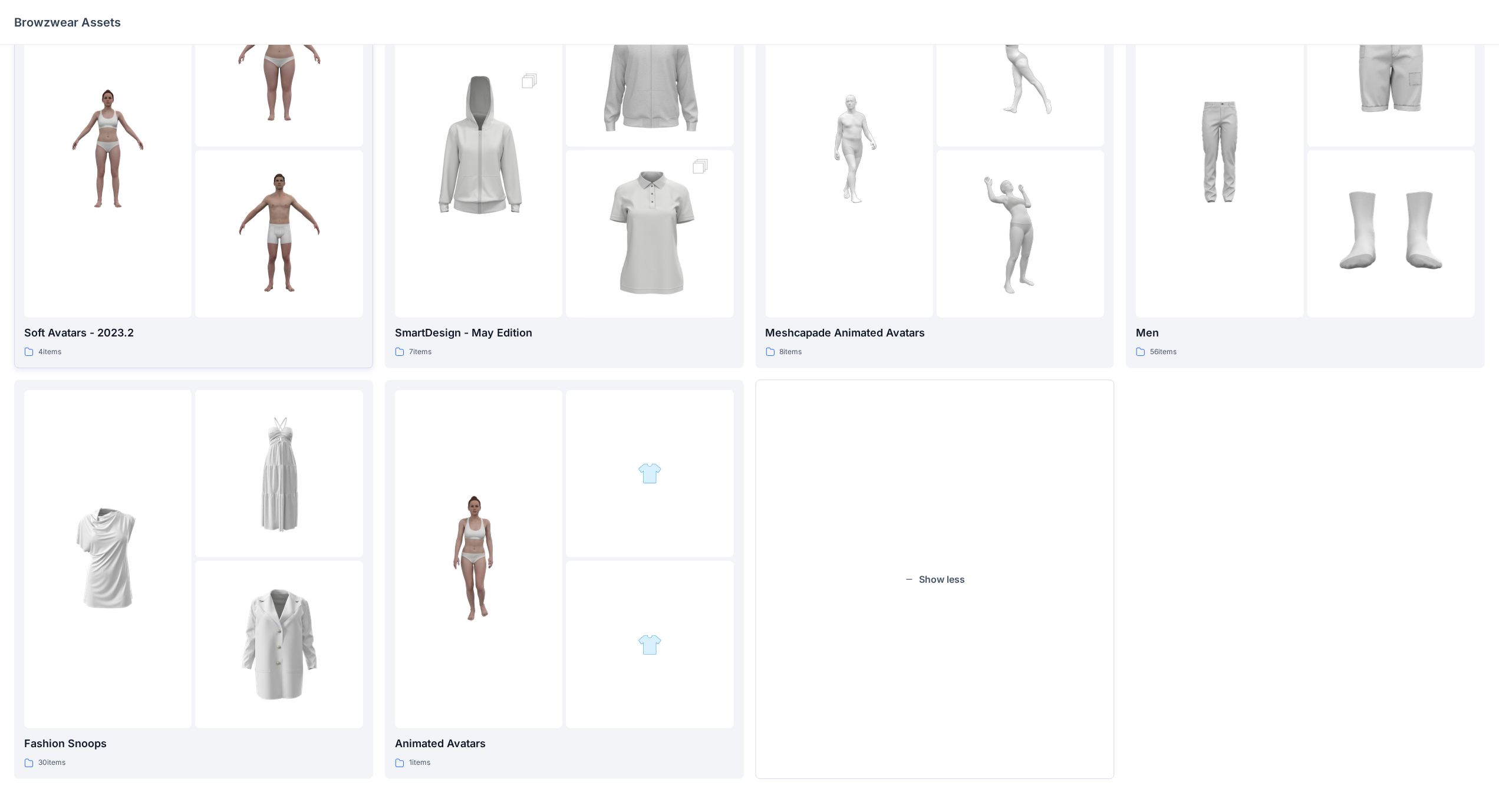
click at [224, 210] on img at bounding box center [279, 233] width 129 height 129
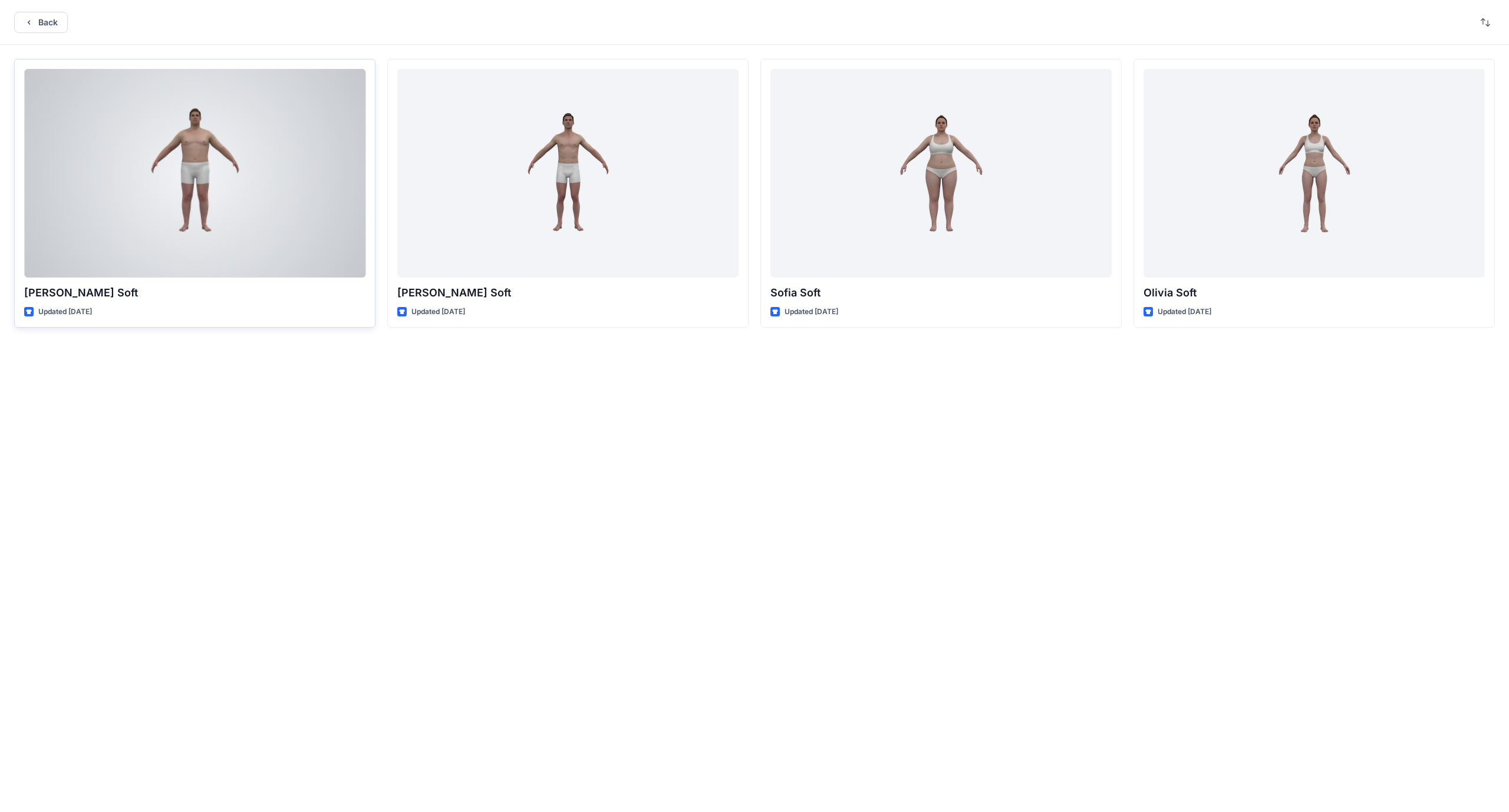
click at [248, 208] on div at bounding box center [194, 173] width 341 height 208
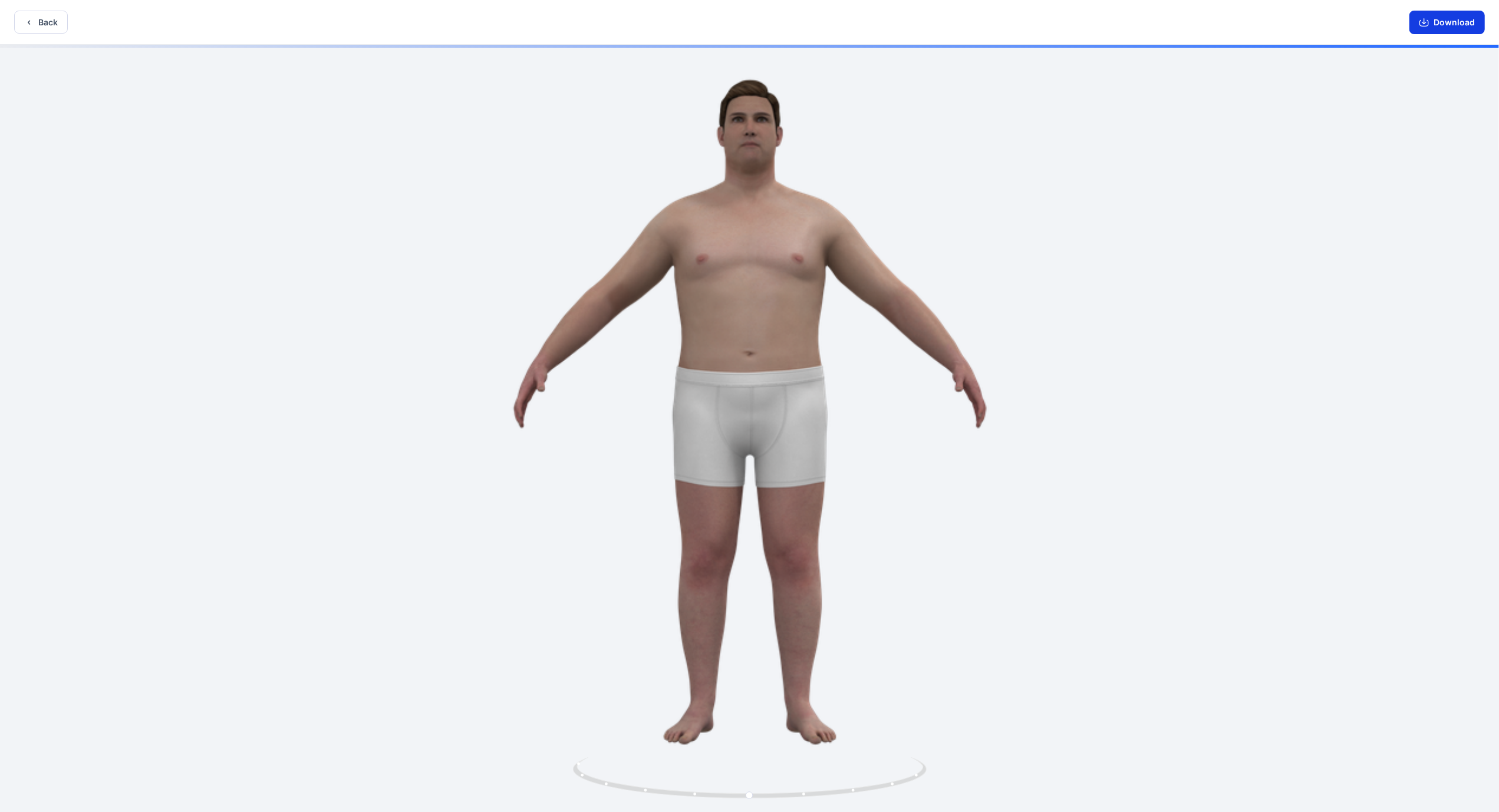
click at [1467, 29] on button "Download" at bounding box center [1447, 22] width 76 height 24
click at [46, 20] on button "Back" at bounding box center [41, 22] width 54 height 23
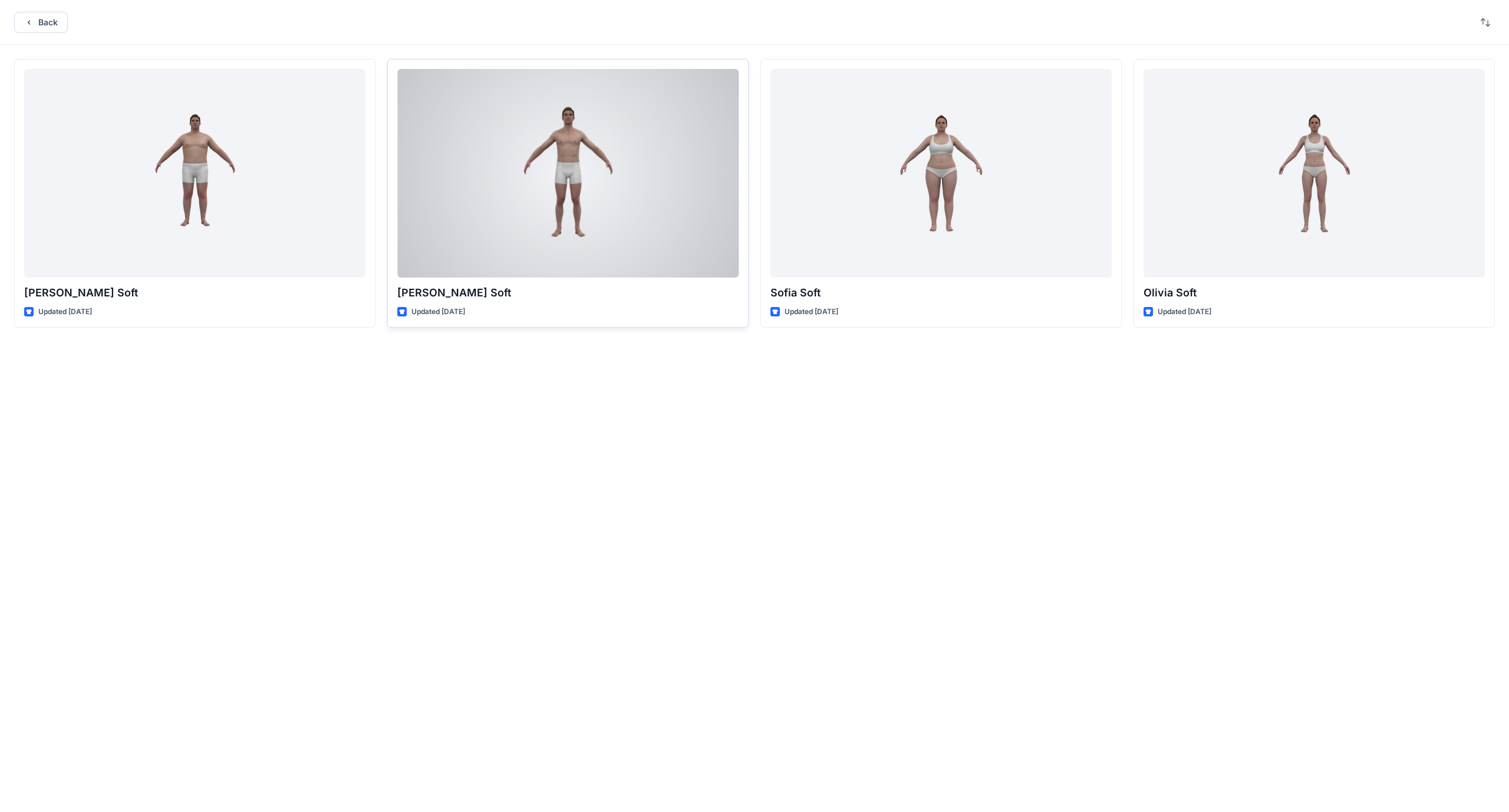
click at [598, 195] on div at bounding box center [567, 173] width 341 height 208
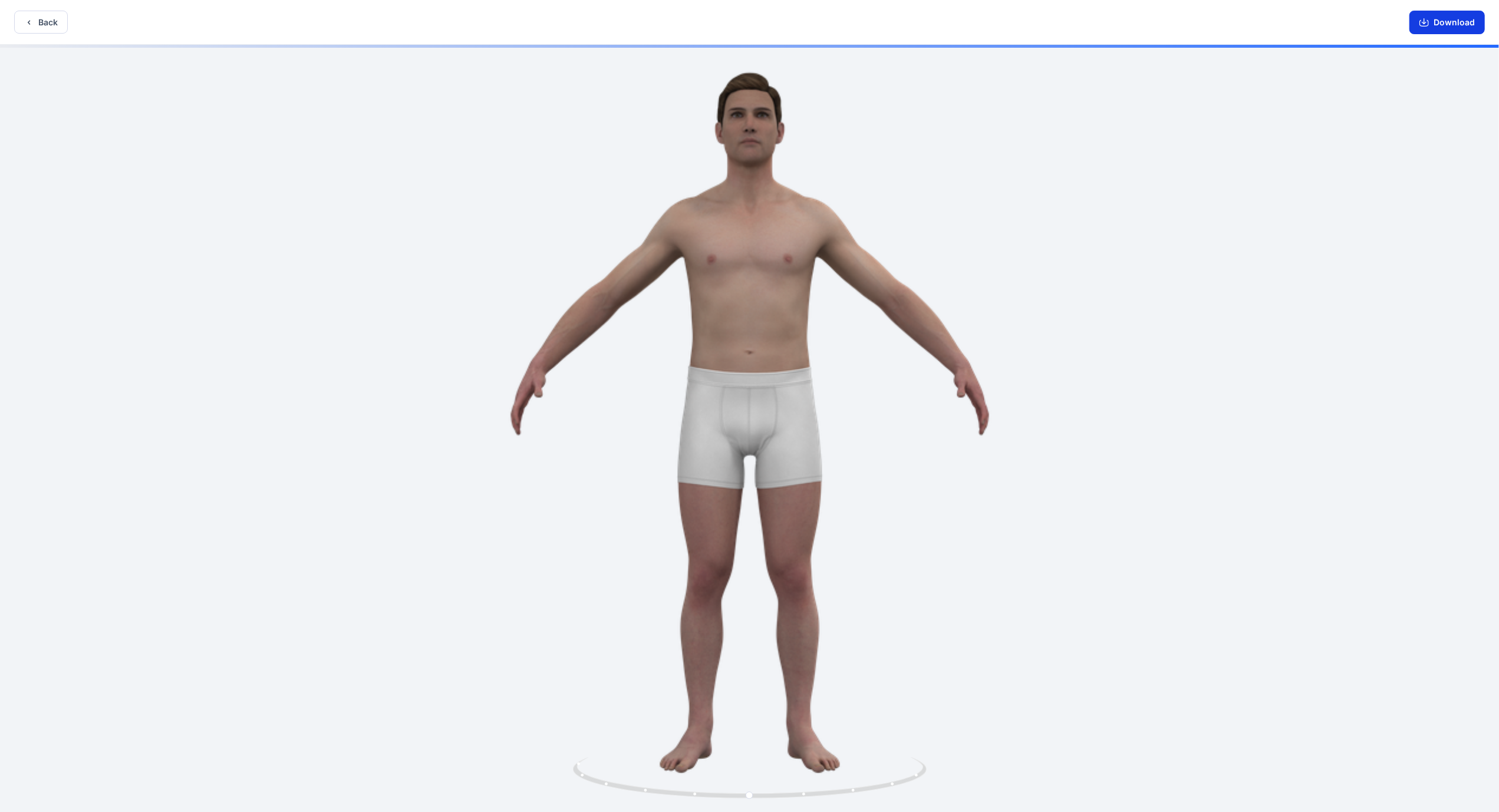
click at [1462, 25] on button "Download" at bounding box center [1447, 22] width 76 height 24
click at [31, 28] on button "Back" at bounding box center [41, 22] width 54 height 23
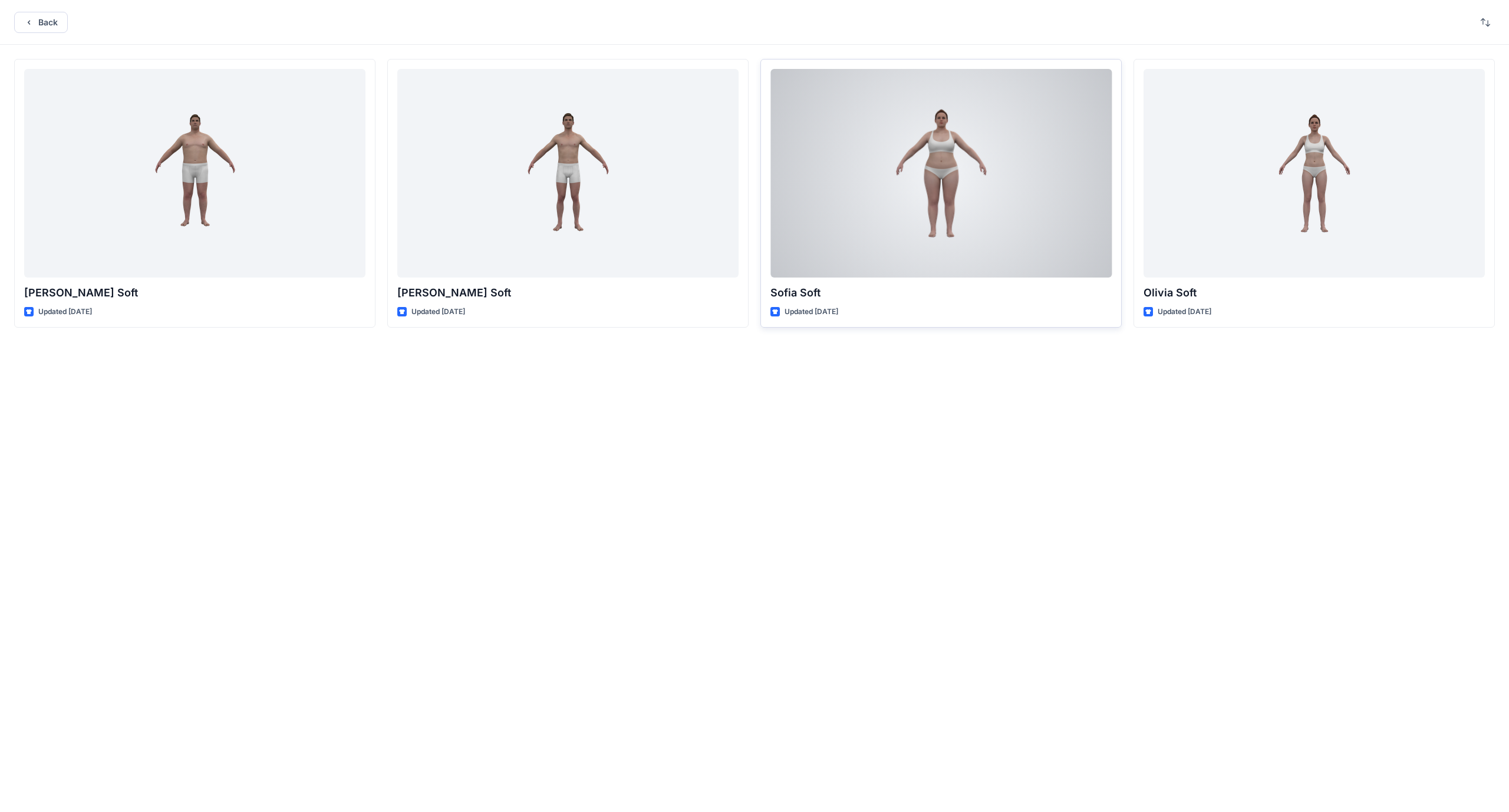
click at [1022, 211] on div at bounding box center [940, 173] width 341 height 208
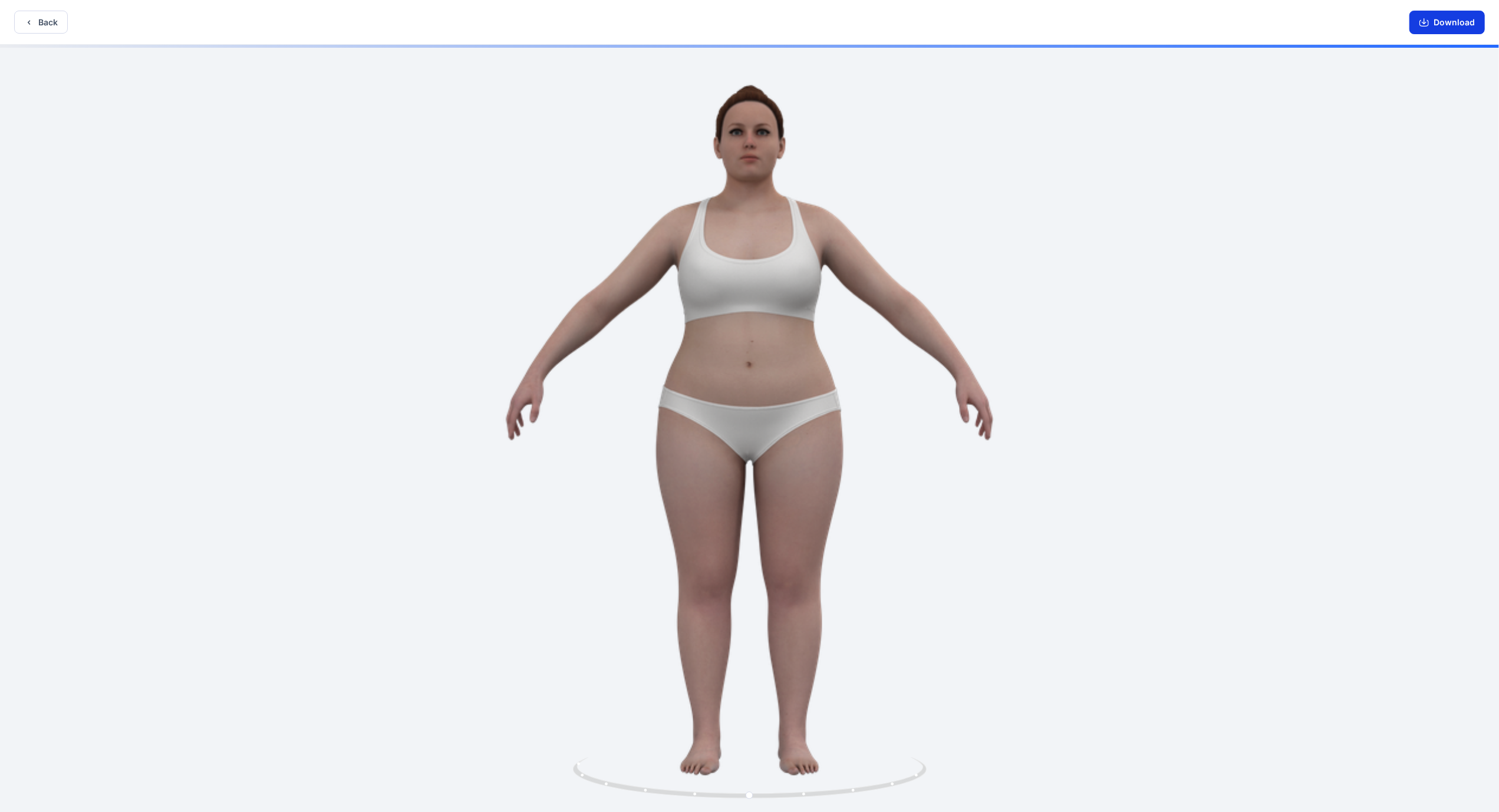
click at [1468, 25] on button "Download" at bounding box center [1447, 22] width 76 height 24
click at [31, 27] on icon "button" at bounding box center [29, 22] width 10 height 10
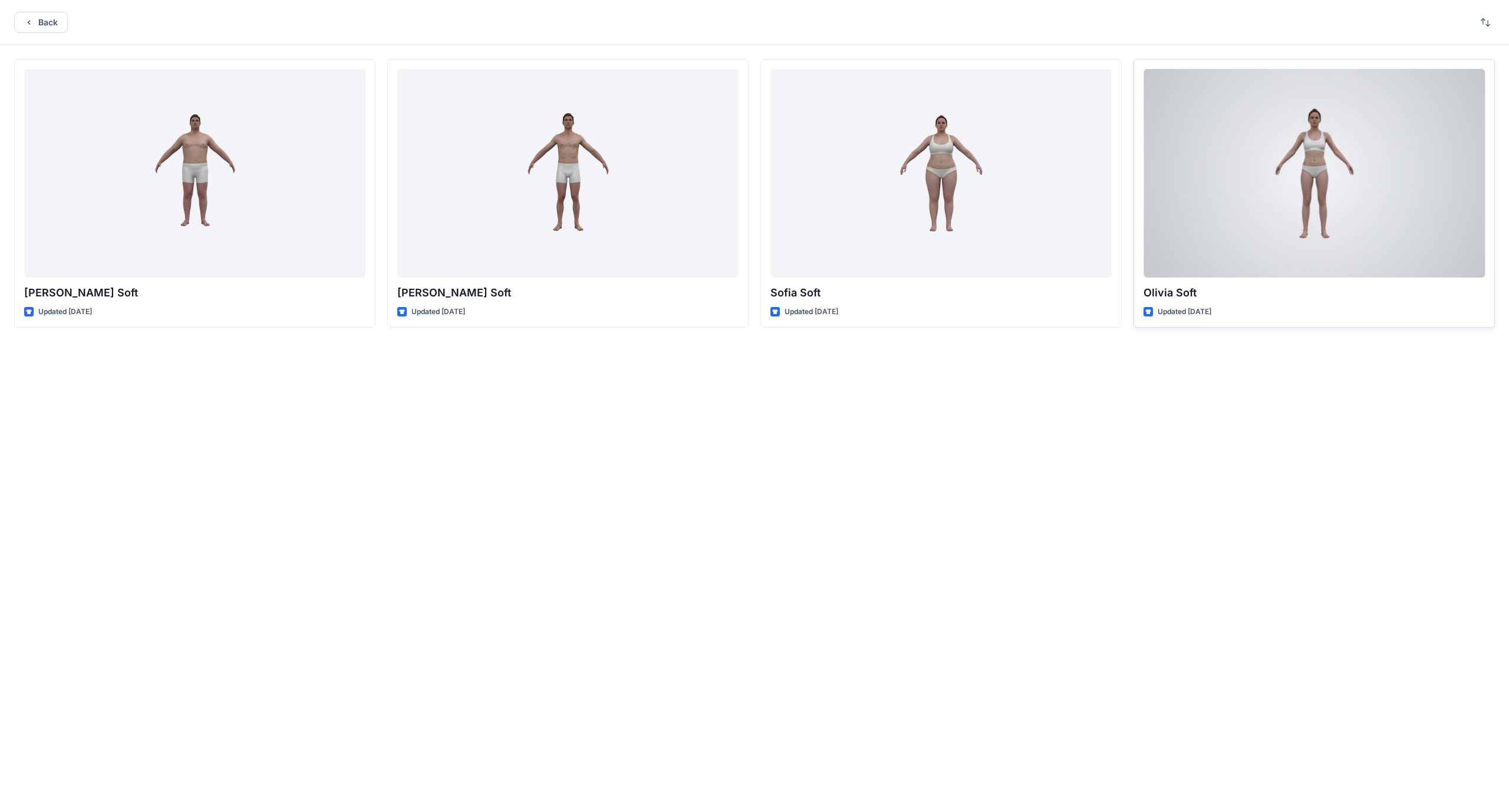
click at [1220, 237] on div at bounding box center [1314, 173] width 341 height 208
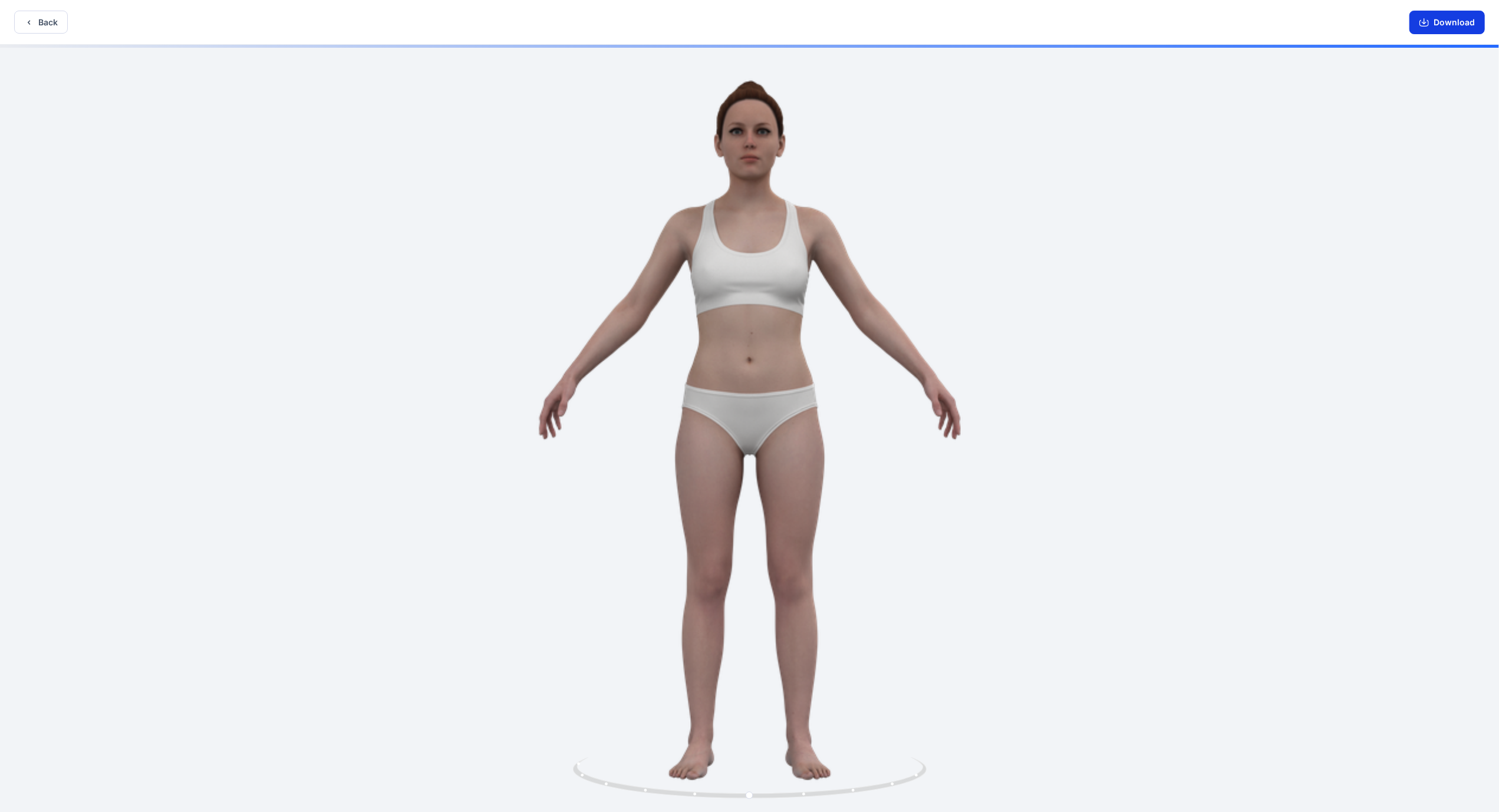
click at [1461, 19] on button "Download" at bounding box center [1447, 22] width 76 height 24
click at [40, 27] on button "Back" at bounding box center [41, 22] width 54 height 23
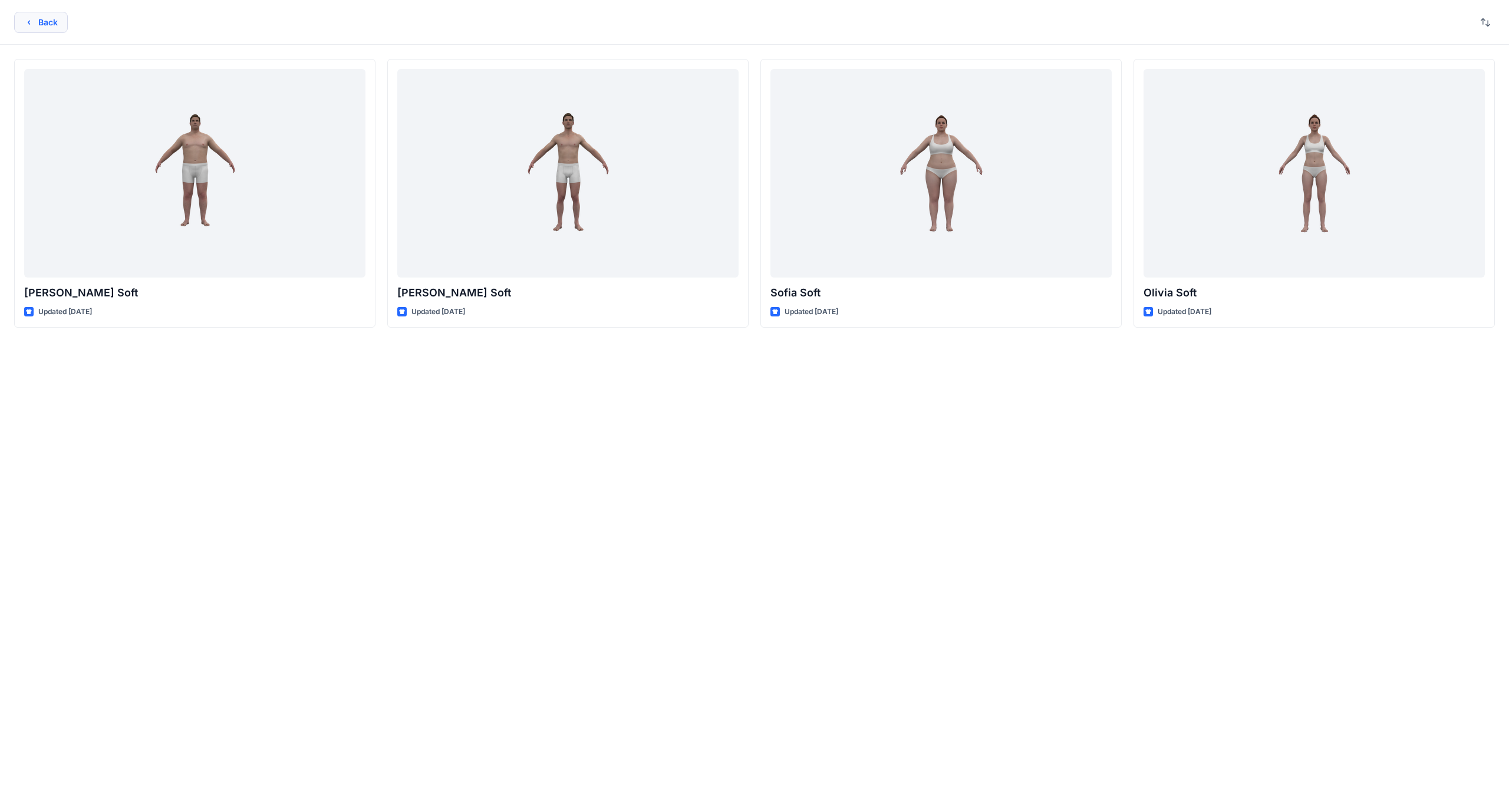
click at [38, 19] on button "Back" at bounding box center [41, 22] width 54 height 21
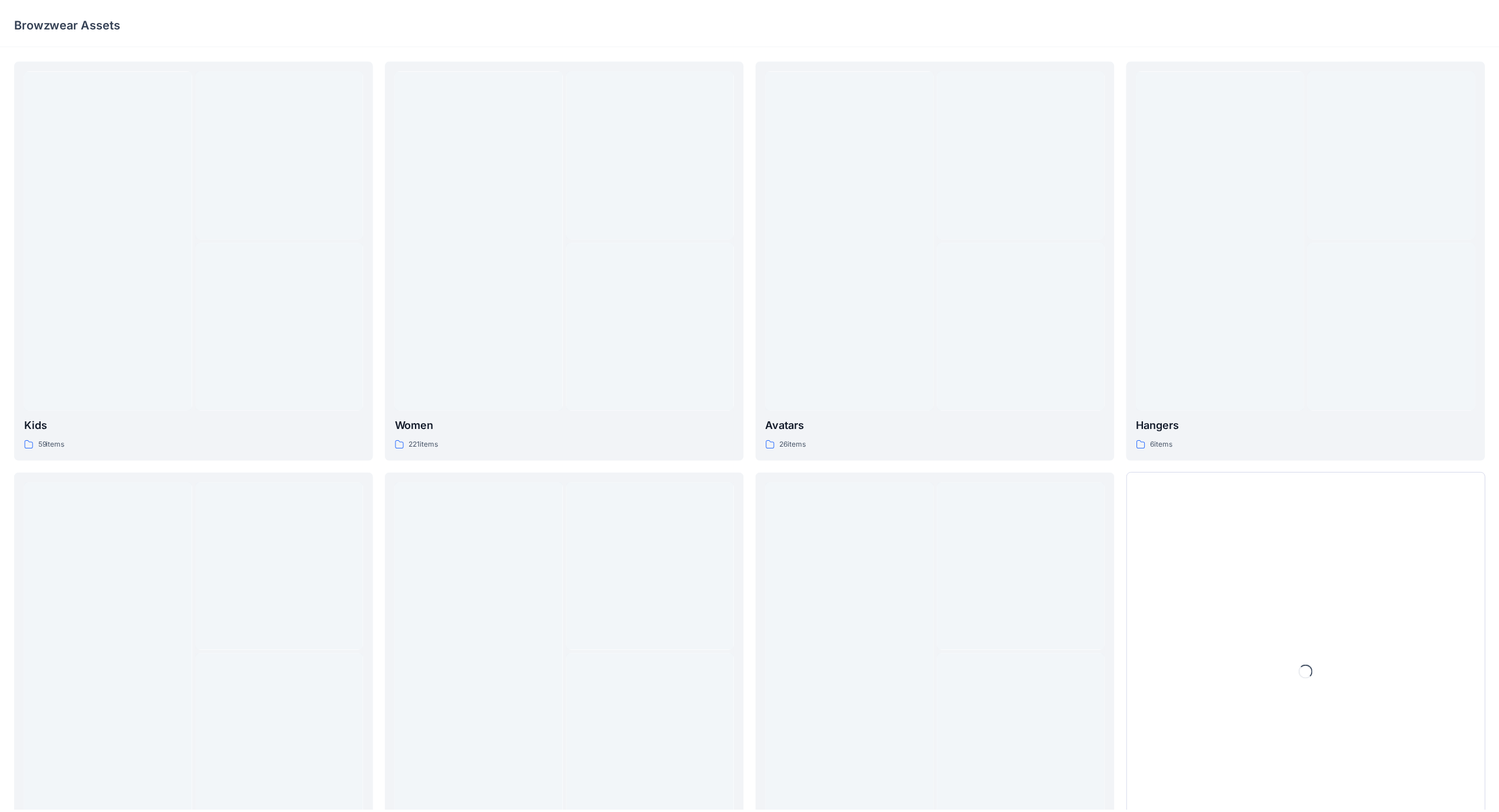
scroll to position [90, 0]
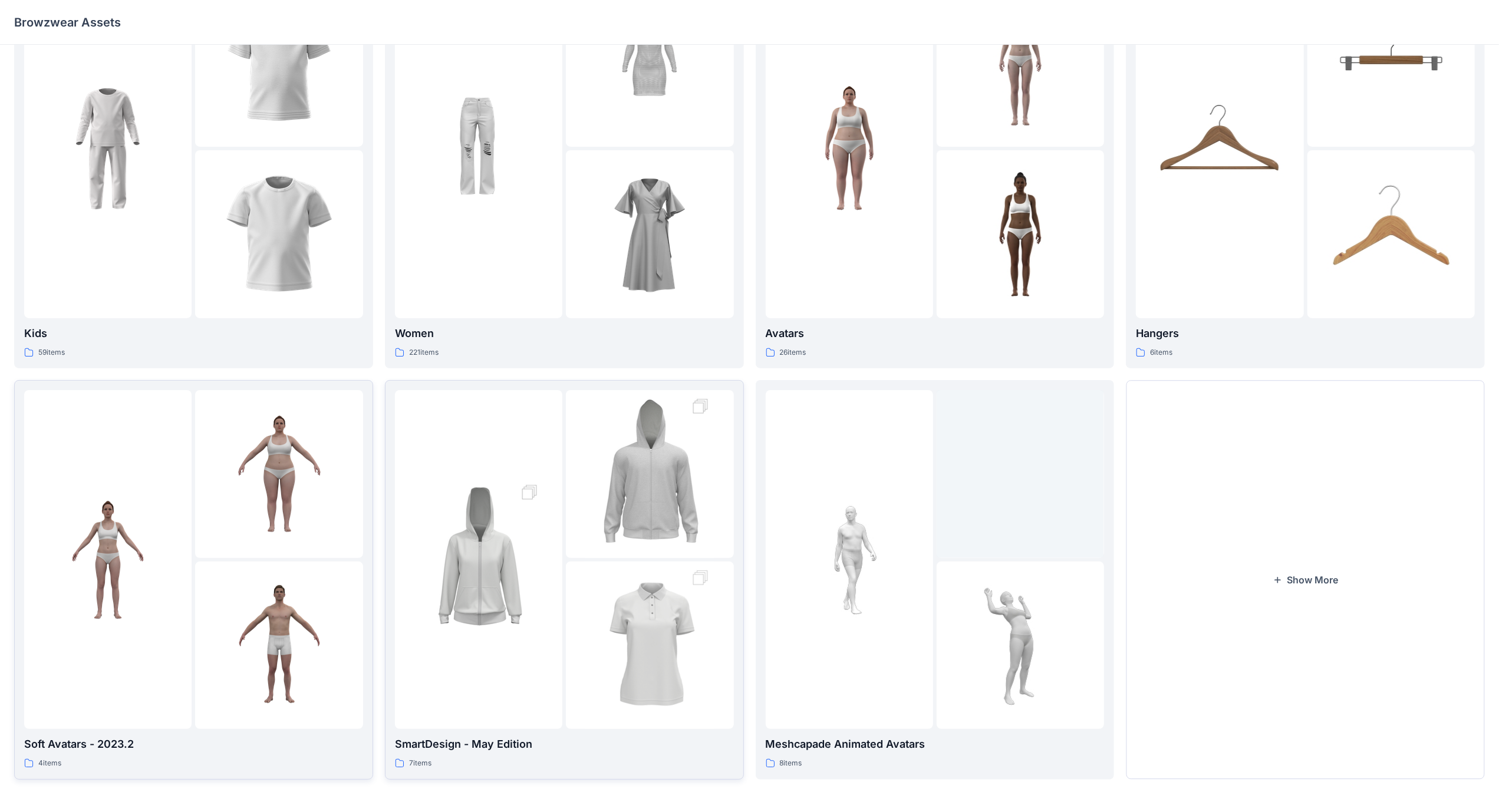
drag, startPoint x: 458, startPoint y: 398, endPoint x: 193, endPoint y: 677, distance: 384.8
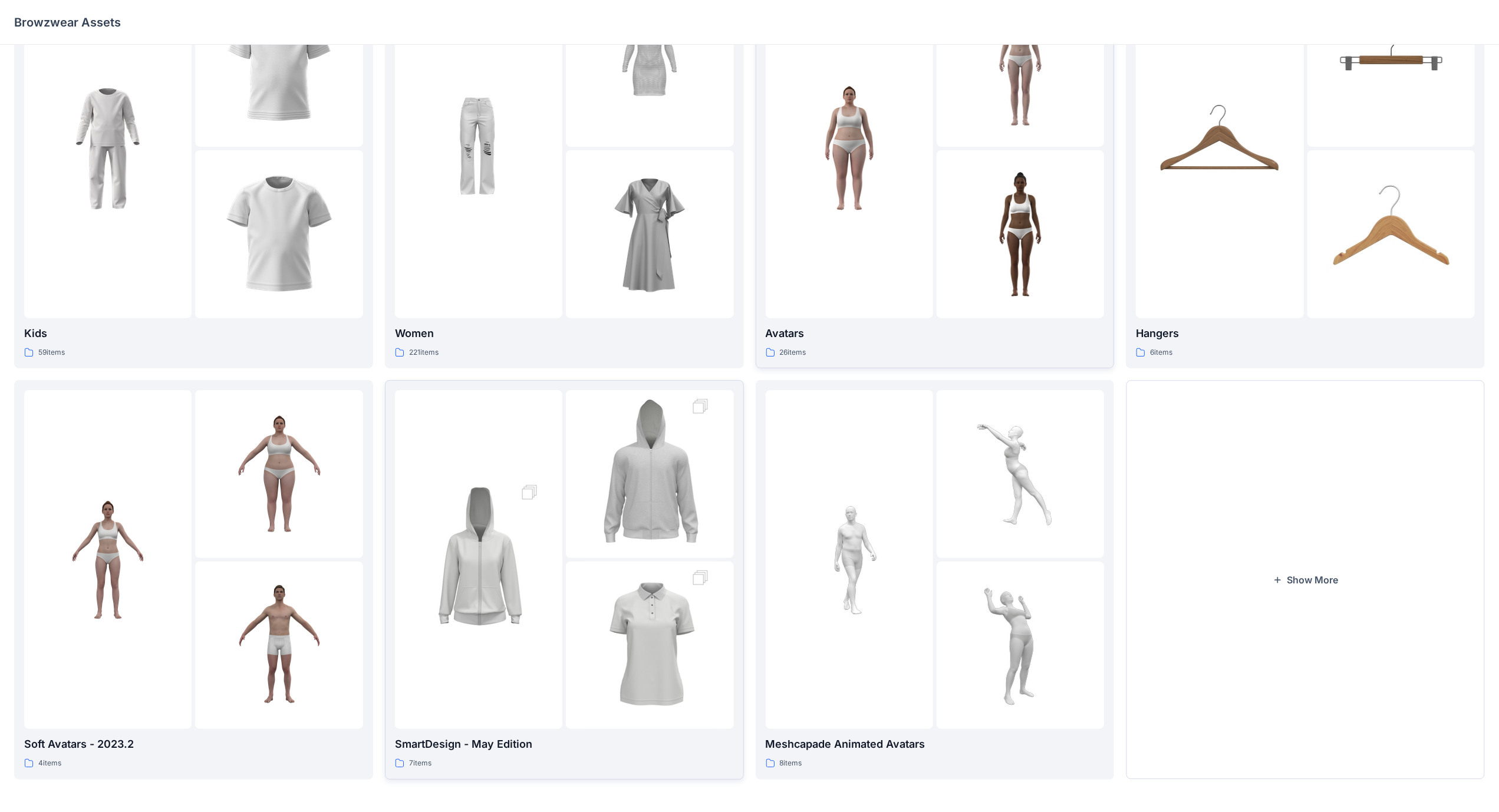
click at [918, 267] on div at bounding box center [849, 149] width 168 height 339
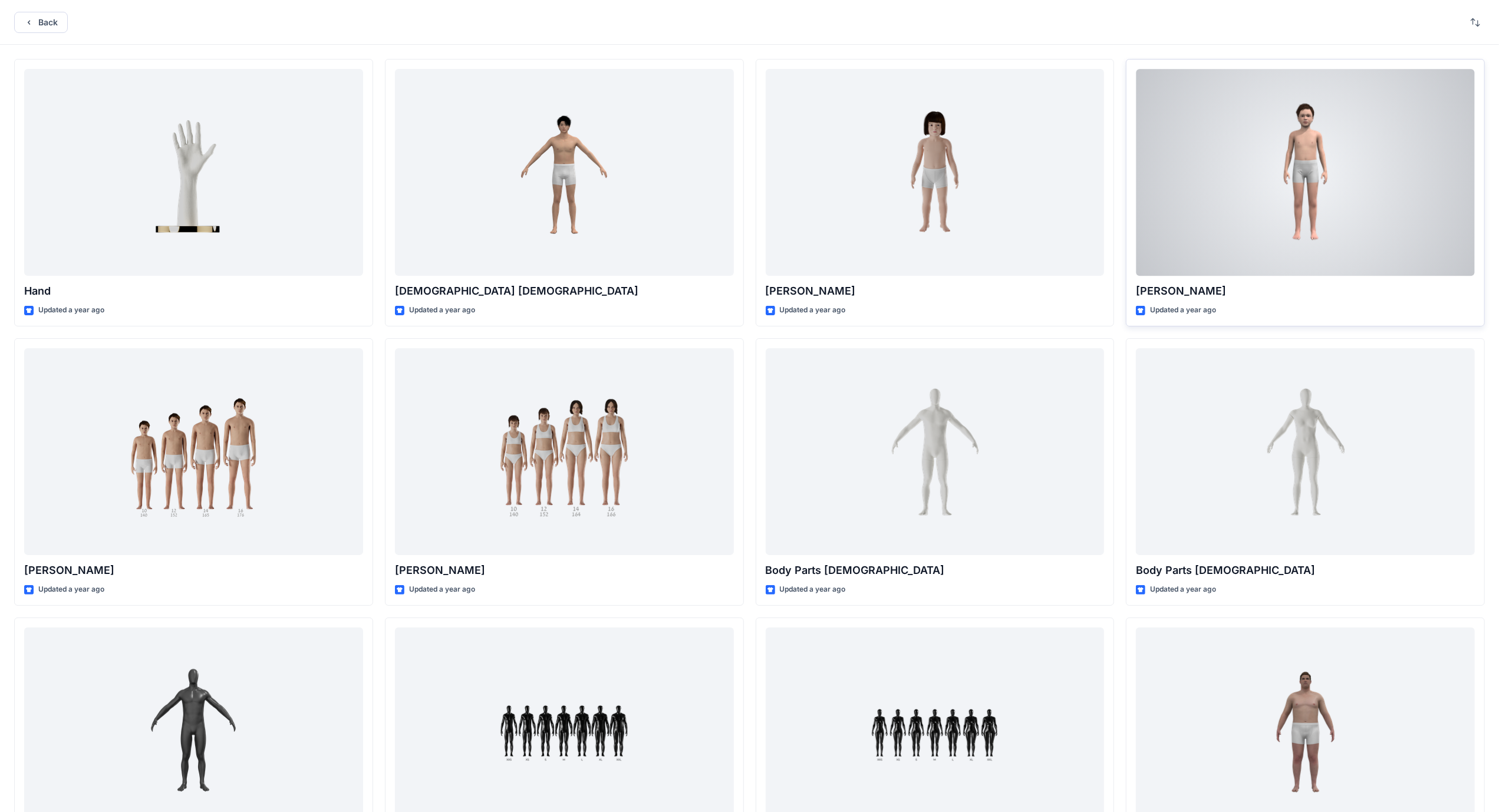
click at [1351, 166] on div at bounding box center [1306, 172] width 339 height 207
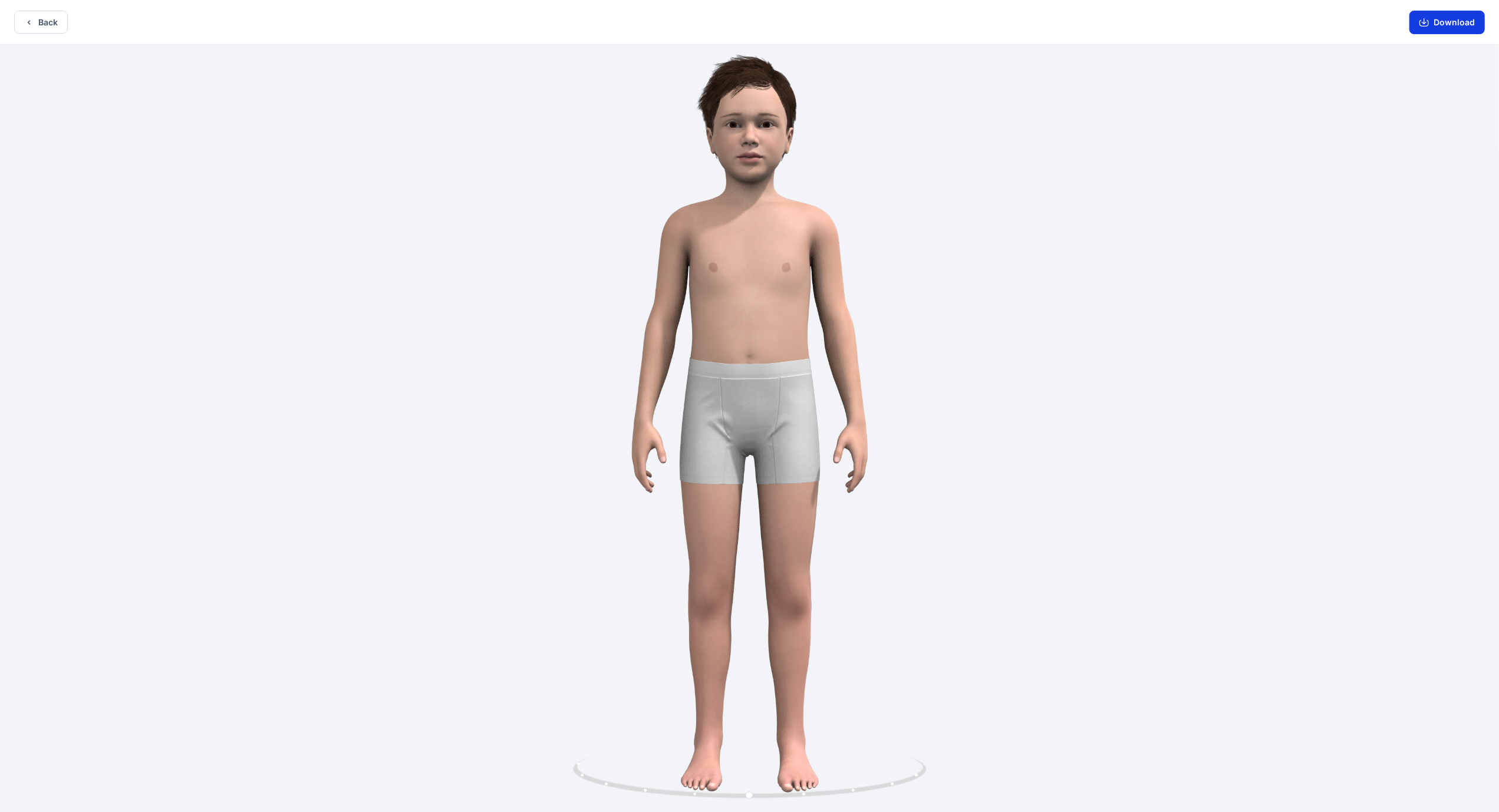
click at [1461, 24] on button "Download" at bounding box center [1447, 22] width 76 height 24
click at [42, 20] on button "Back" at bounding box center [41, 22] width 54 height 23
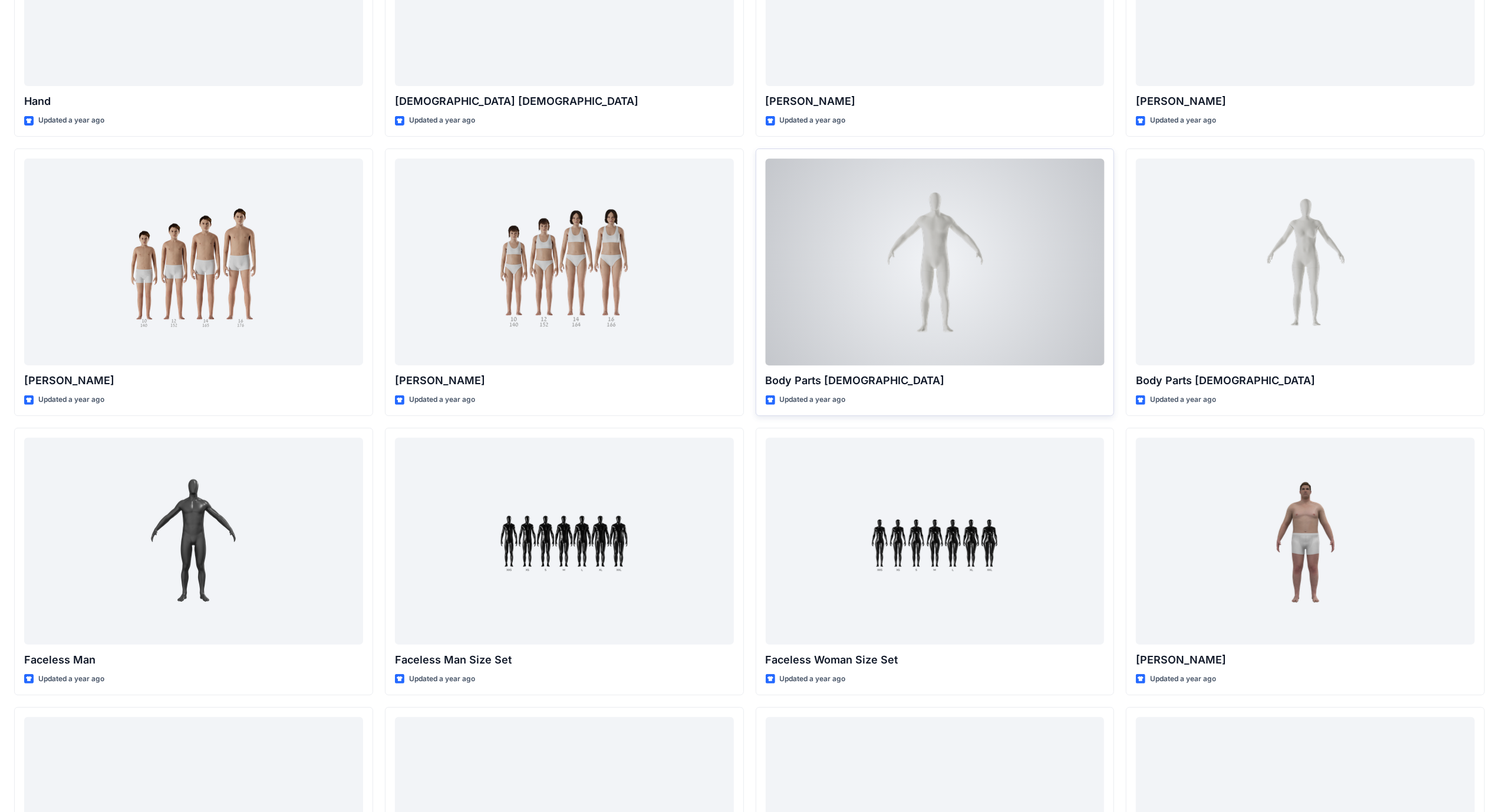
scroll to position [188, 0]
click at [937, 300] on div at bounding box center [935, 263] width 339 height 207
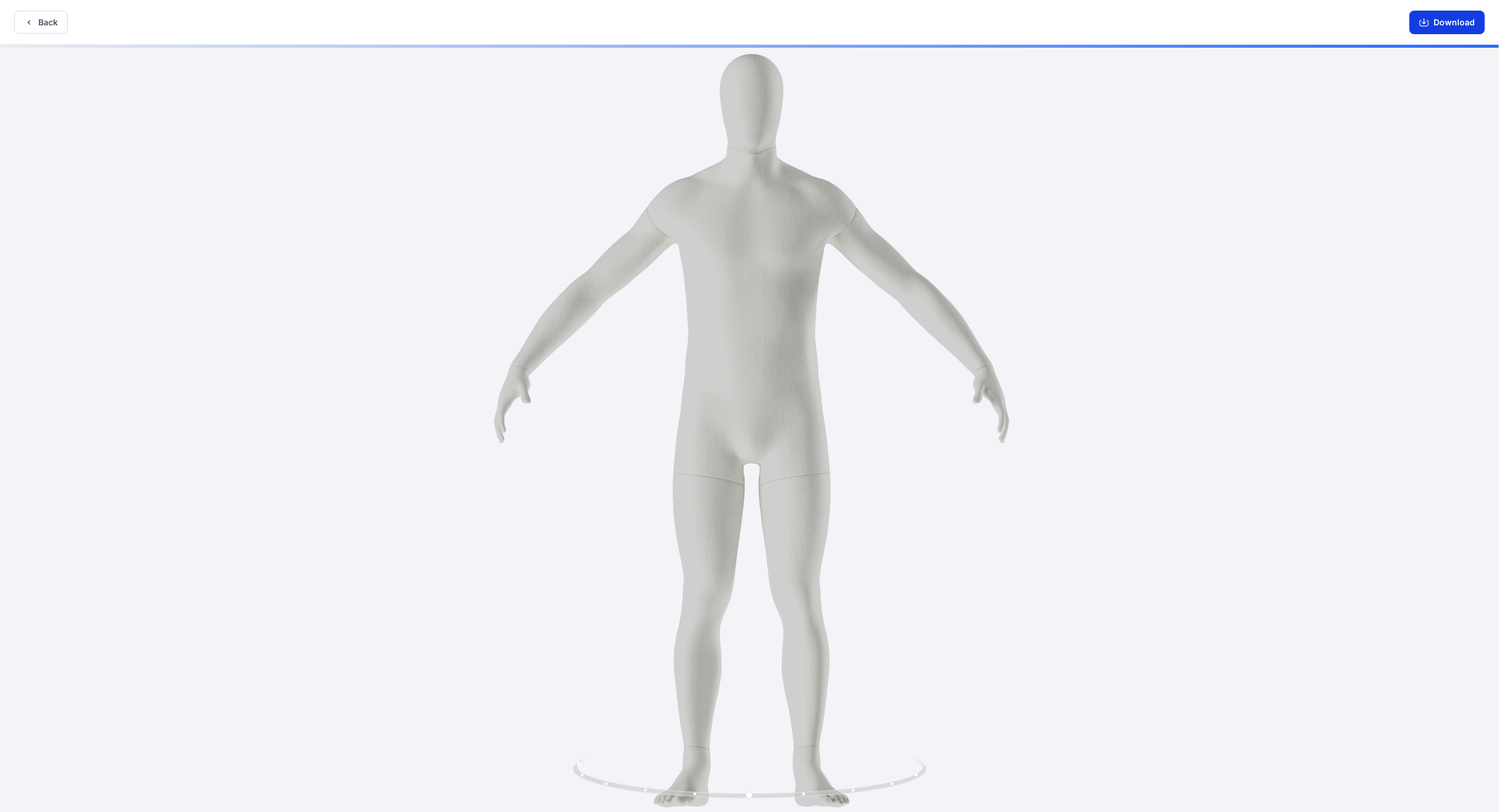
click at [1448, 16] on button "Download" at bounding box center [1447, 22] width 76 height 24
click at [33, 22] on button "Back" at bounding box center [41, 22] width 54 height 23
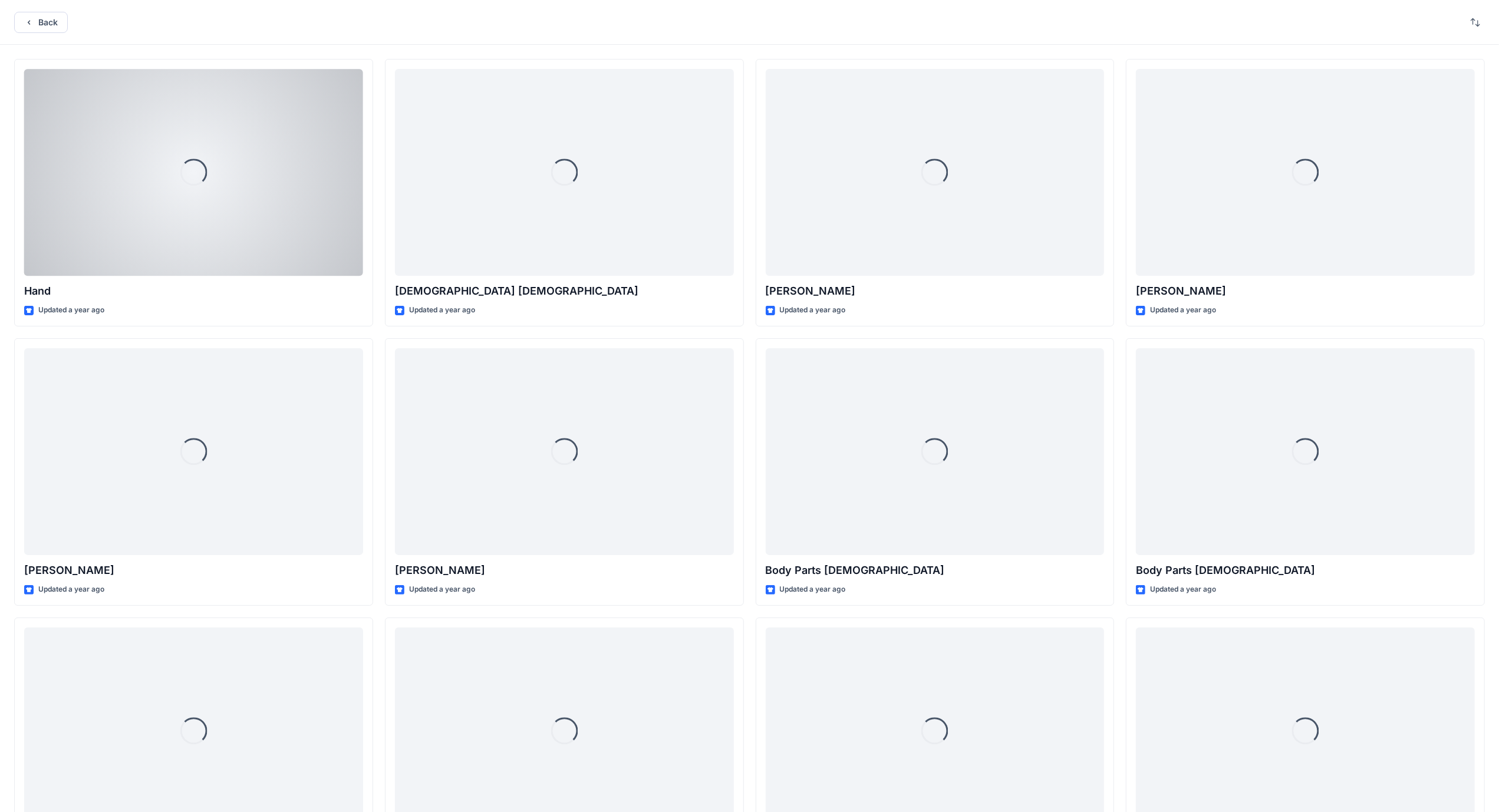
scroll to position [188, 0]
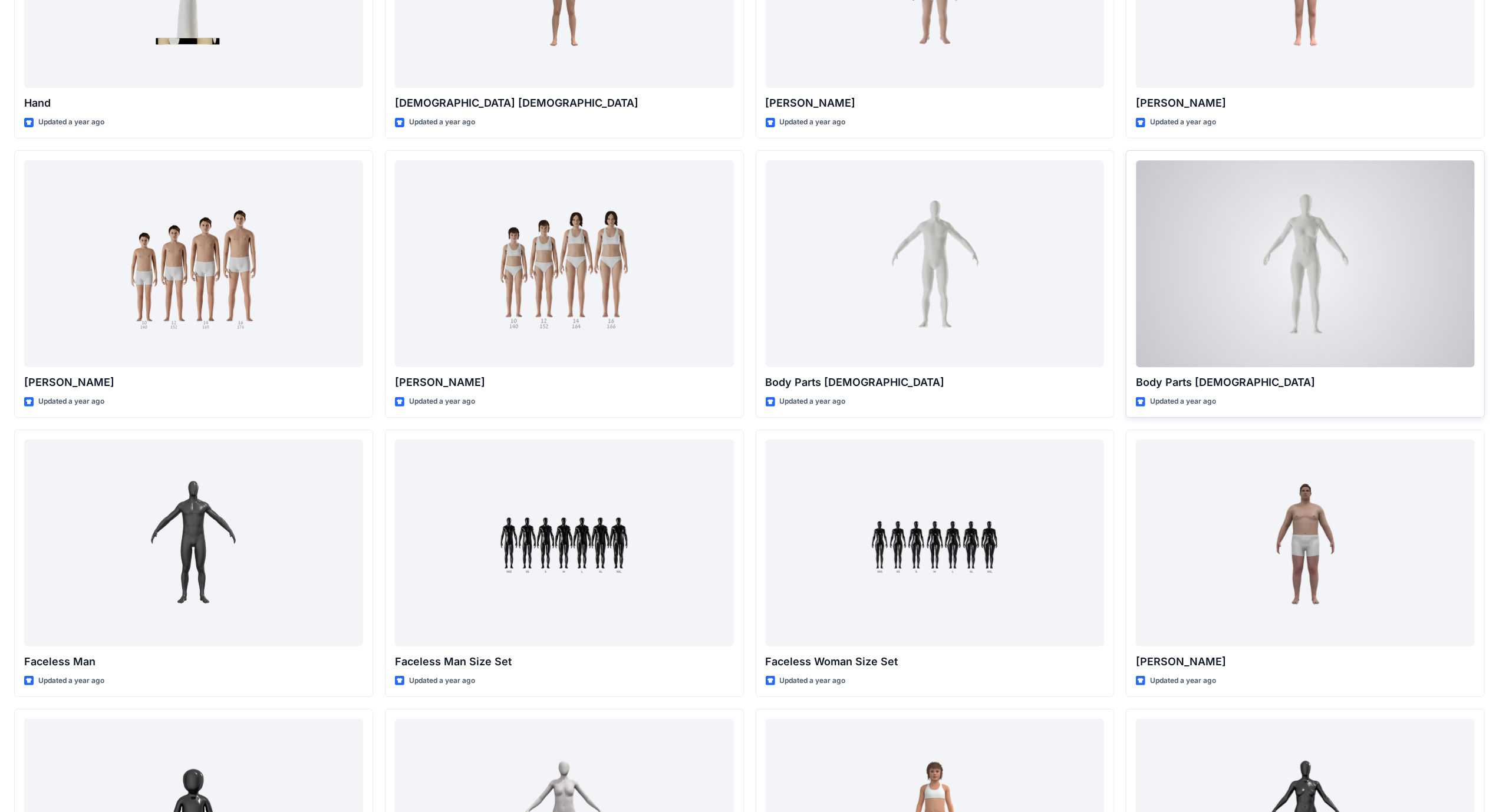
click at [1297, 311] on div at bounding box center [1306, 263] width 339 height 207
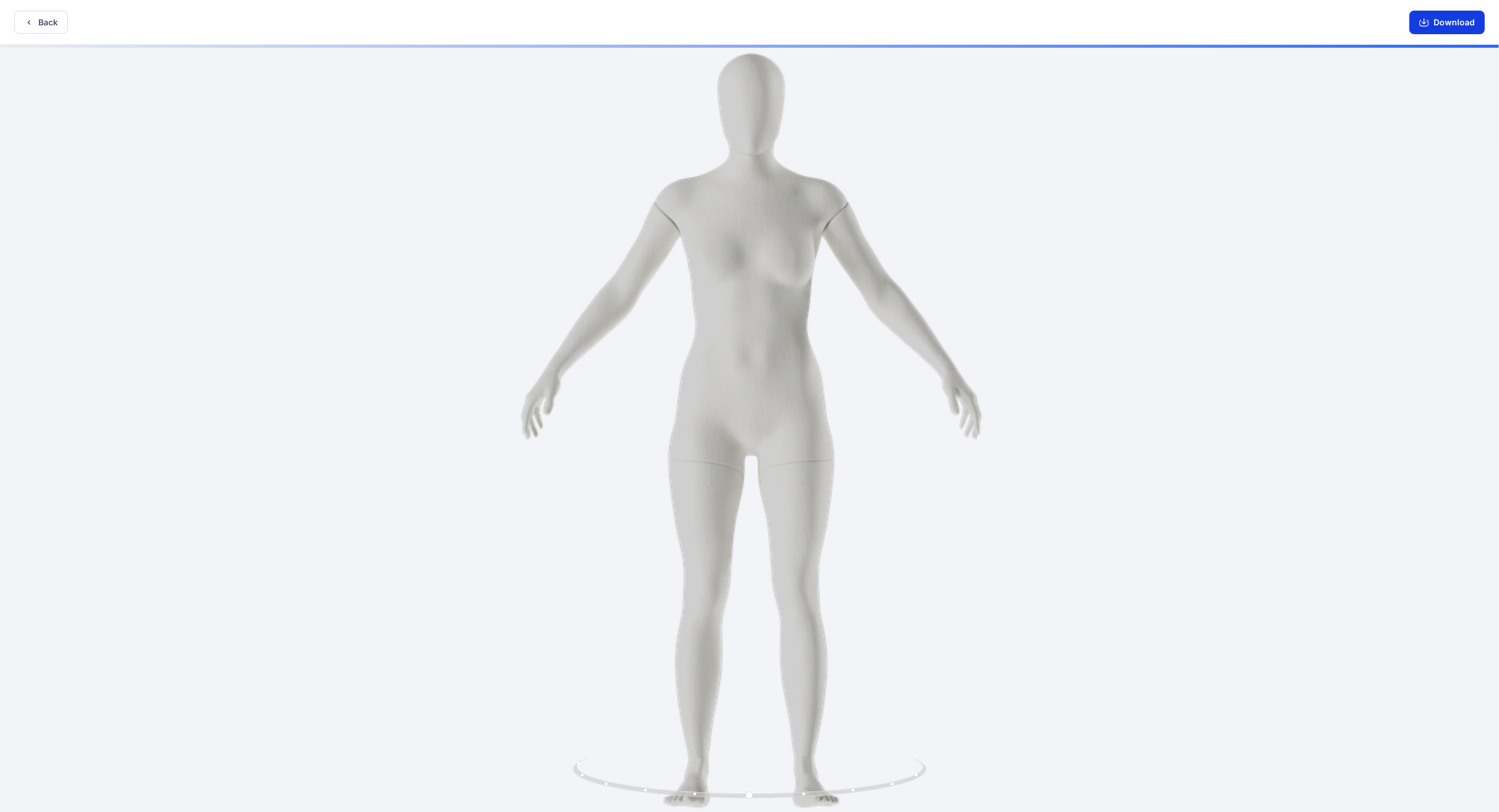
click at [1462, 24] on button "Download" at bounding box center [1447, 22] width 76 height 24
click at [41, 29] on button "Back" at bounding box center [41, 22] width 54 height 23
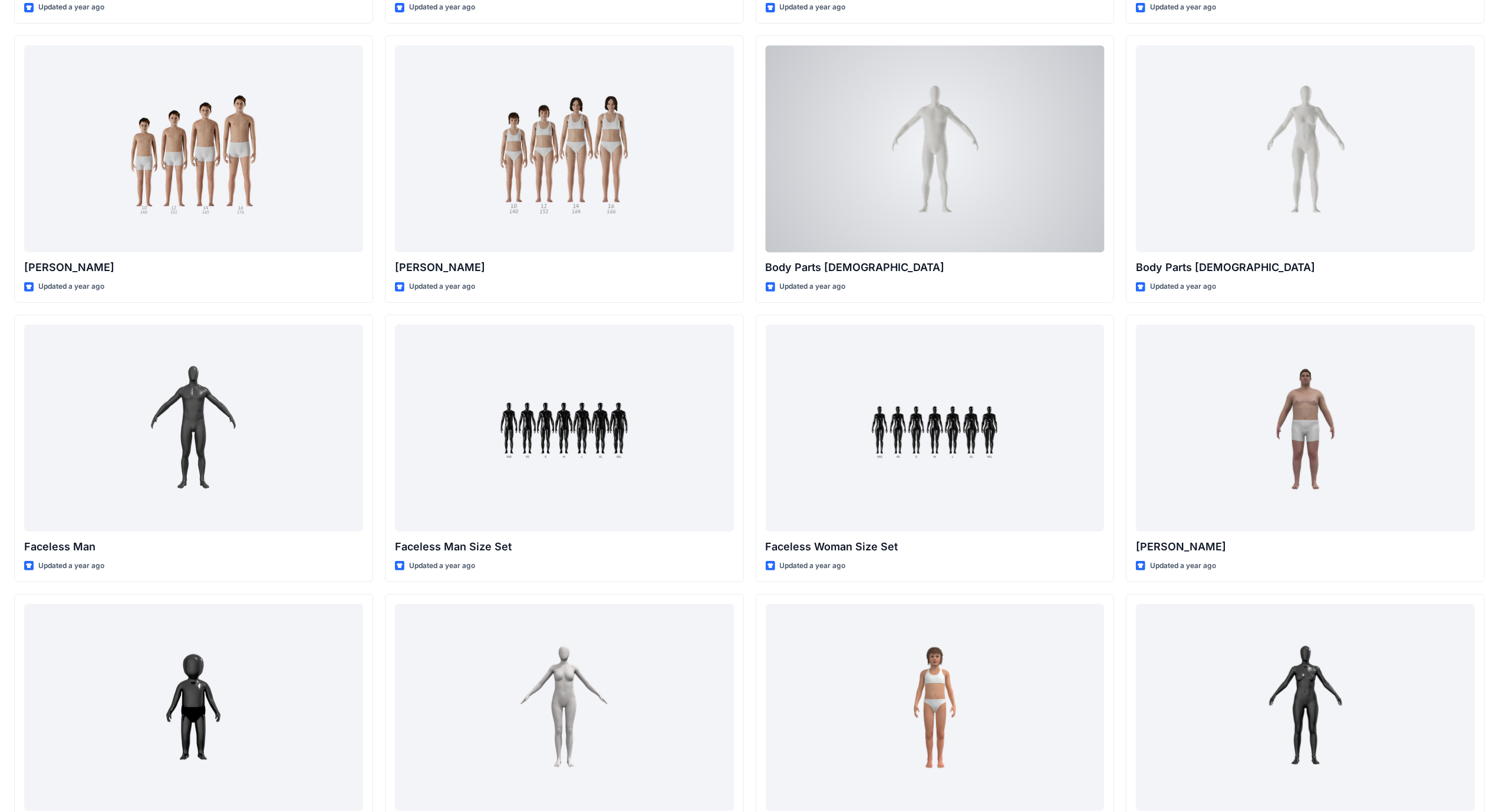
scroll to position [306, 0]
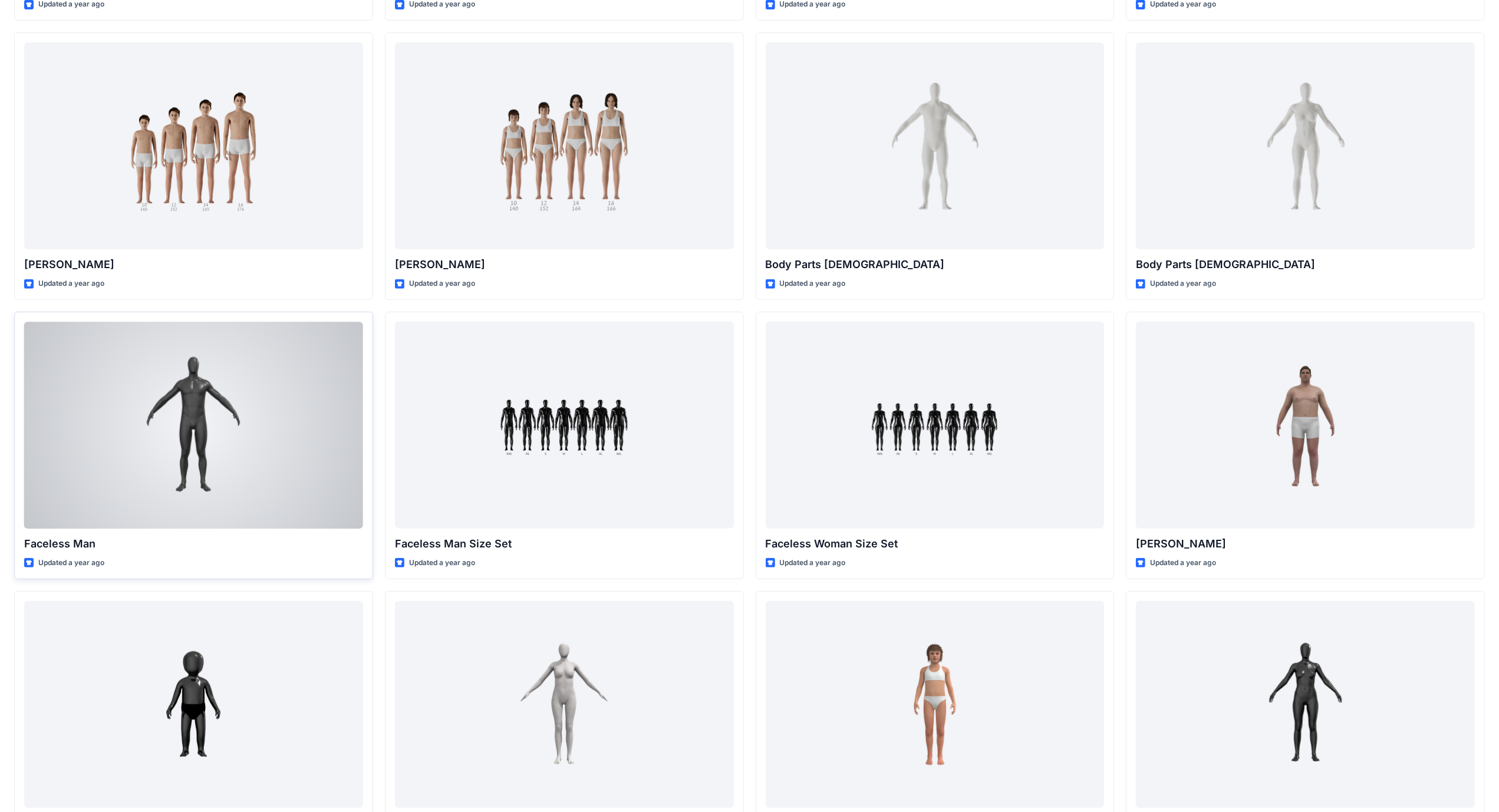
click at [219, 408] on div at bounding box center [193, 425] width 339 height 207
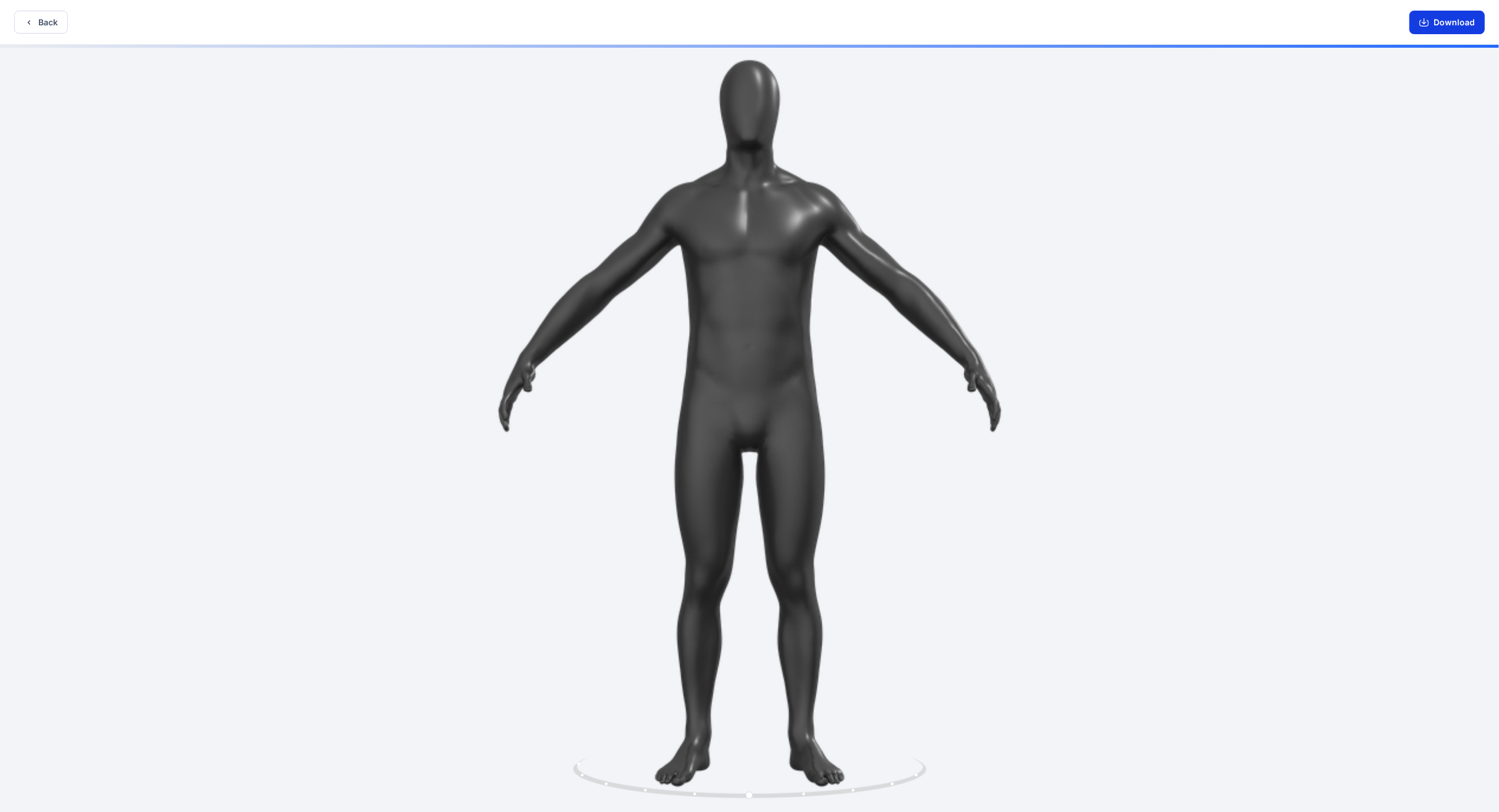
click at [1461, 29] on button "Download" at bounding box center [1447, 22] width 76 height 24
click at [54, 22] on button "Back" at bounding box center [41, 22] width 54 height 23
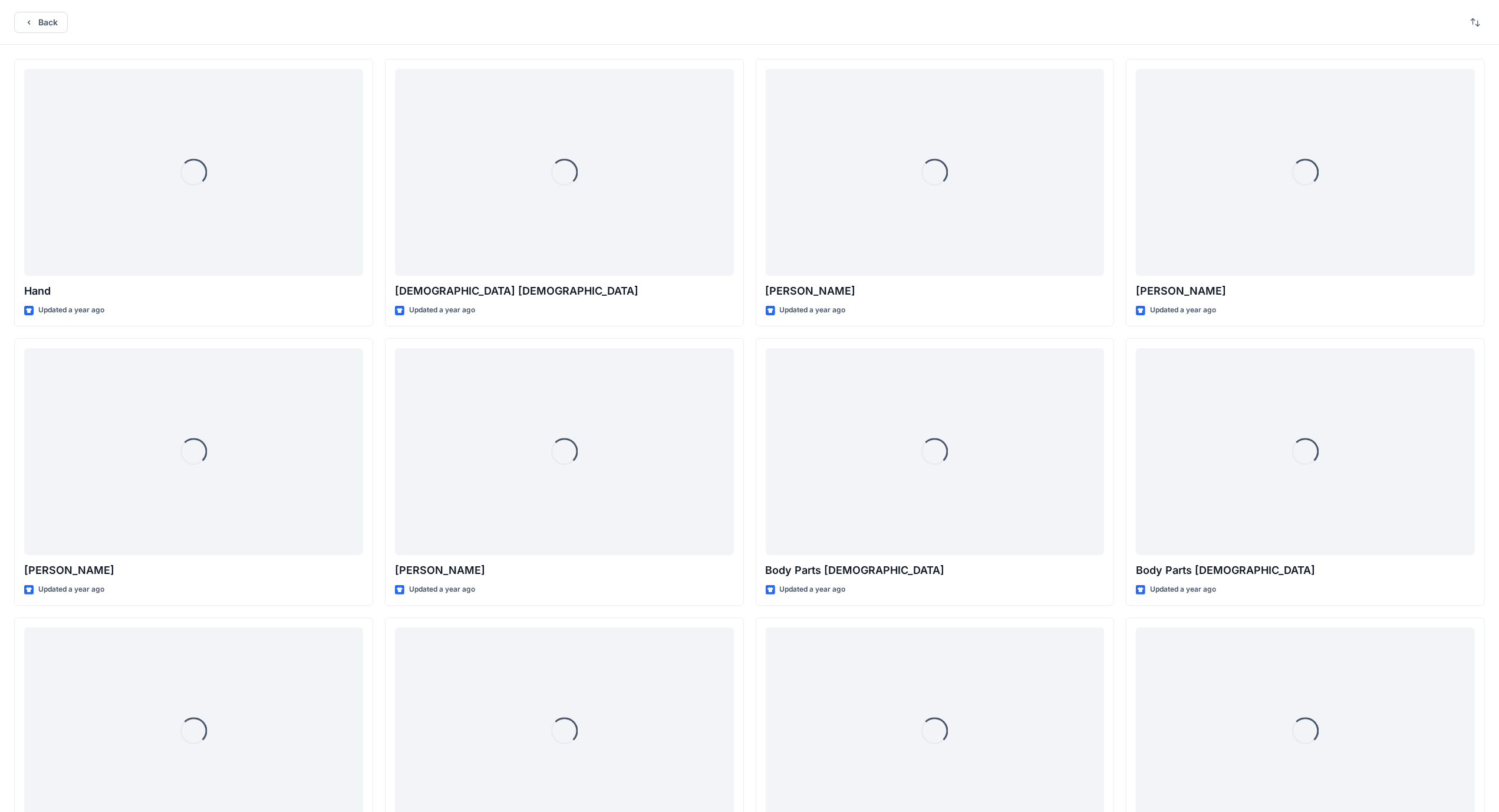
scroll to position [306, 0]
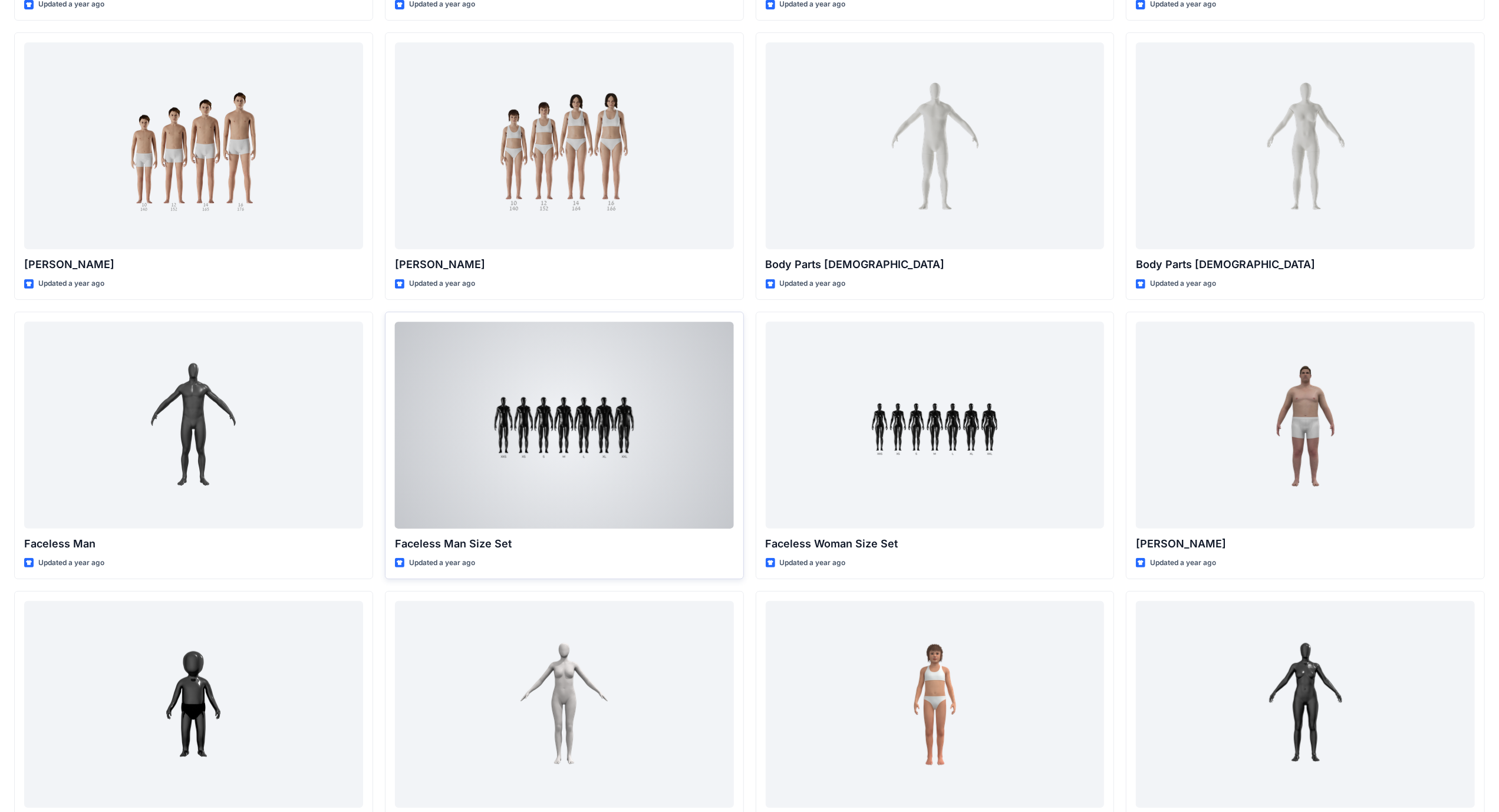
click at [563, 404] on div at bounding box center [565, 425] width 339 height 207
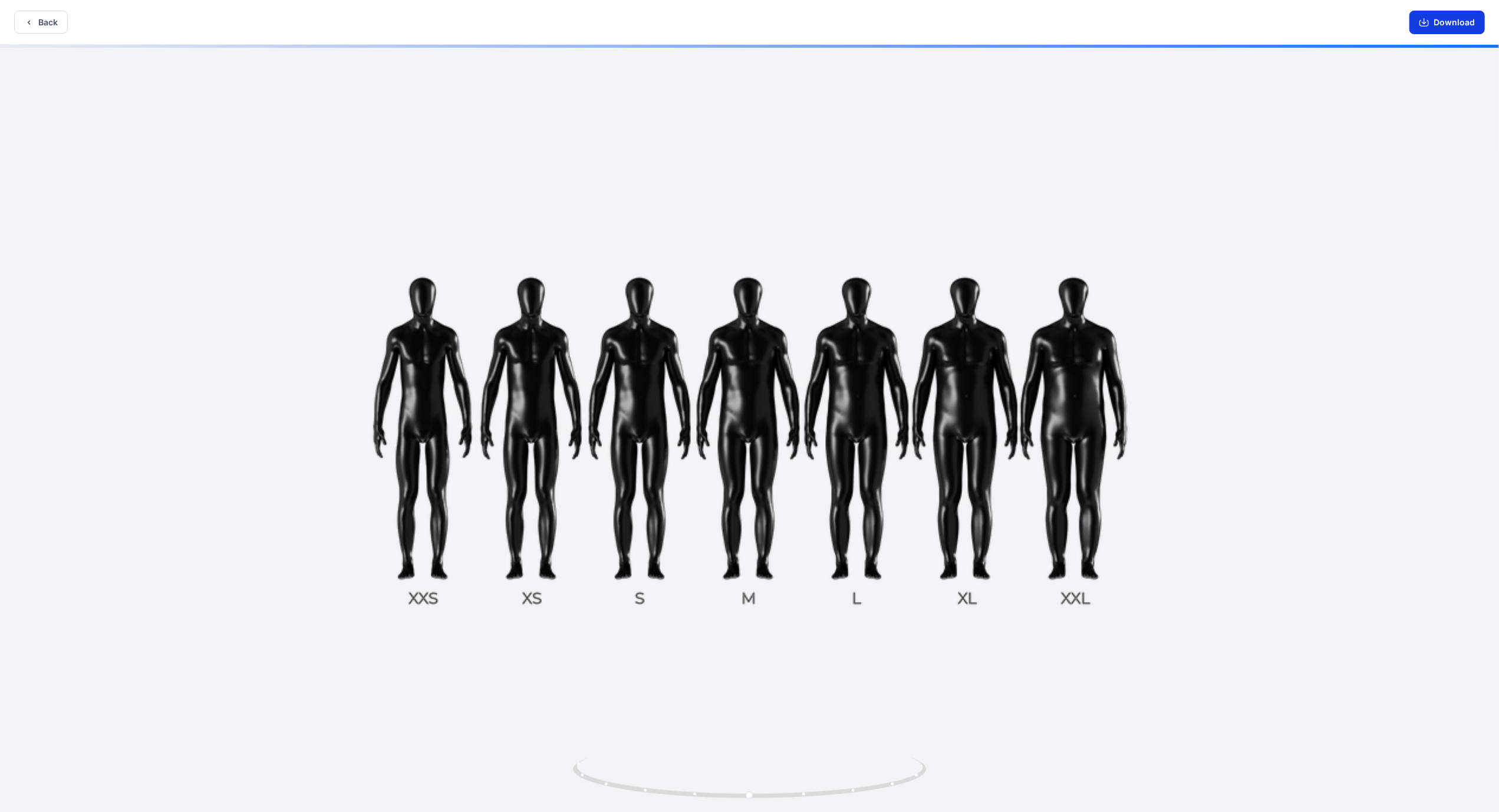
click at [1443, 20] on button "Download" at bounding box center [1447, 22] width 76 height 24
click at [46, 26] on button "Back" at bounding box center [41, 22] width 54 height 23
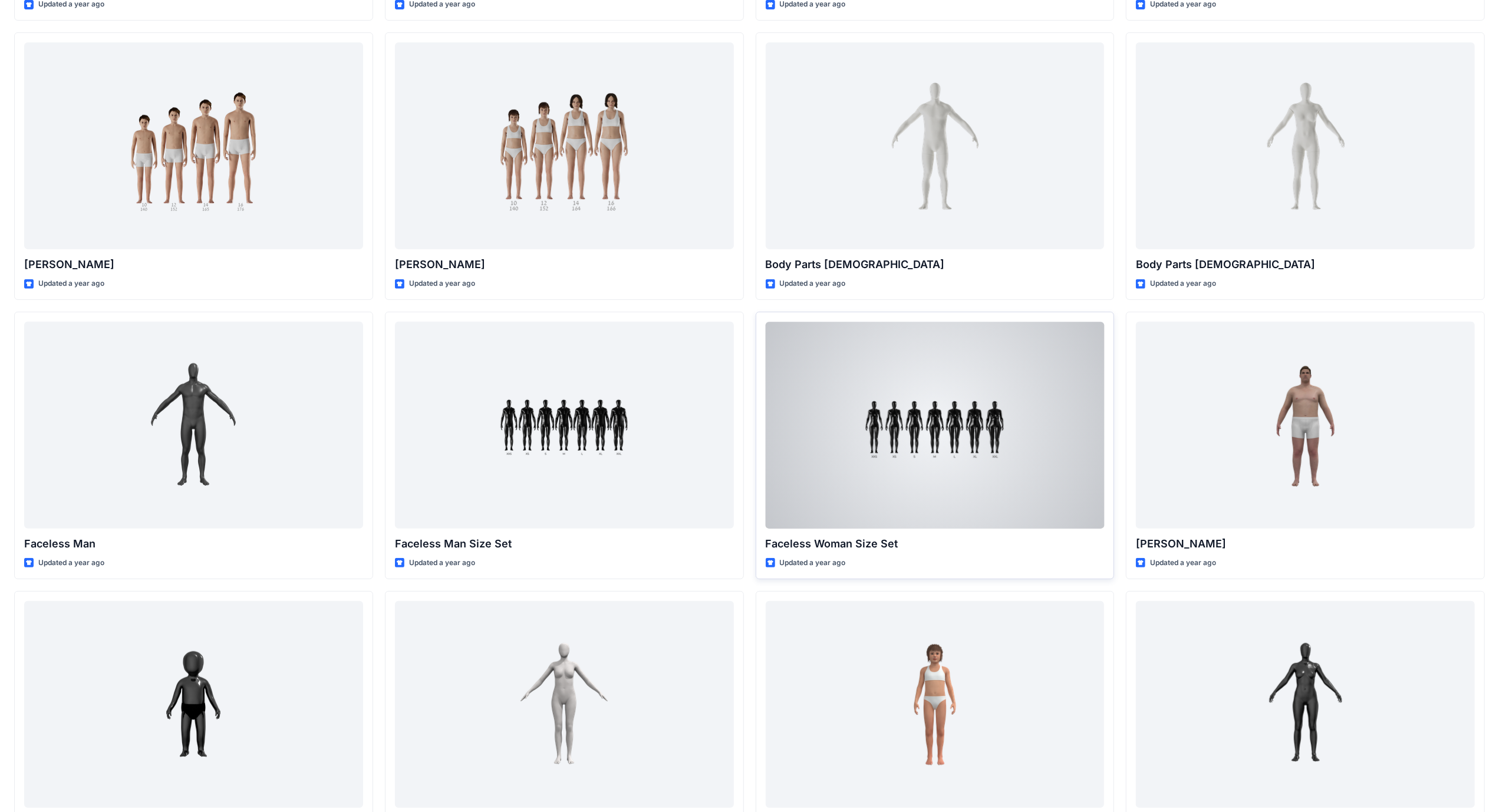
scroll to position [423, 0]
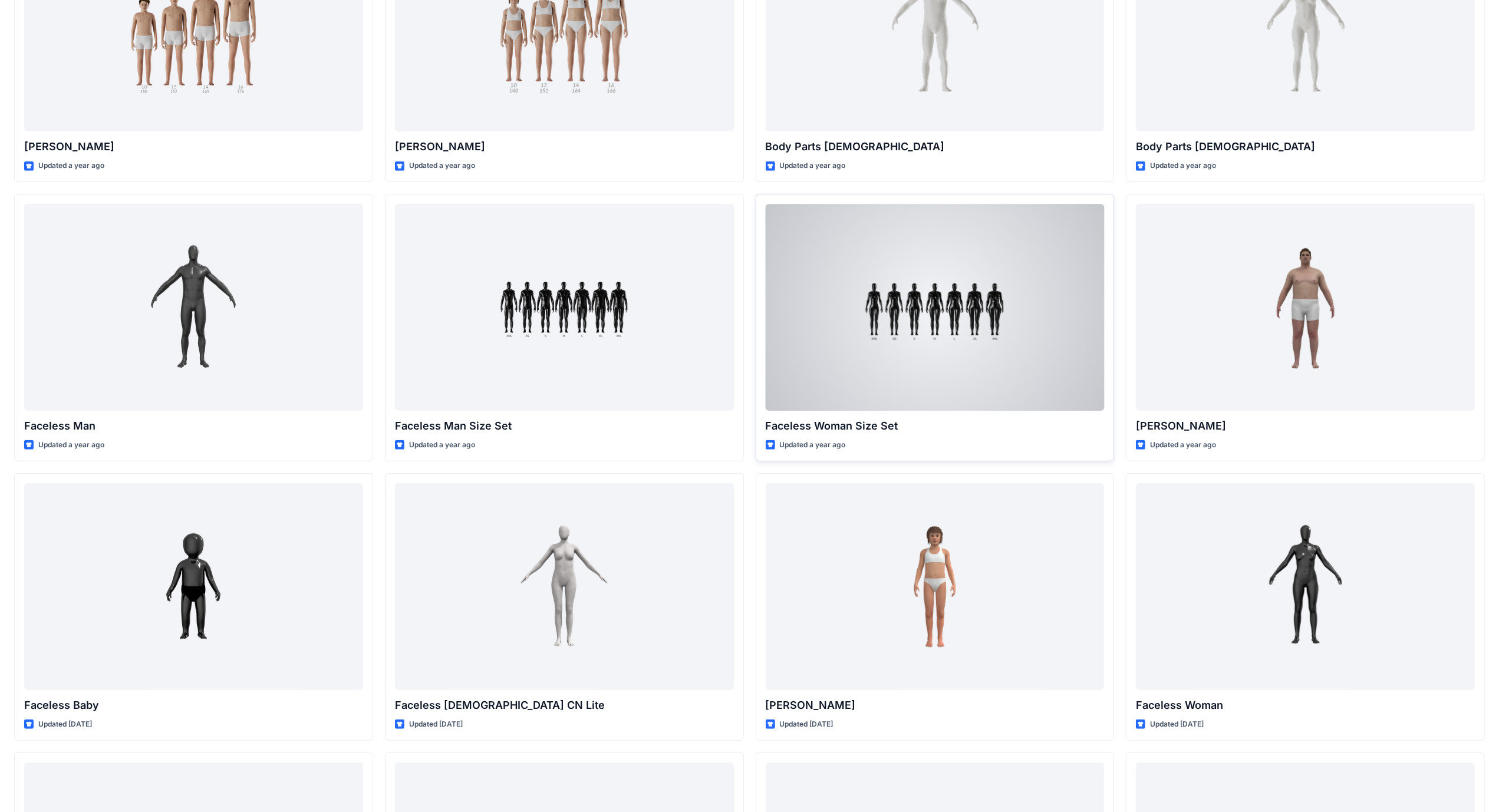
click at [964, 312] on div at bounding box center [935, 308] width 339 height 207
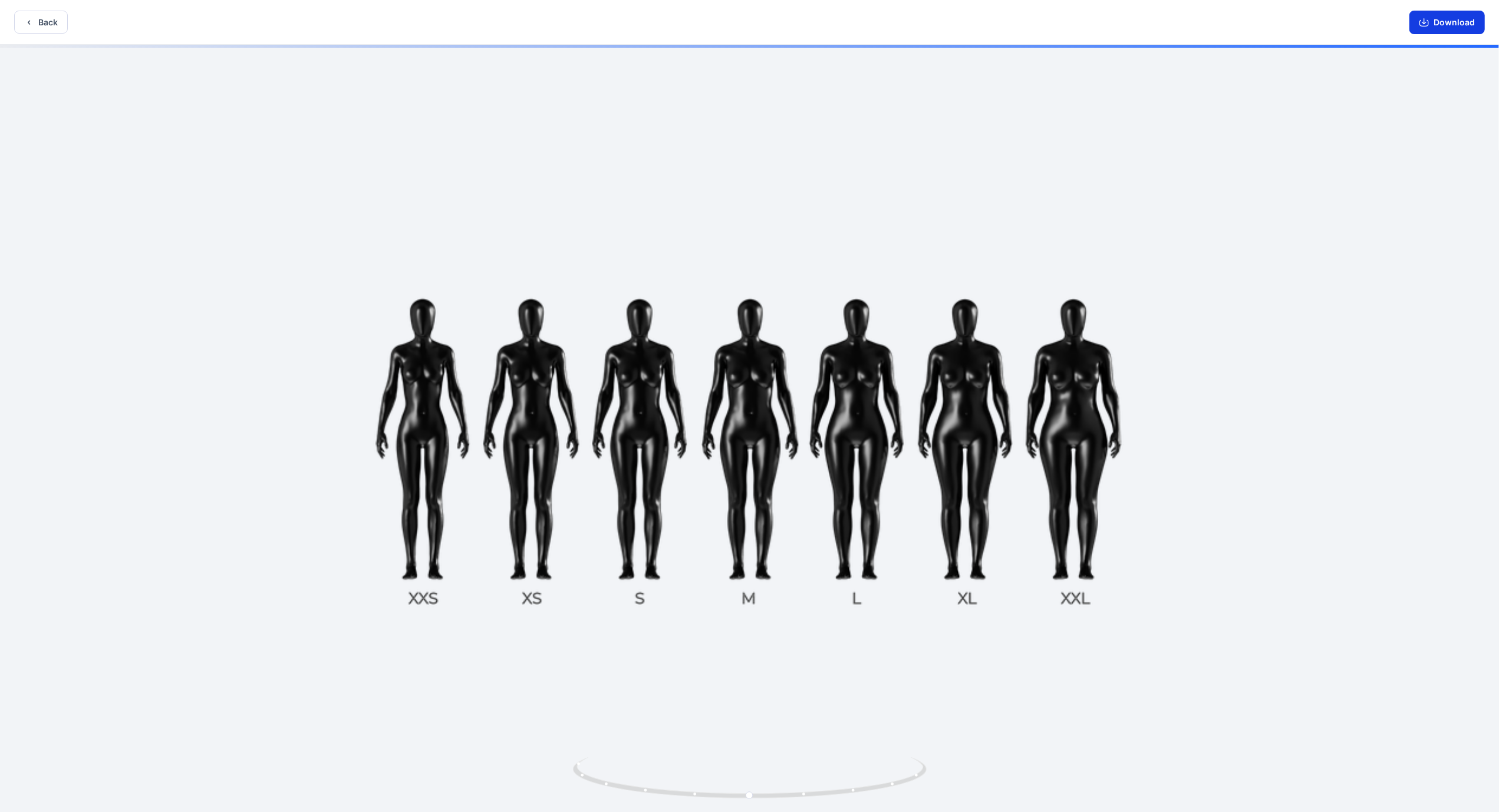
click at [1455, 19] on button "Download" at bounding box center [1447, 22] width 76 height 24
click at [21, 20] on button "Back" at bounding box center [41, 22] width 54 height 23
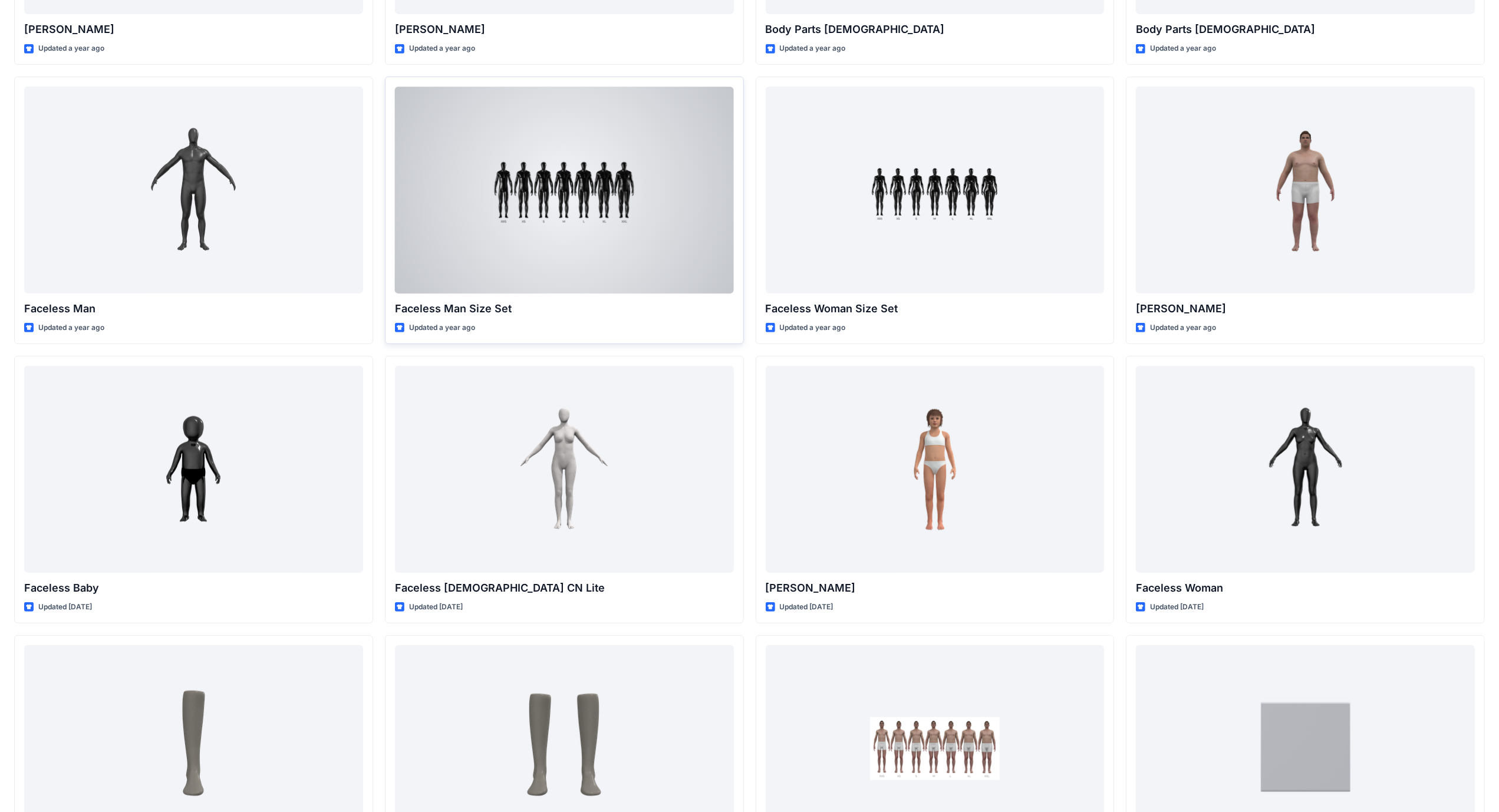
scroll to position [542, 0]
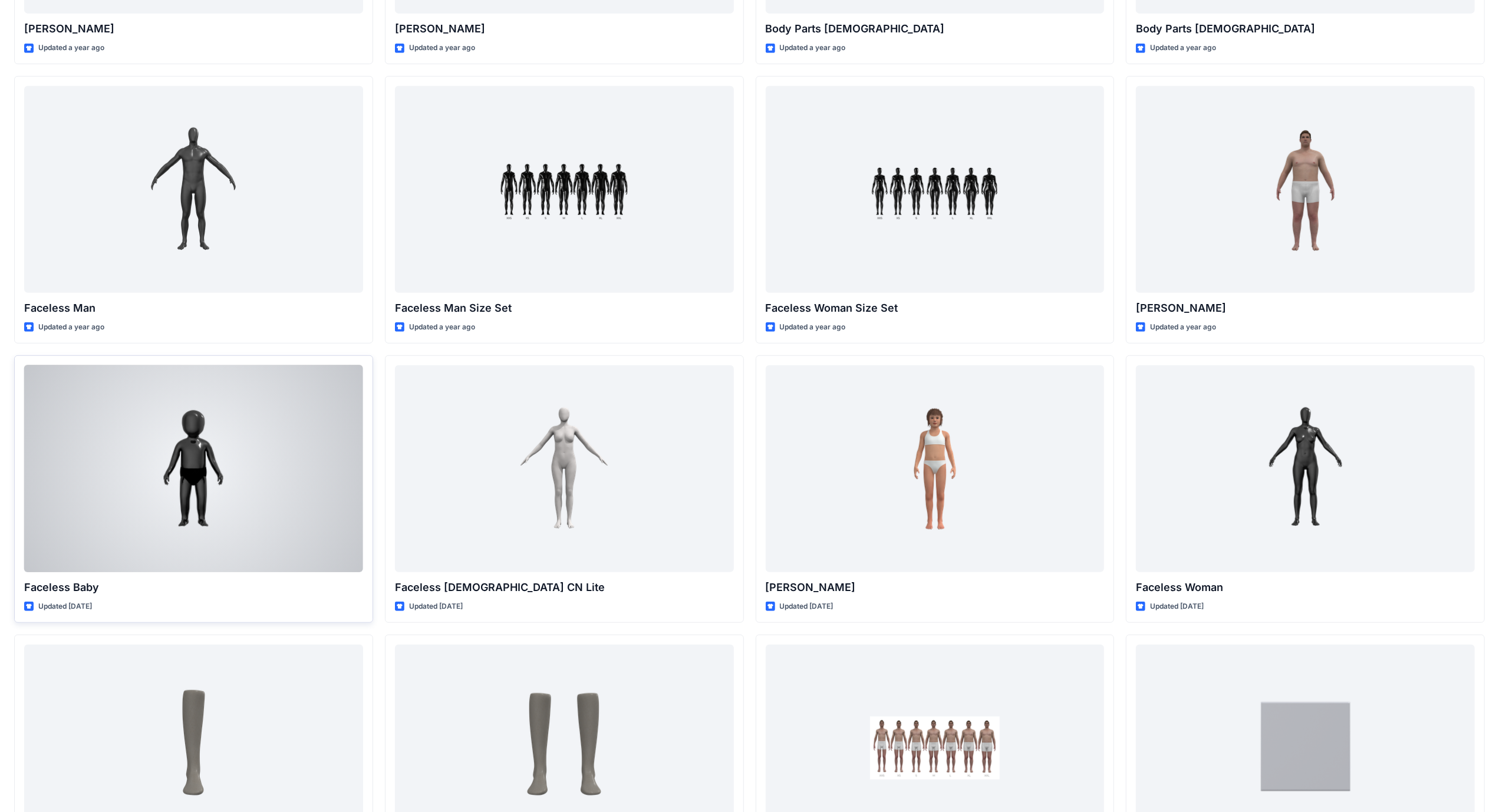
click at [176, 482] on div at bounding box center [193, 469] width 339 height 207
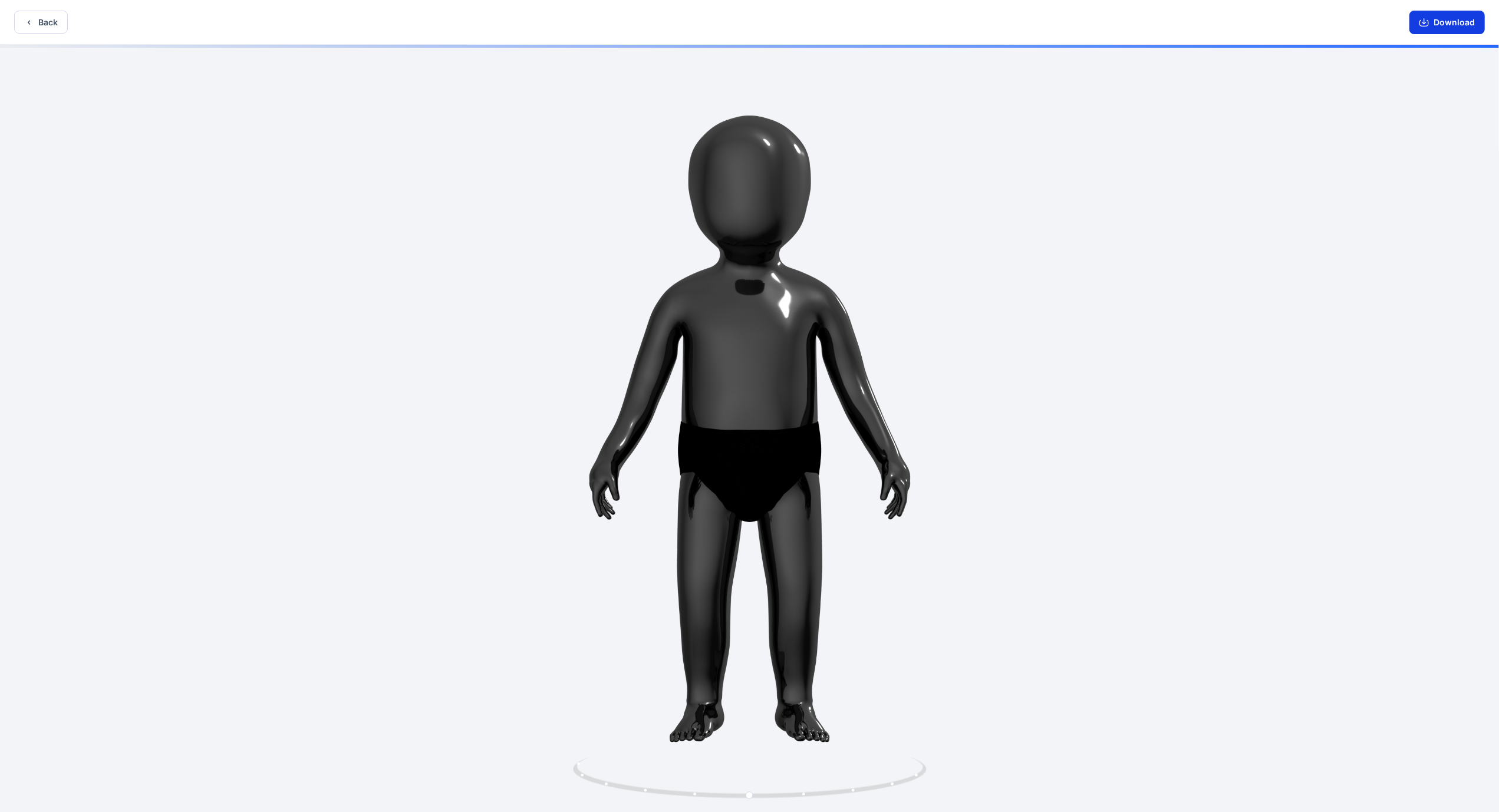
click at [1465, 26] on button "Download" at bounding box center [1447, 22] width 76 height 24
click at [39, 24] on button "Back" at bounding box center [41, 22] width 54 height 23
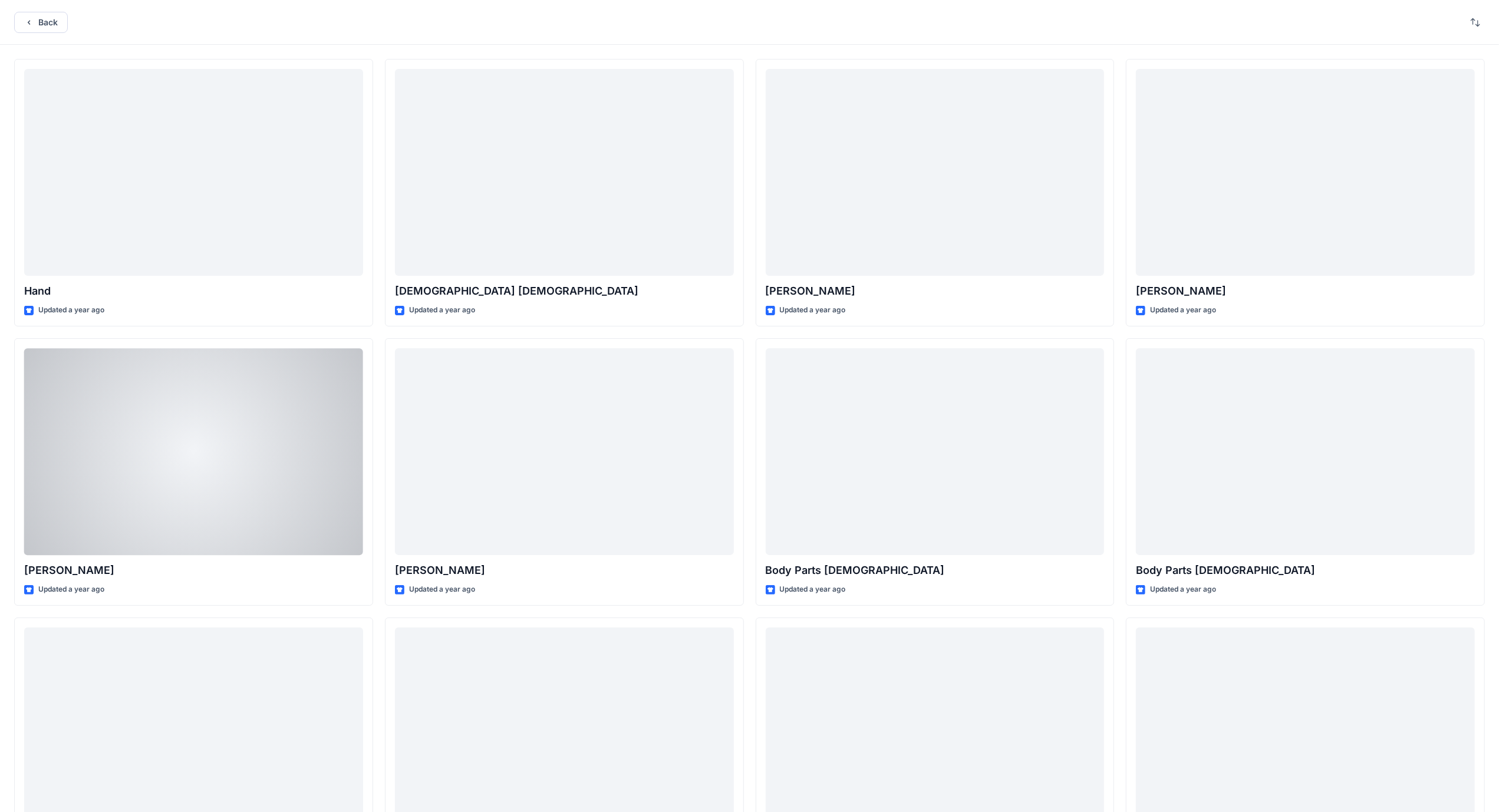
scroll to position [542, 0]
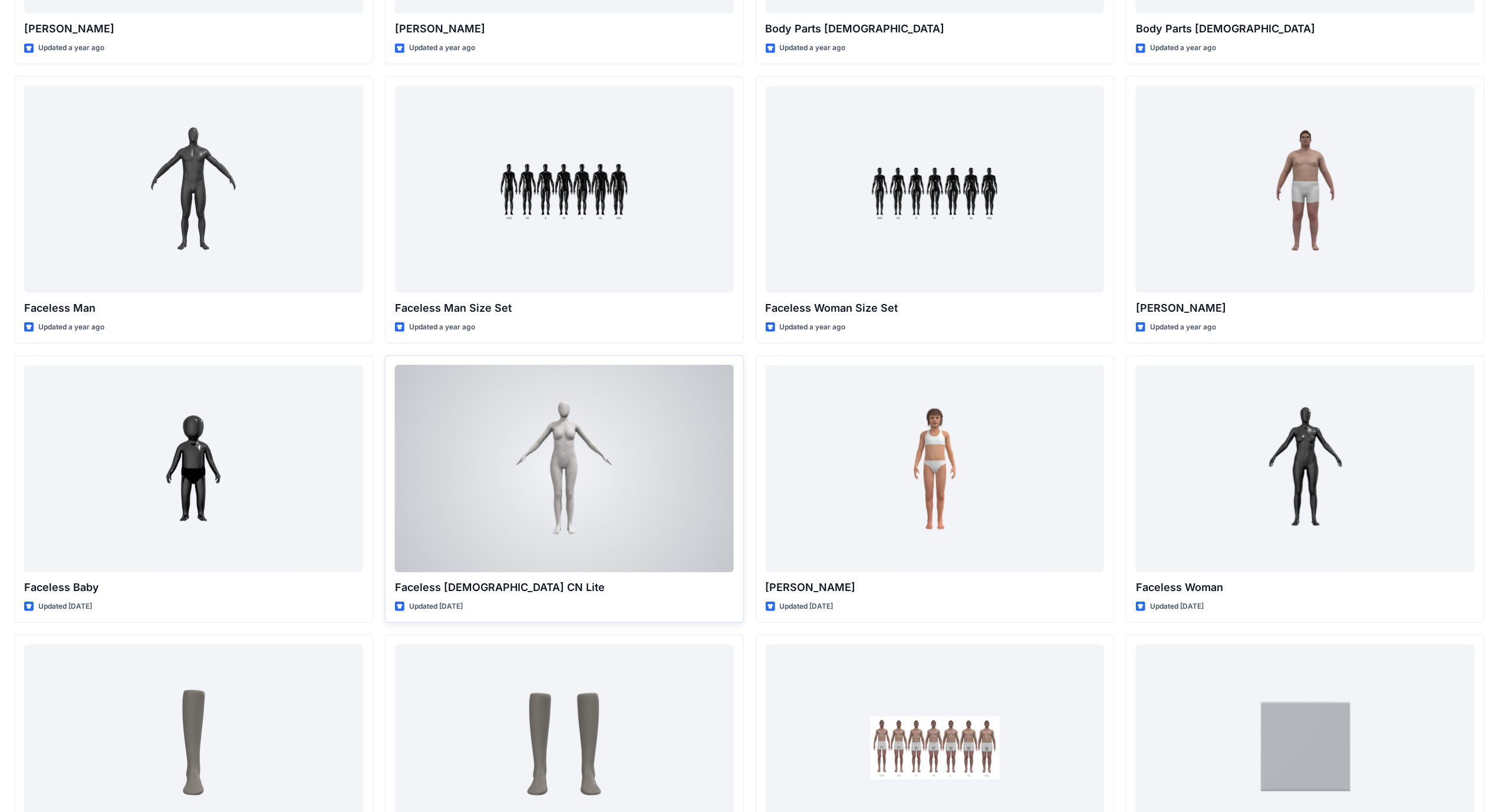
click at [665, 406] on div at bounding box center [565, 469] width 339 height 207
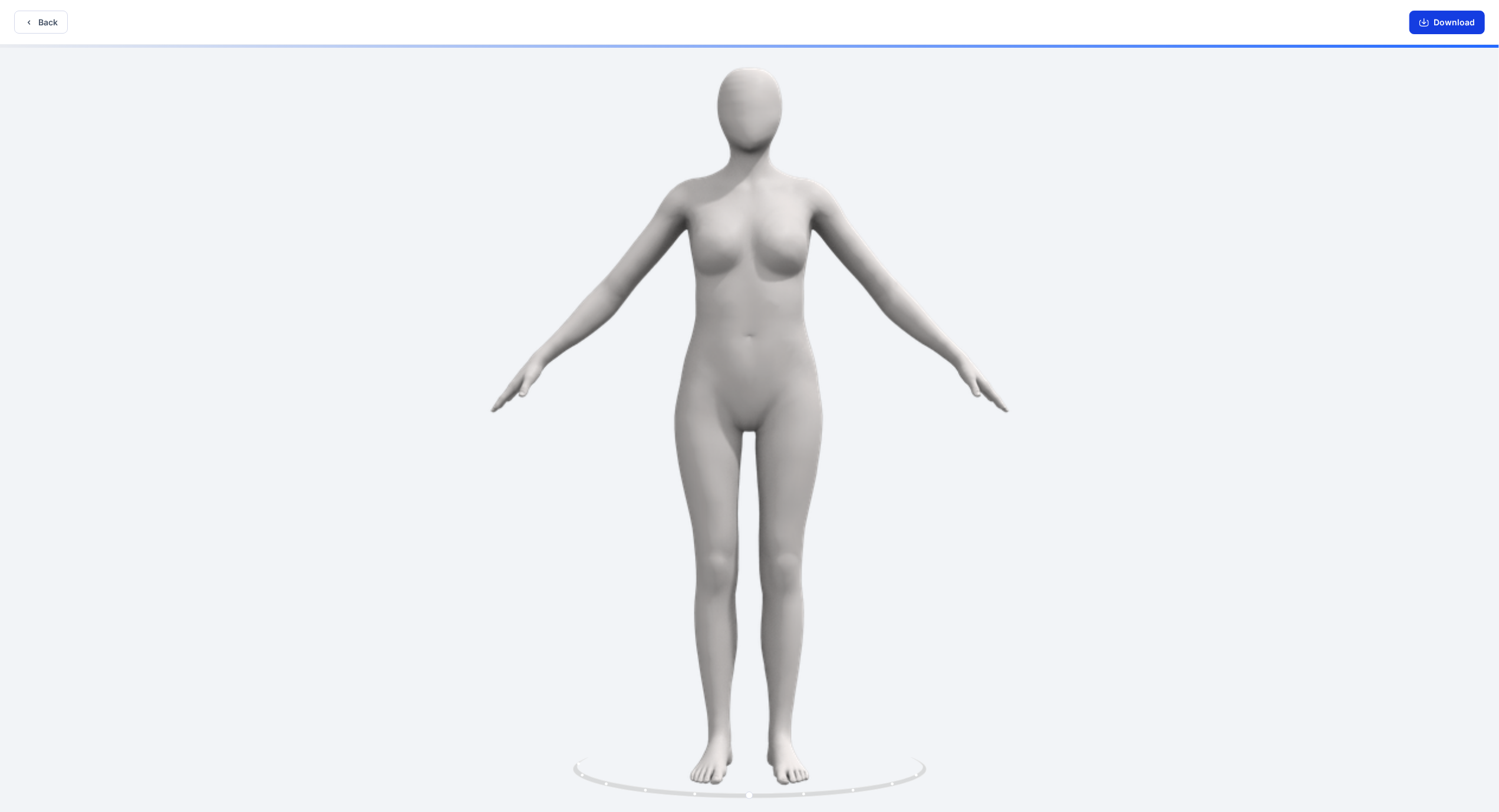
click at [1441, 21] on button "Download" at bounding box center [1447, 22] width 76 height 24
click at [63, 20] on button "Back" at bounding box center [41, 22] width 54 height 23
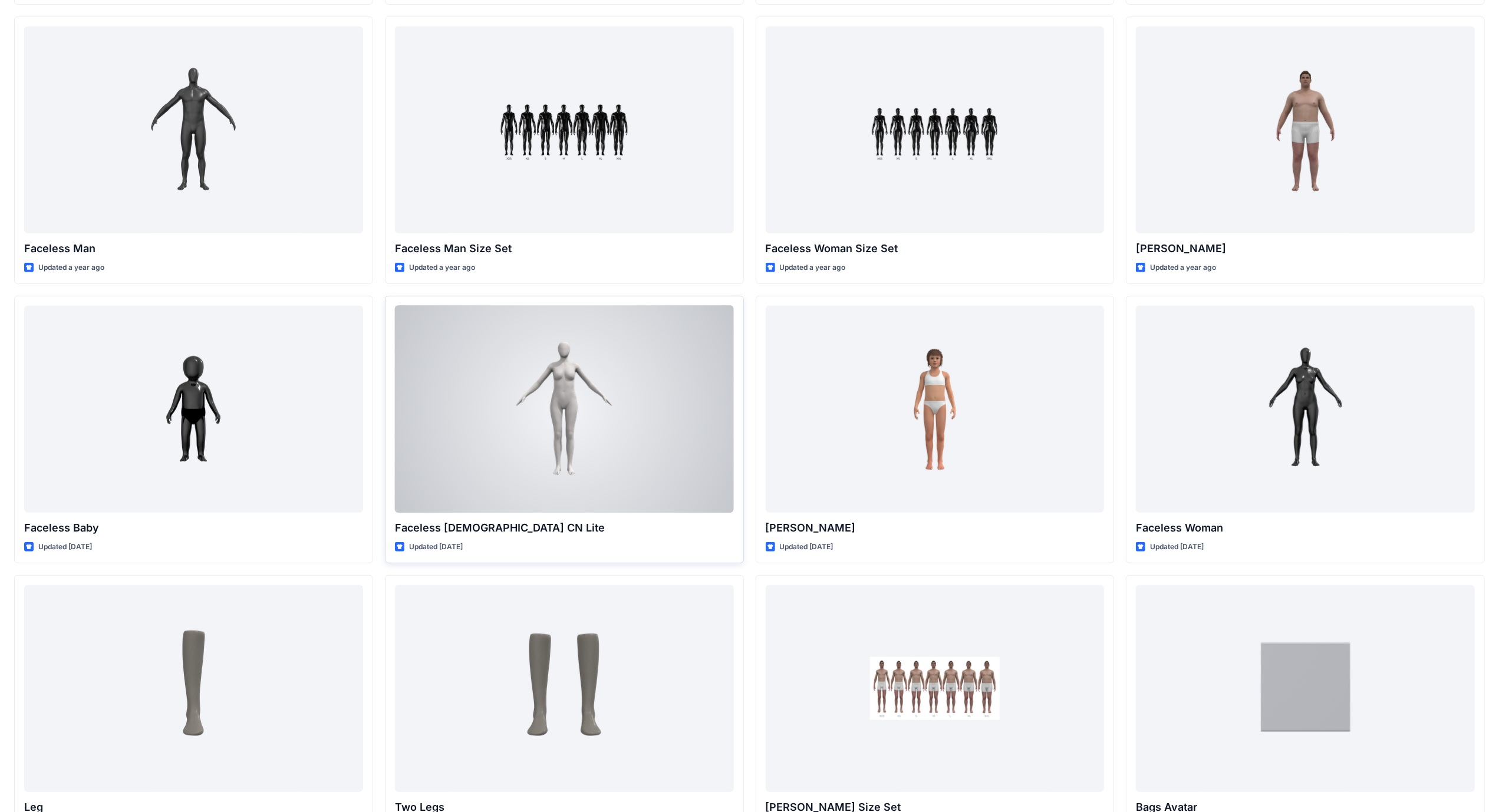
scroll to position [718, 0]
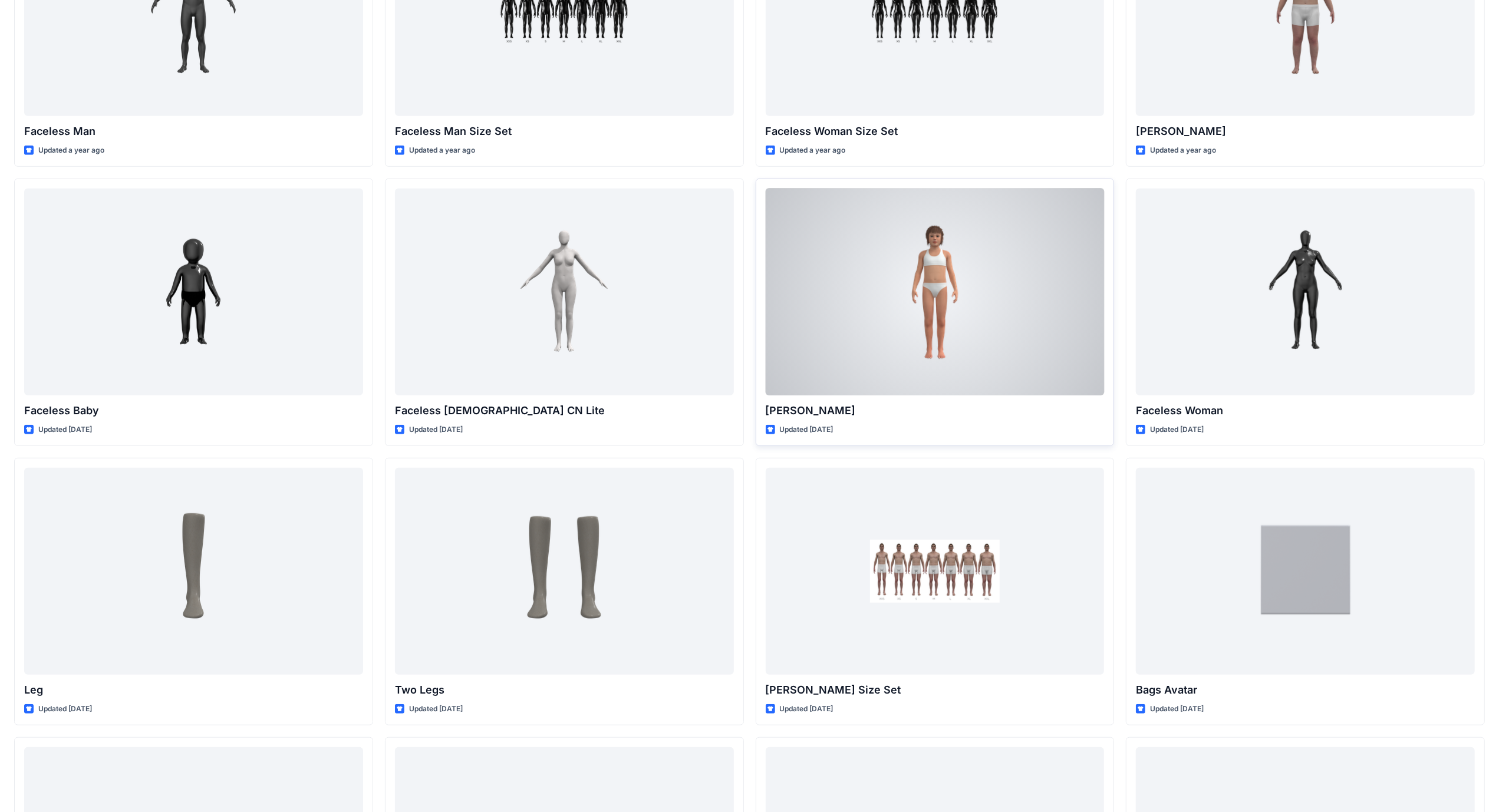
click at [884, 314] on div at bounding box center [935, 292] width 339 height 207
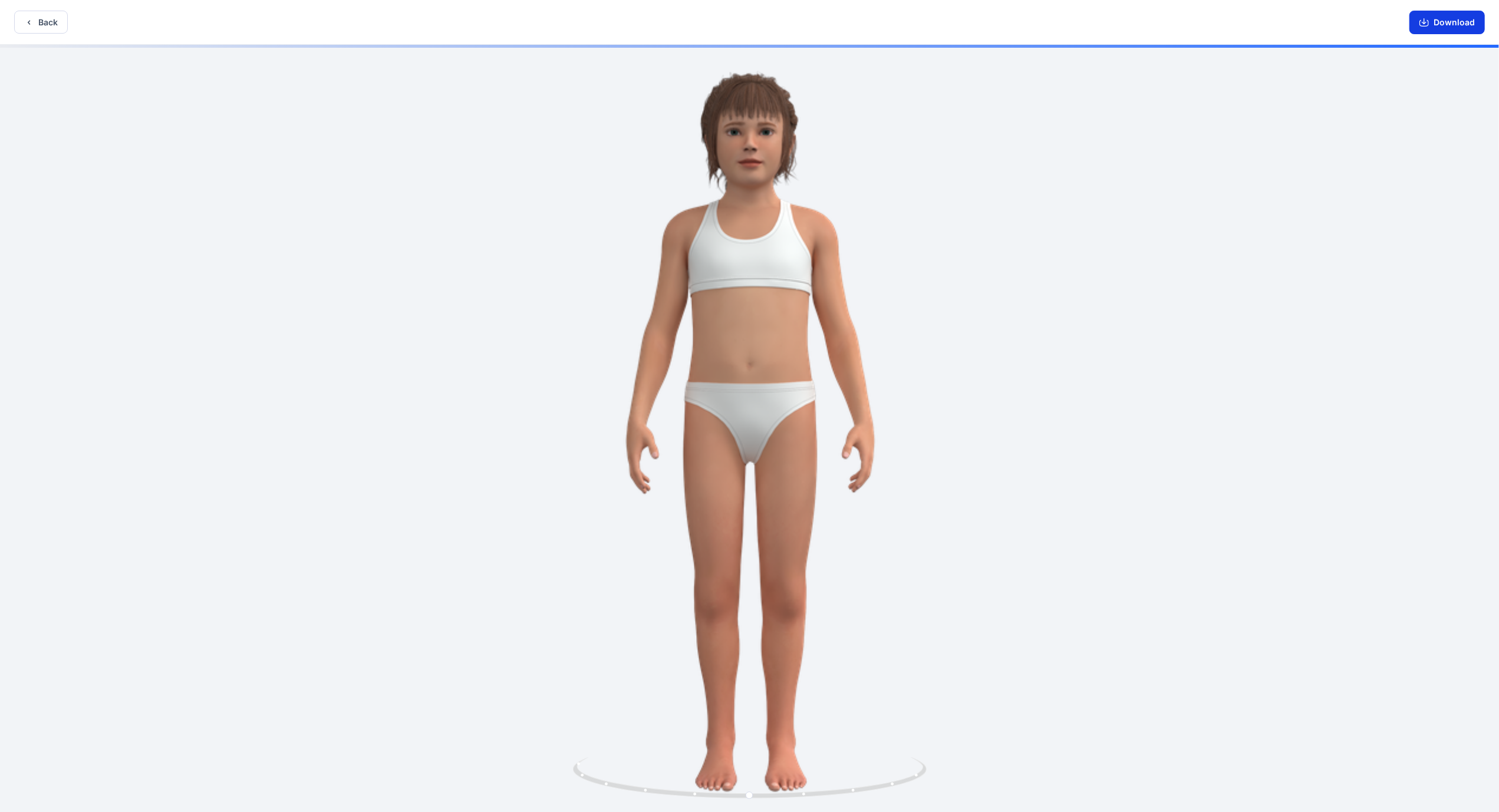
click at [1445, 19] on button "Download" at bounding box center [1447, 22] width 76 height 24
click at [29, 22] on icon "button" at bounding box center [29, 22] width 2 height 4
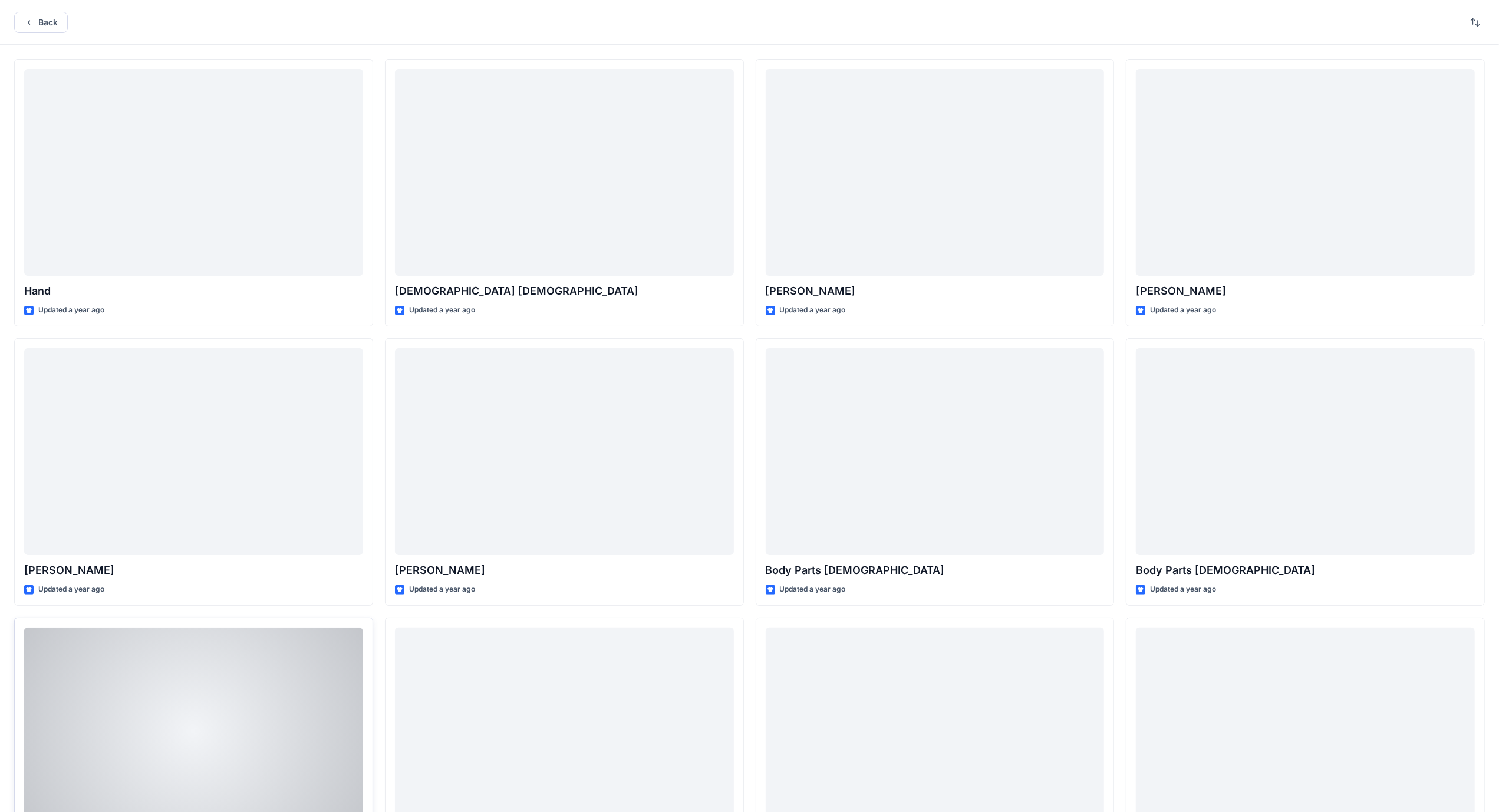
scroll to position [718, 0]
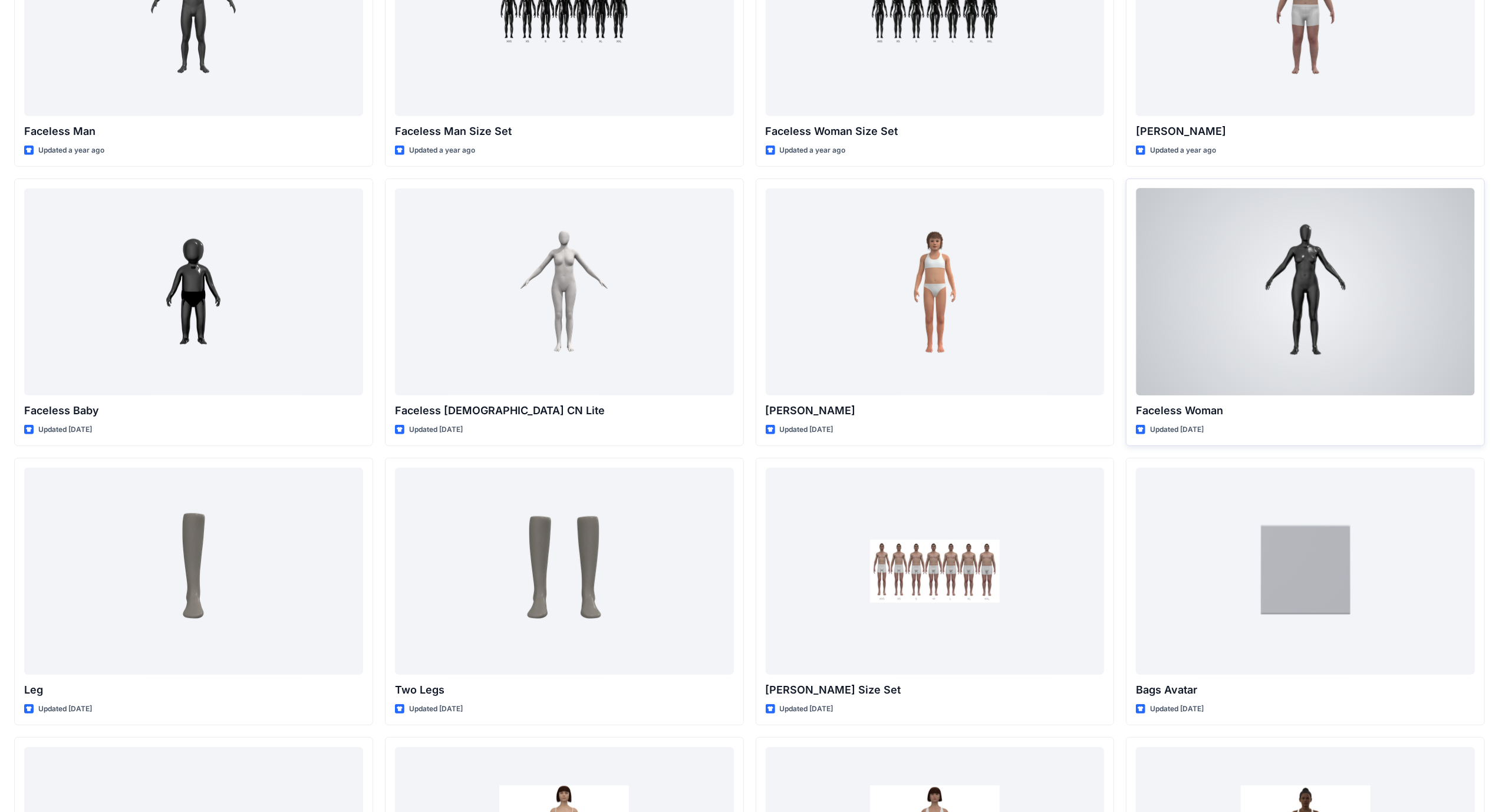
click at [1224, 270] on div at bounding box center [1306, 292] width 339 height 207
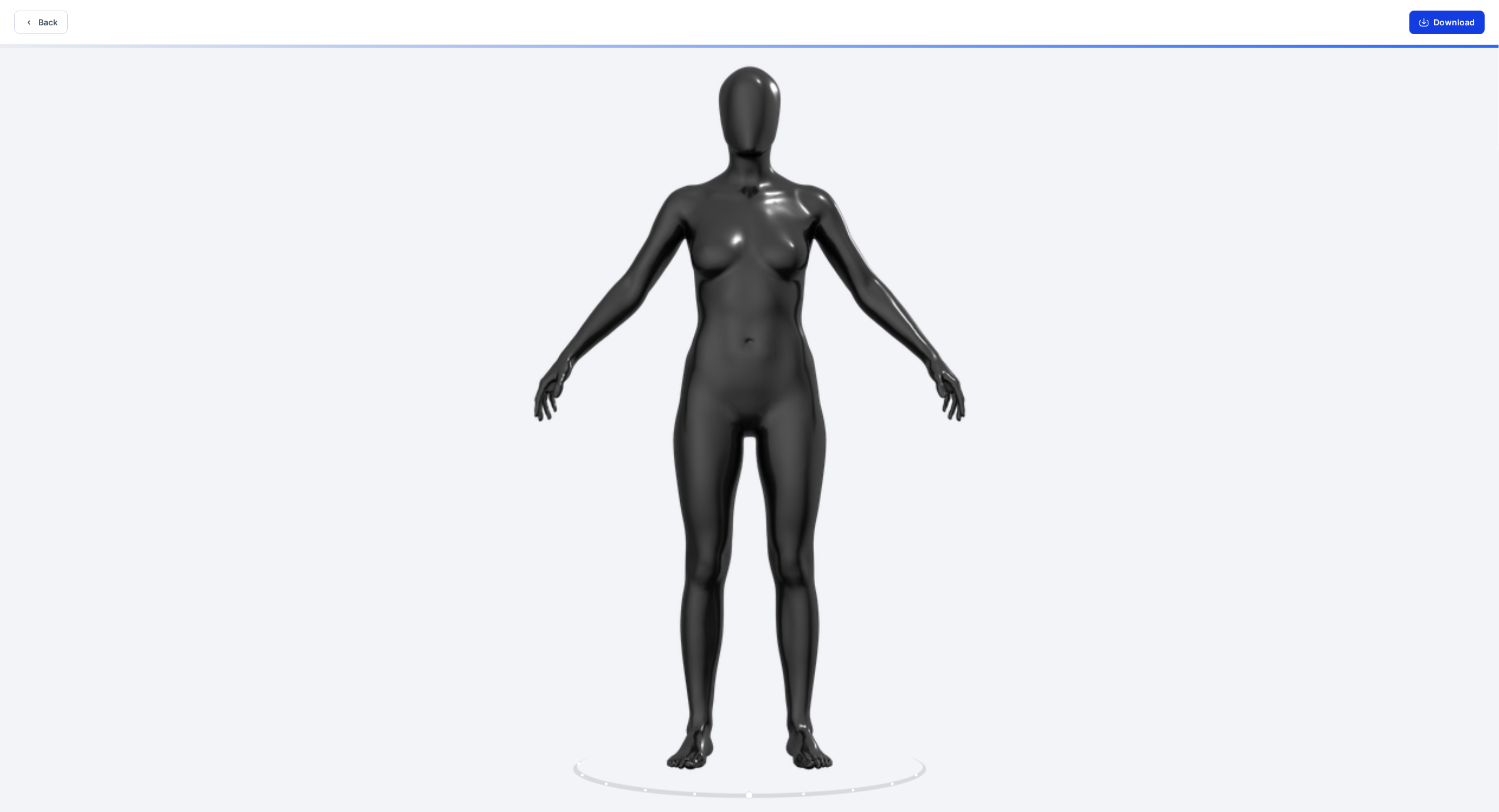
click at [1427, 30] on button "Download" at bounding box center [1447, 22] width 76 height 24
click at [46, 32] on button "Back" at bounding box center [41, 22] width 54 height 23
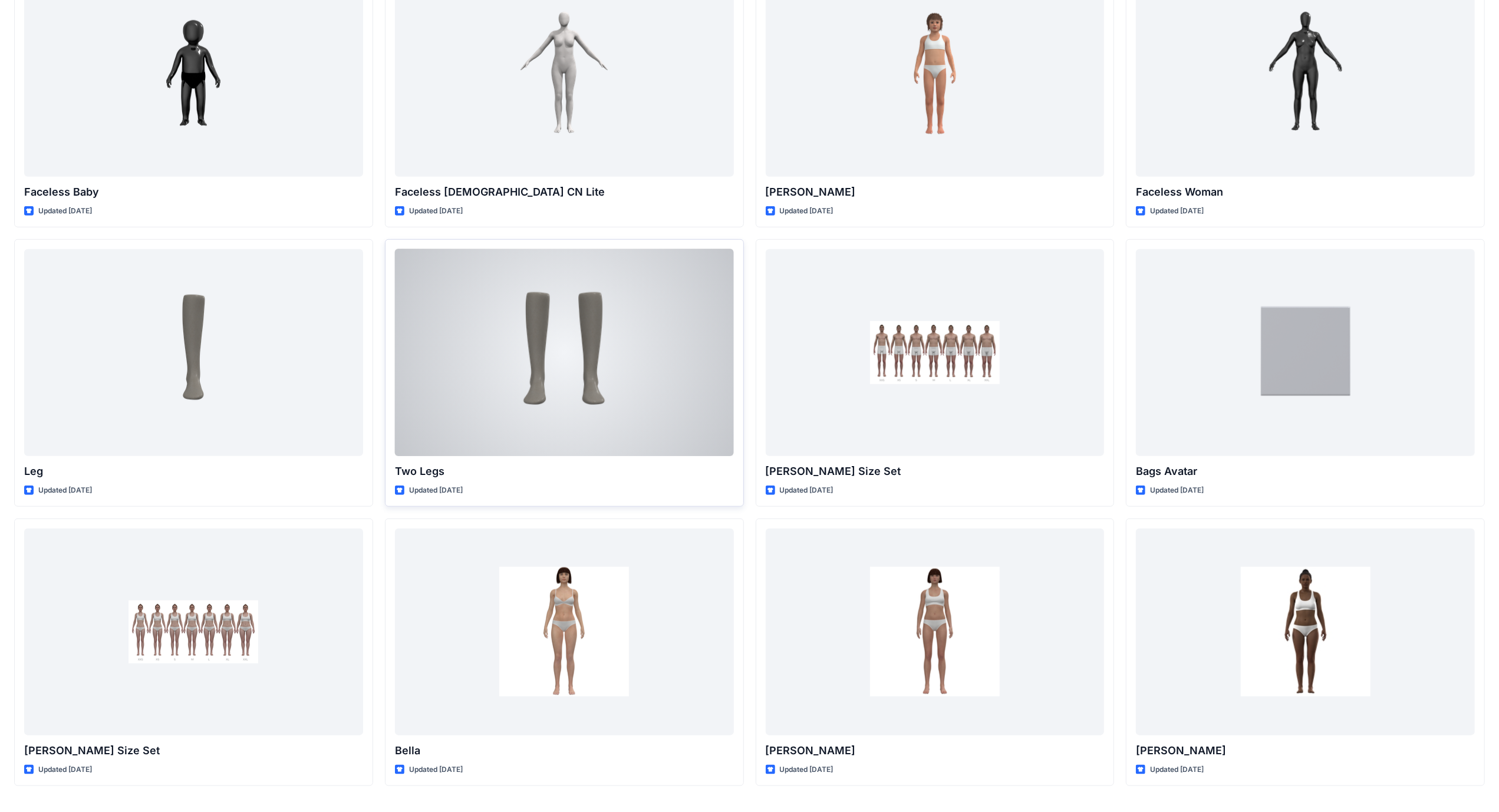
scroll to position [954, 0]
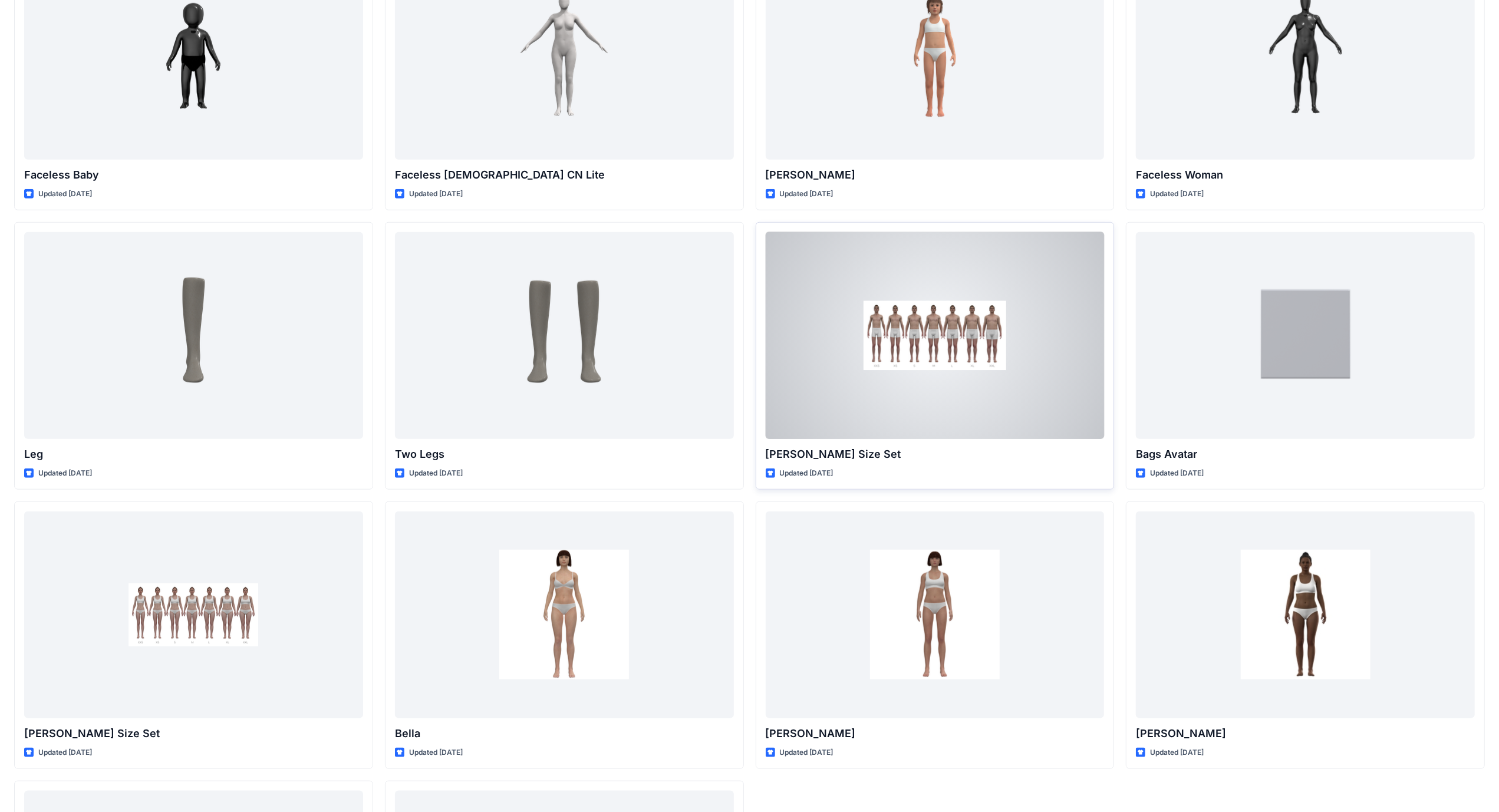
click at [915, 366] on div at bounding box center [935, 336] width 339 height 207
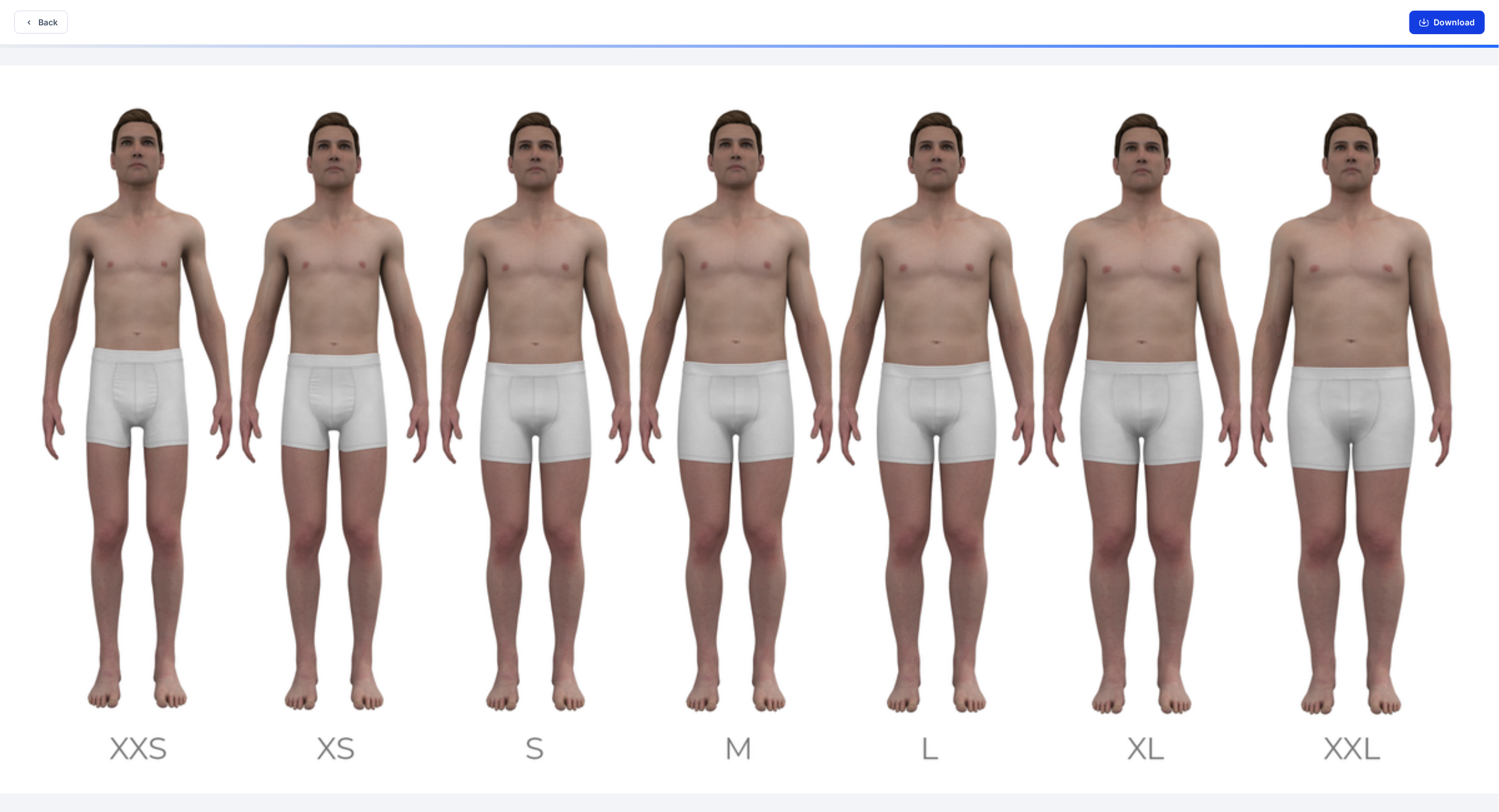
click at [1467, 13] on button "Download" at bounding box center [1447, 22] width 76 height 24
click at [30, 22] on icon "button" at bounding box center [29, 22] width 10 height 10
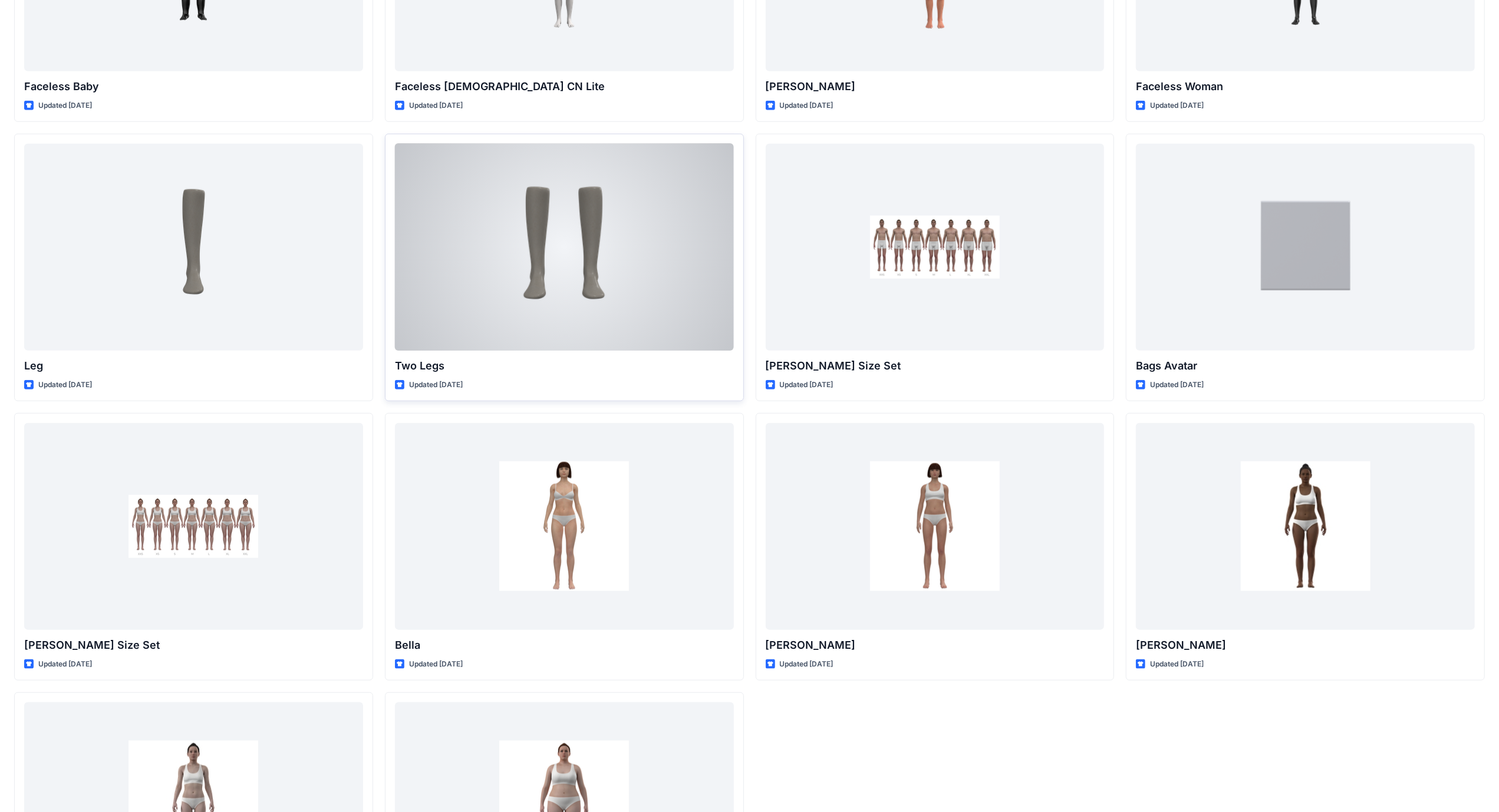
scroll to position [1131, 0]
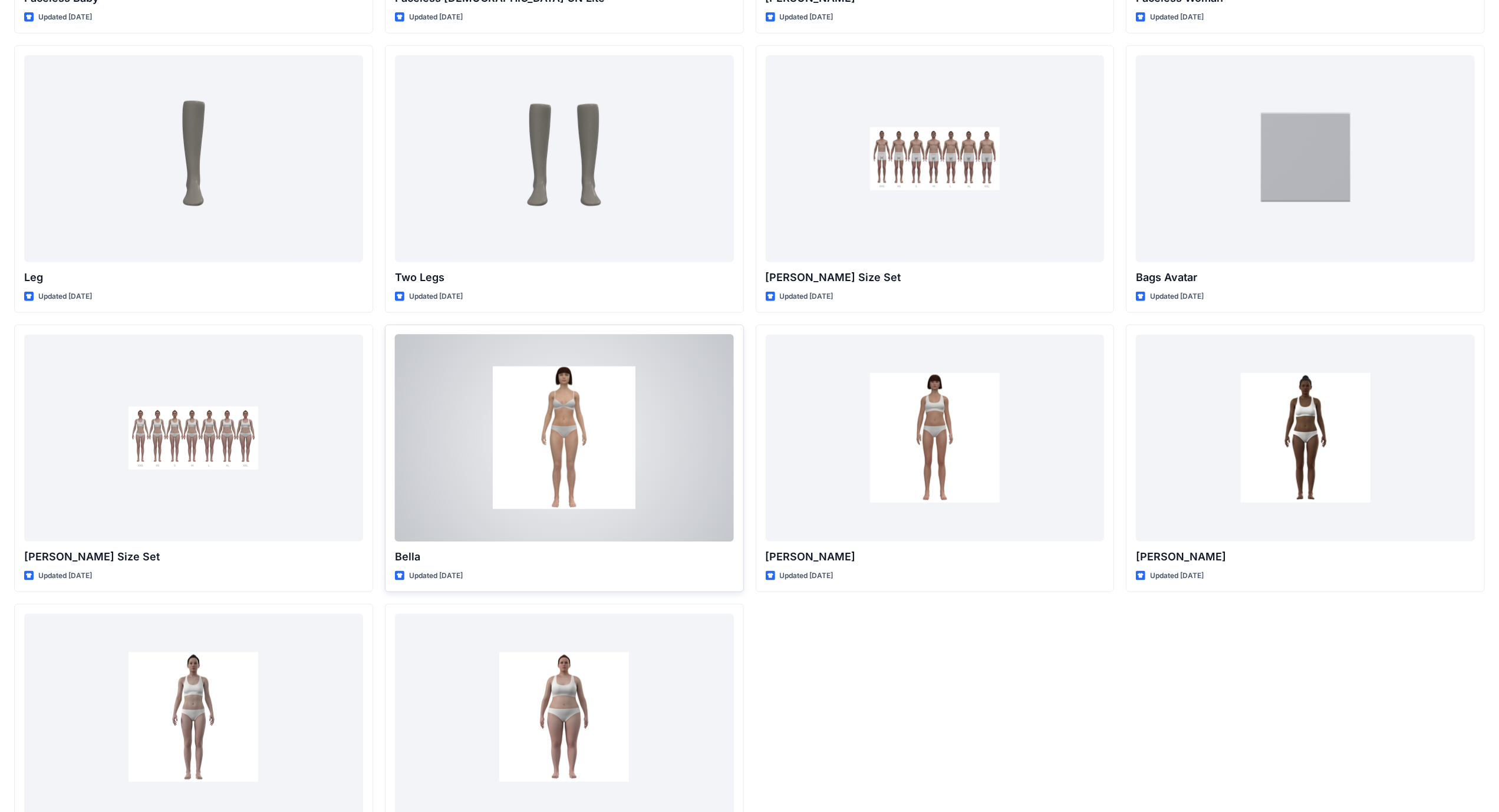
click at [694, 479] on div at bounding box center [565, 438] width 339 height 207
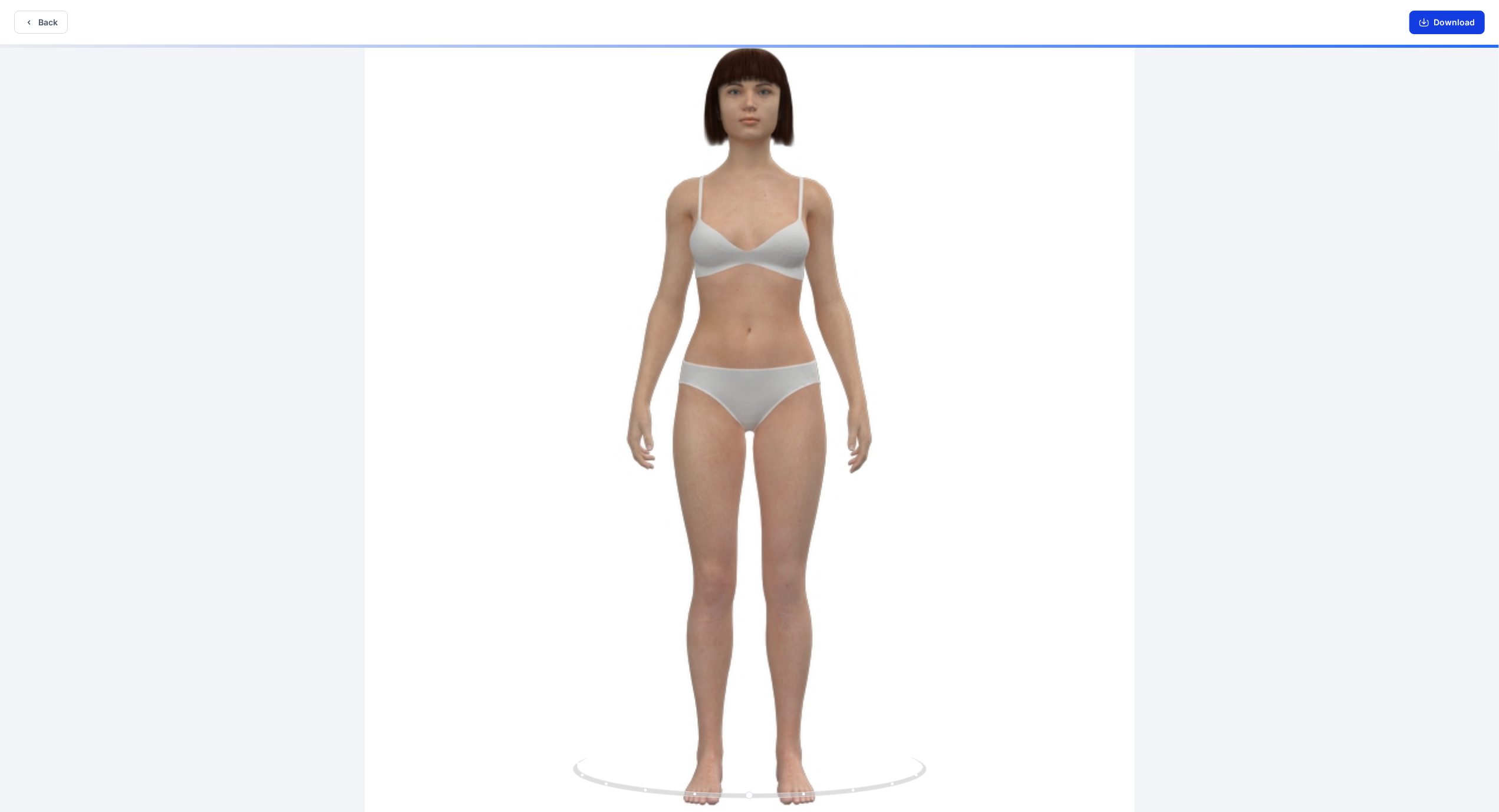
click at [1462, 21] on button "Download" at bounding box center [1447, 22] width 76 height 24
click at [45, 21] on button "Back" at bounding box center [41, 22] width 54 height 23
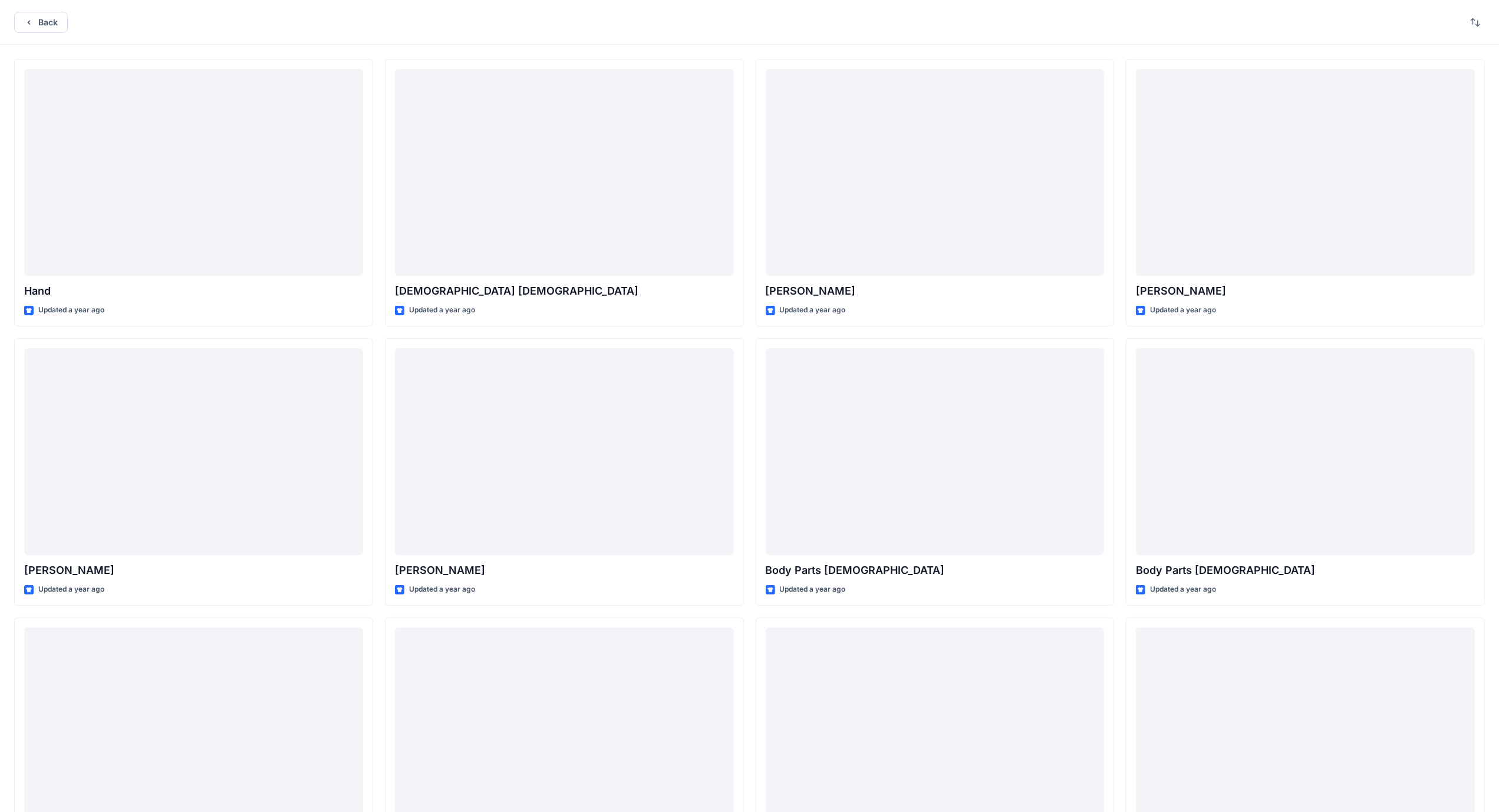
scroll to position [1131, 0]
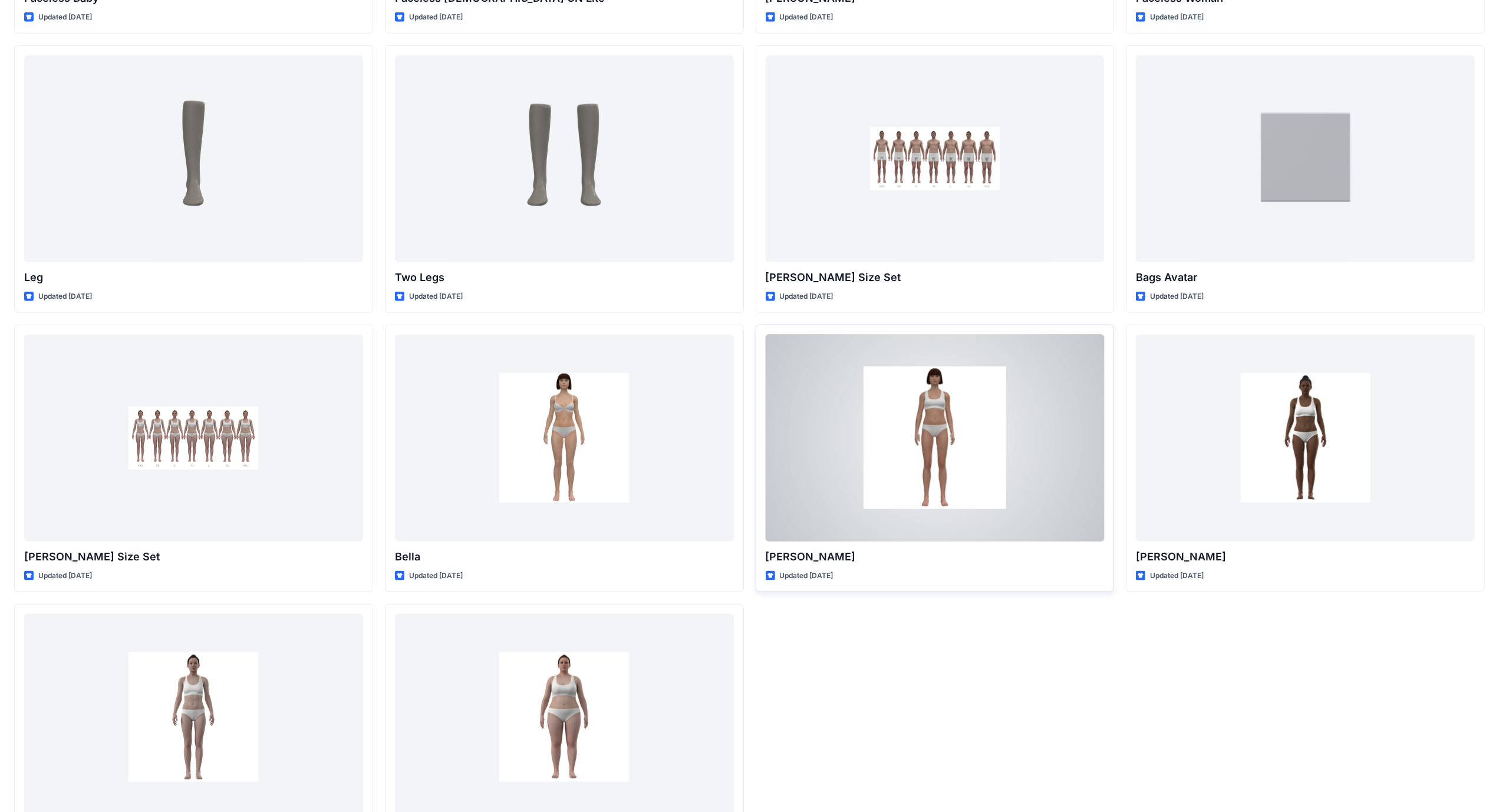
click at [924, 470] on div at bounding box center [935, 438] width 339 height 207
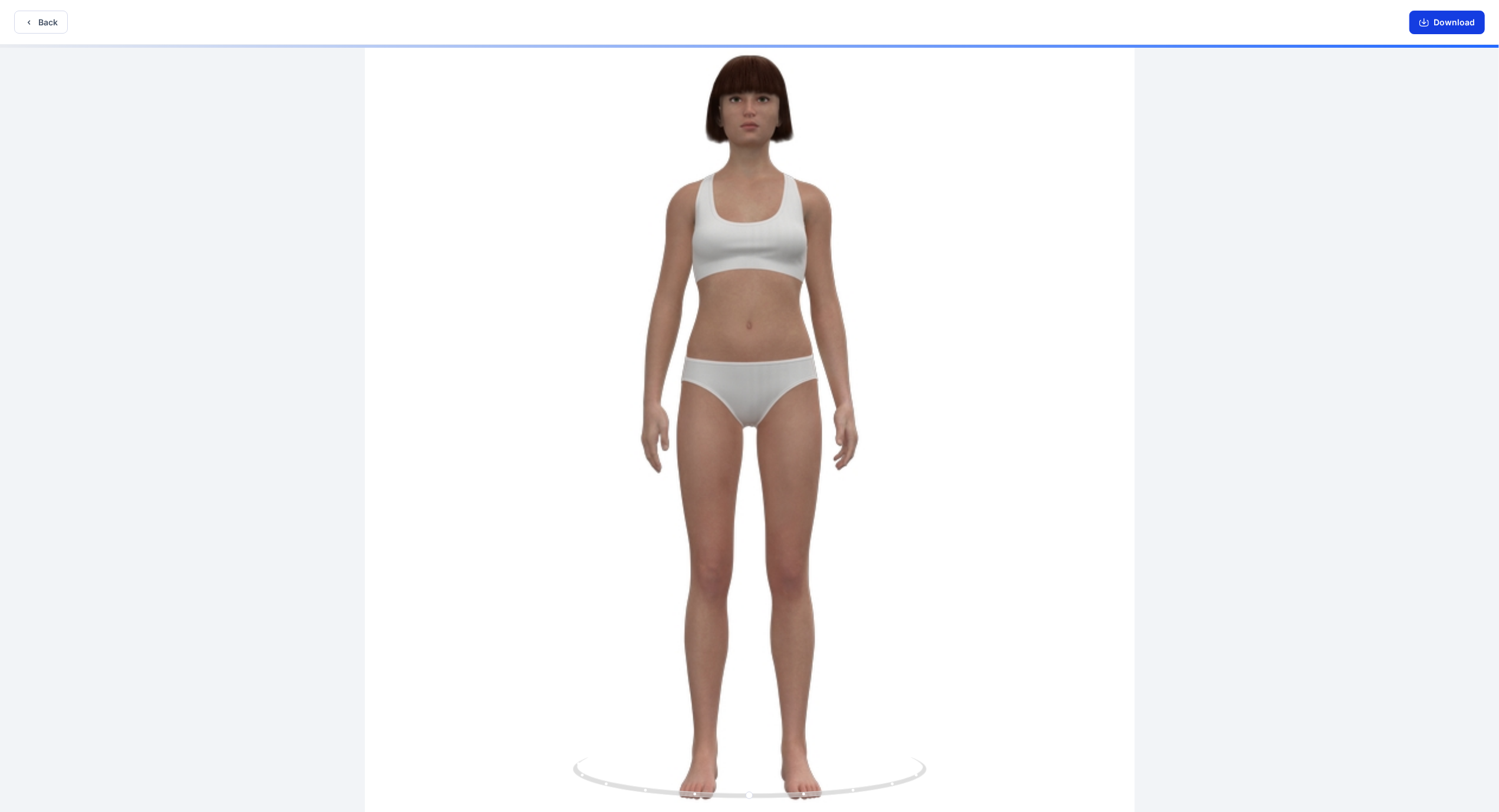
click at [1442, 29] on button "Download" at bounding box center [1447, 22] width 76 height 24
click at [41, 20] on button "Back" at bounding box center [41, 22] width 54 height 23
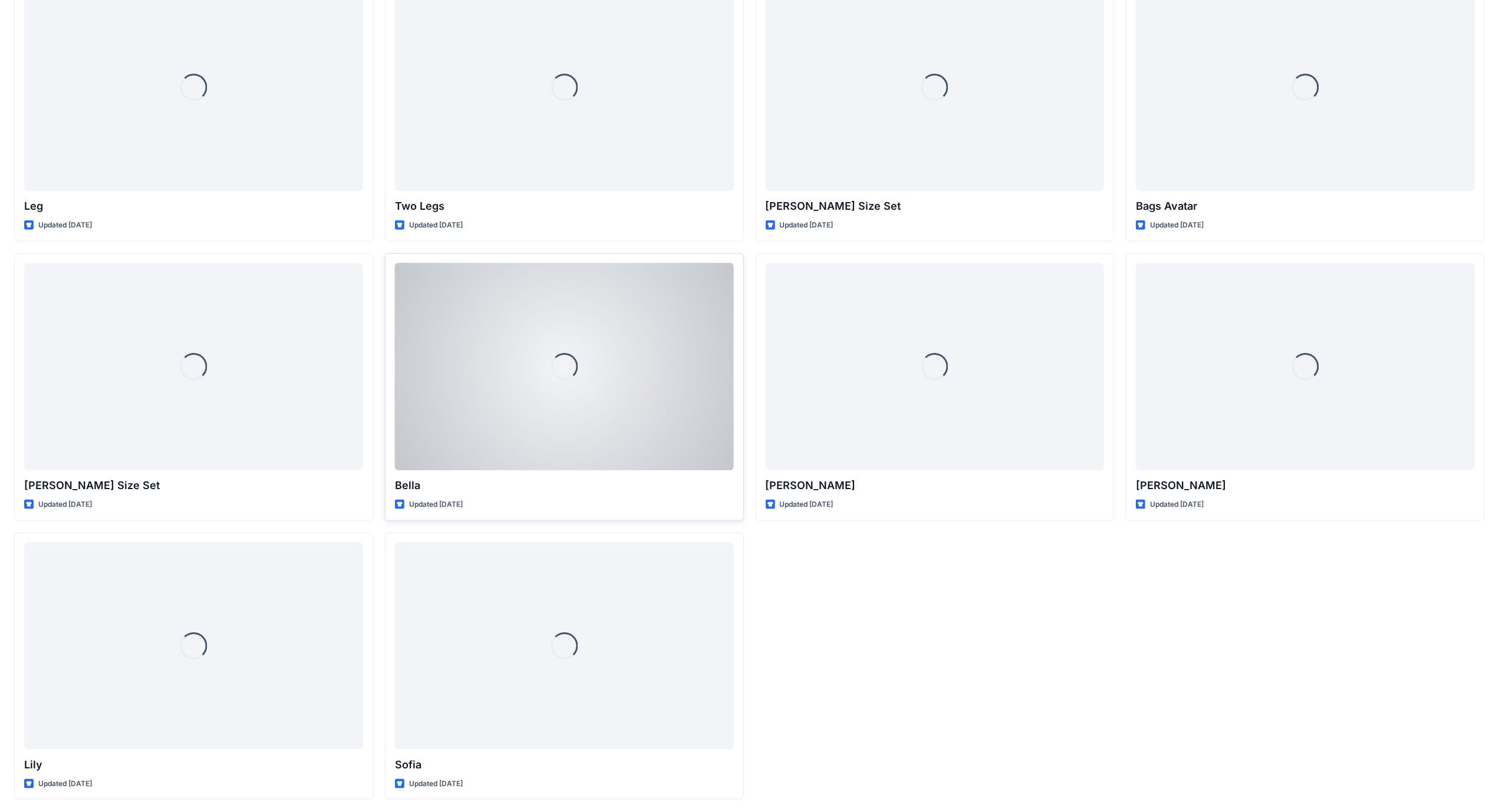
scroll to position [1203, 0]
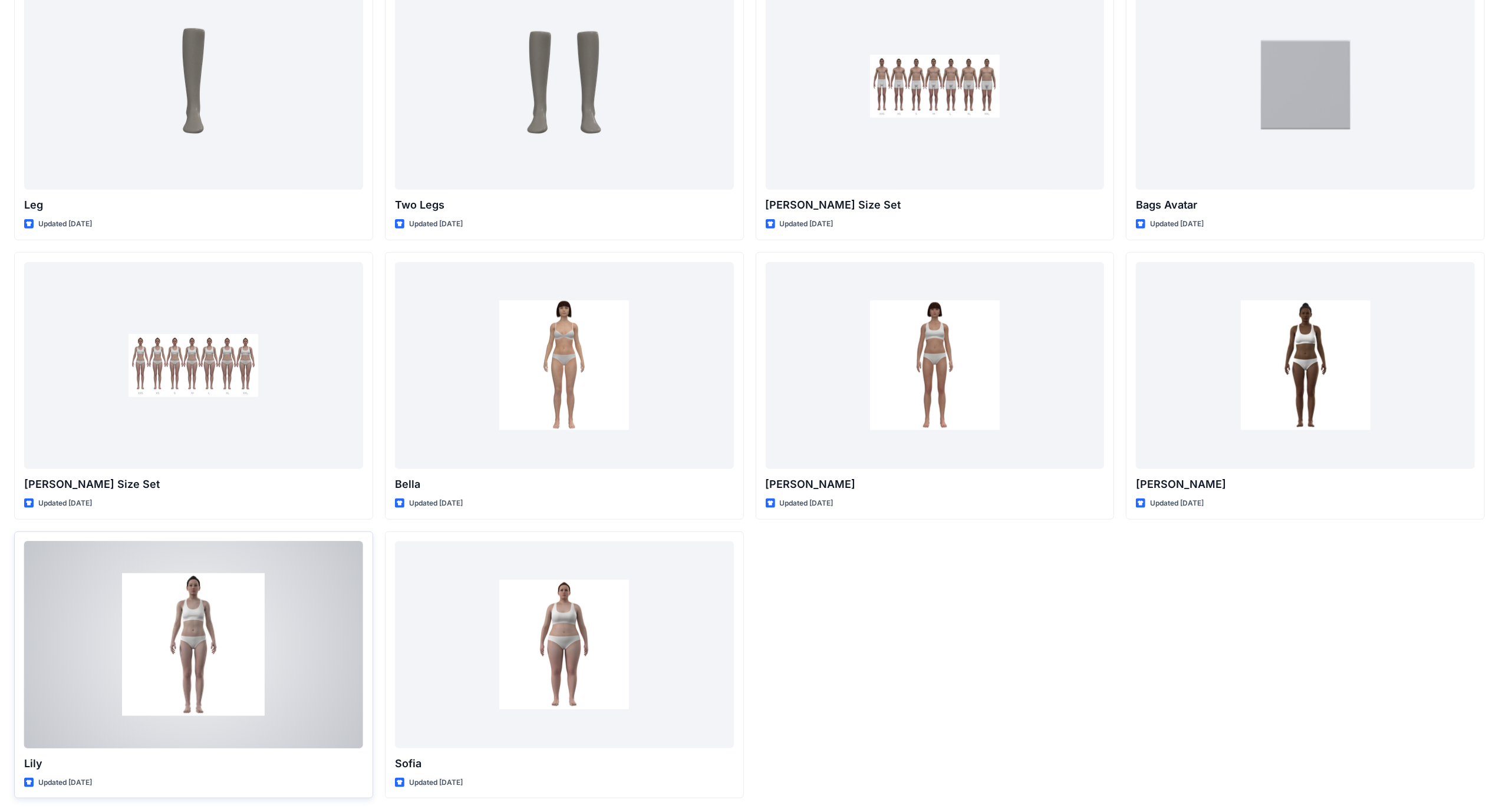
click at [119, 647] on div at bounding box center [193, 645] width 339 height 207
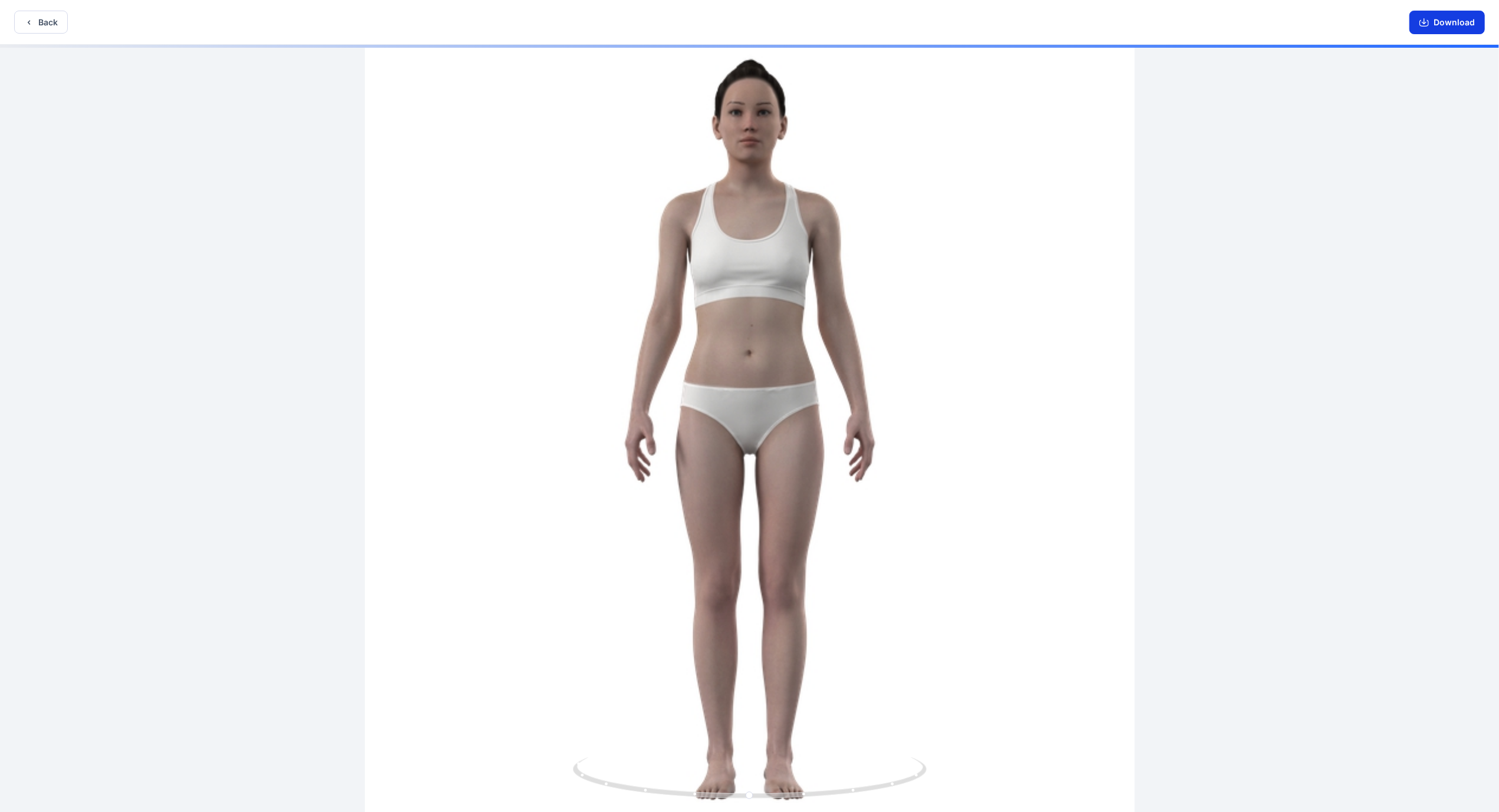
click at [1455, 21] on button "Download" at bounding box center [1447, 22] width 76 height 24
click at [68, 29] on div "Back Download" at bounding box center [749, 22] width 1499 height 45
click at [66, 27] on button "Back" at bounding box center [41, 22] width 54 height 23
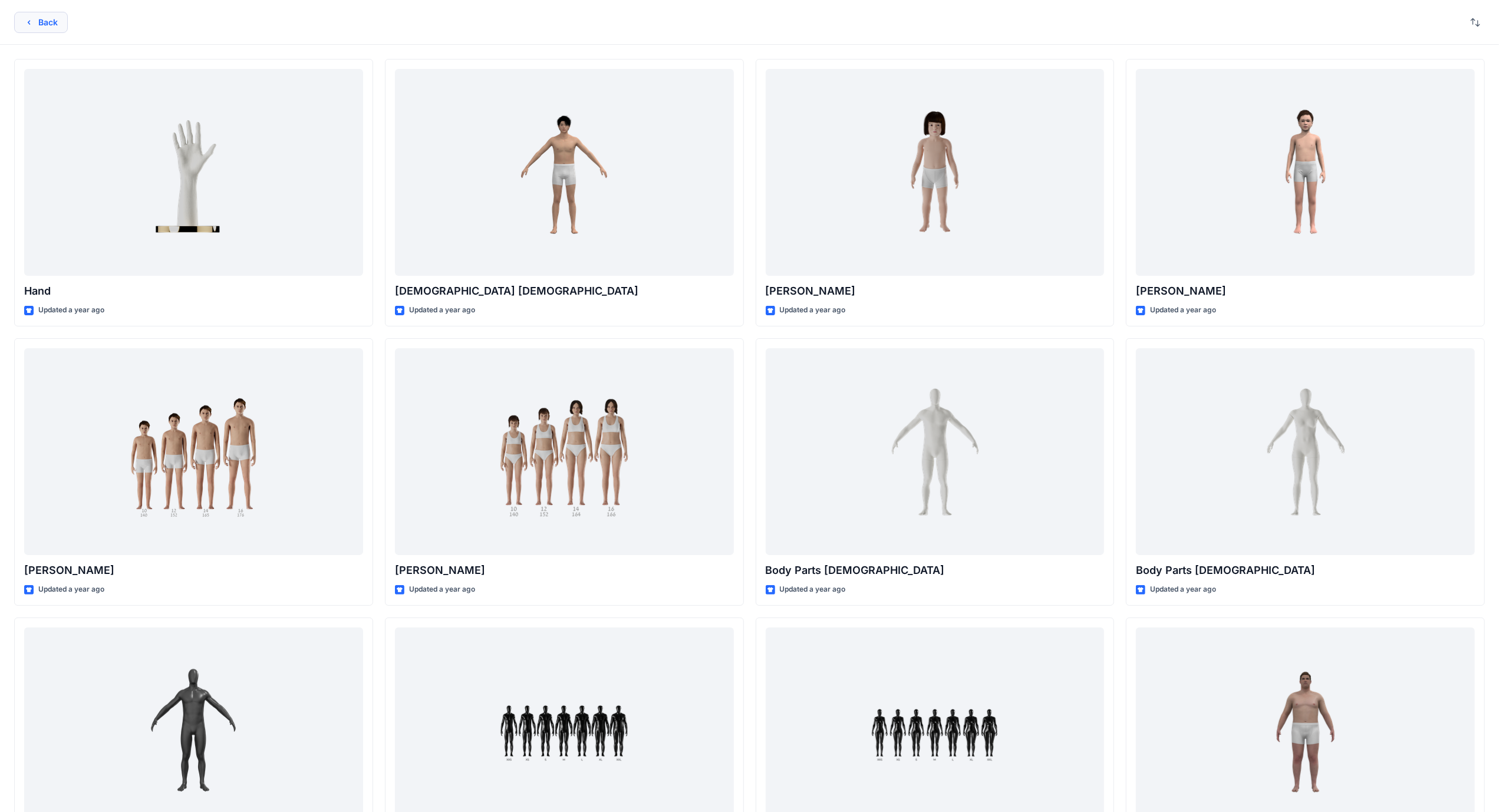
click at [20, 20] on button "Back" at bounding box center [41, 22] width 54 height 21
